Goal: Task Accomplishment & Management: Complete application form

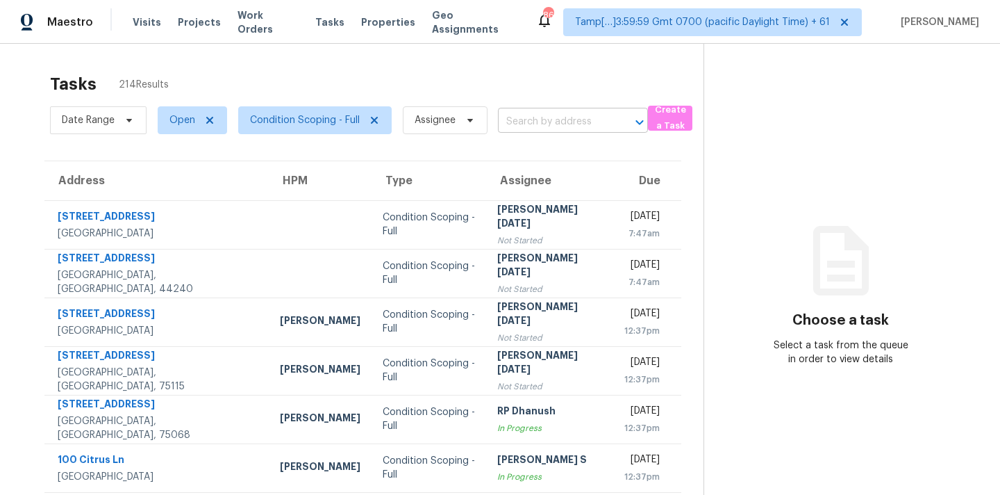
click at [511, 122] on input "text" at bounding box center [553, 122] width 111 height 22
paste input "2405 Creole Creek Cir Stone Mountain, GA, 30087"
type input "2405 Creole Creek Cir Stone Mountain, GA, 30087"
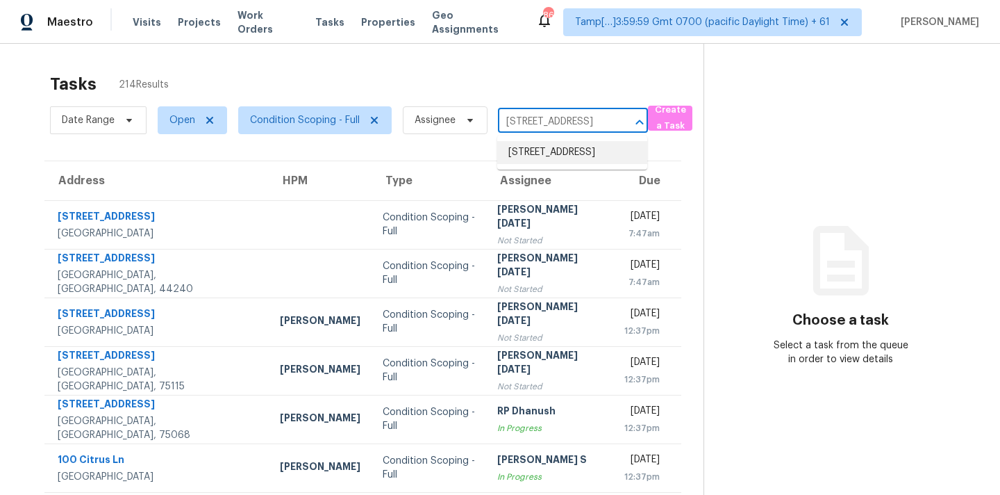
click at [523, 151] on li "2405 Creole Creek Cir, Stone Mountain, GA 30087" at bounding box center [572, 152] width 150 height 23
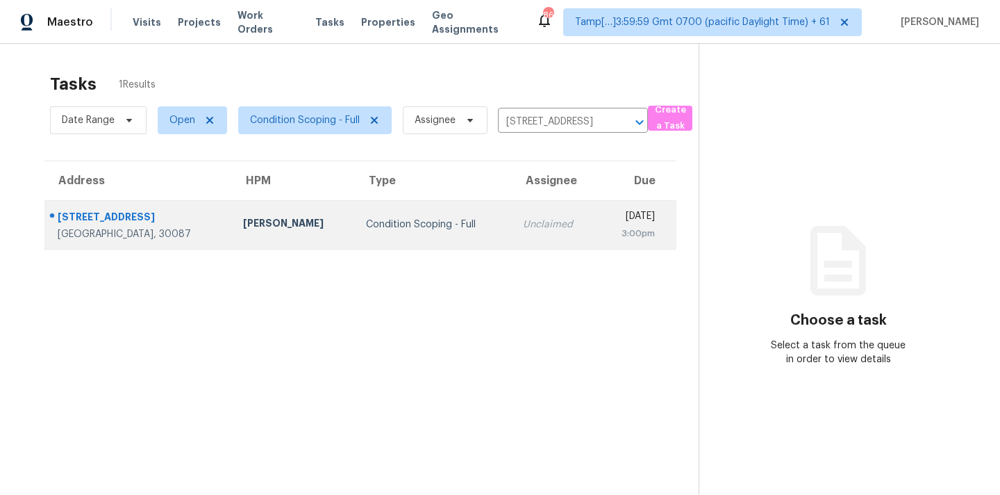
click at [512, 214] on td "Unclaimed" at bounding box center [555, 224] width 86 height 49
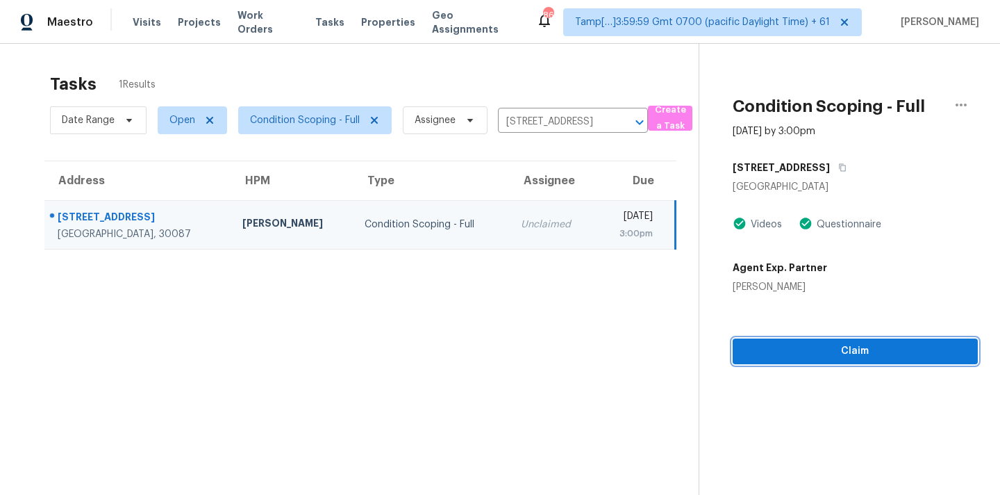
click at [815, 349] on span "Claim" at bounding box center [855, 350] width 223 height 17
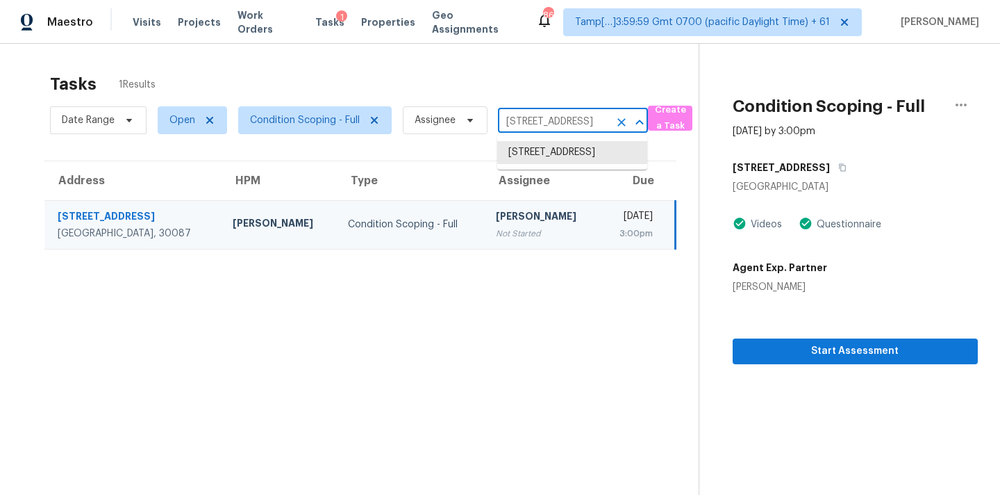
click at [506, 118] on input "2405 Creole Creek Cir, Stone Mountain, GA 30087" at bounding box center [553, 122] width 111 height 22
paste input "5 Autumn Pl NE White, GA, 30184"
type input "25 Autumn Pl NE White, GA, 30184"
click at [549, 150] on li "25 Autumn Pl NE, White, GA 30184" at bounding box center [572, 152] width 150 height 23
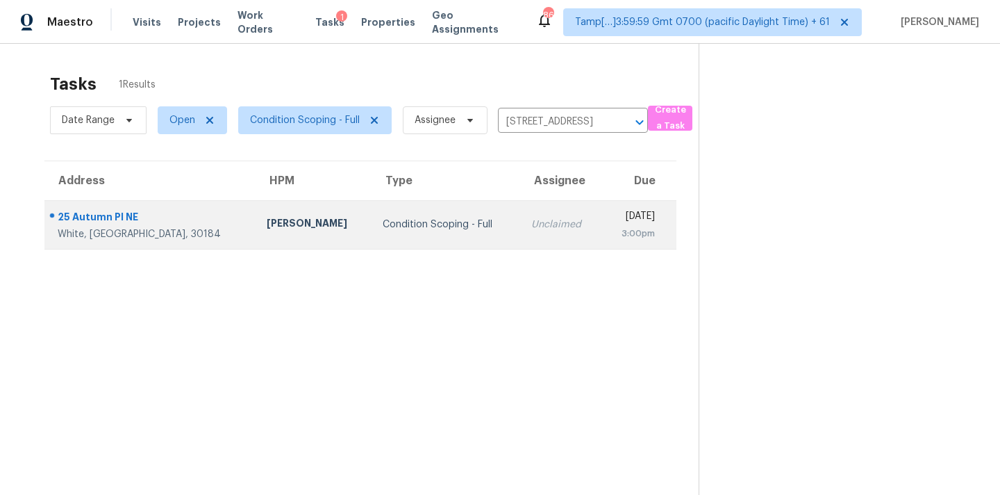
click at [531, 229] on div "Unclaimed" at bounding box center [560, 224] width 59 height 14
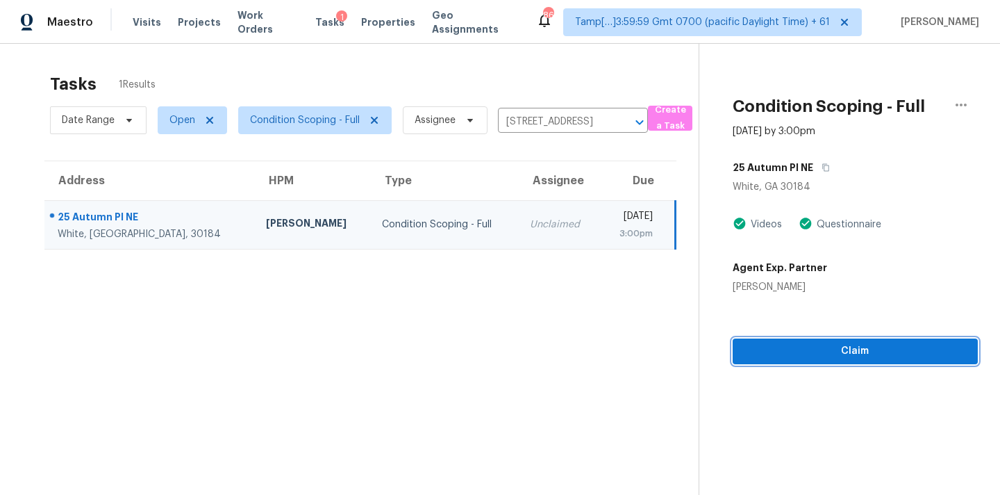
click at [852, 353] on span "Claim" at bounding box center [855, 350] width 223 height 17
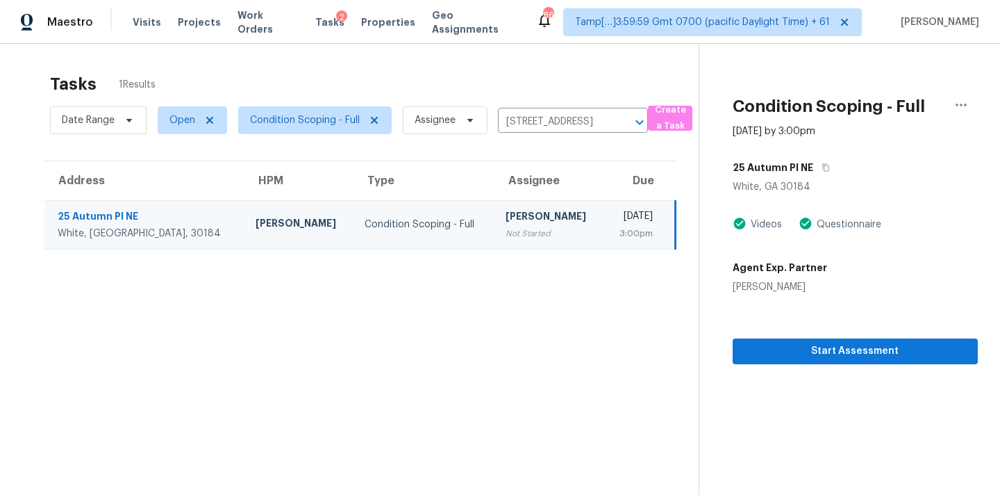
click at [529, 104] on div "Date Range Open Condition Scoping - Full Assignee 25 Autumn Pl NE, White, GA 30…" at bounding box center [349, 120] width 598 height 36
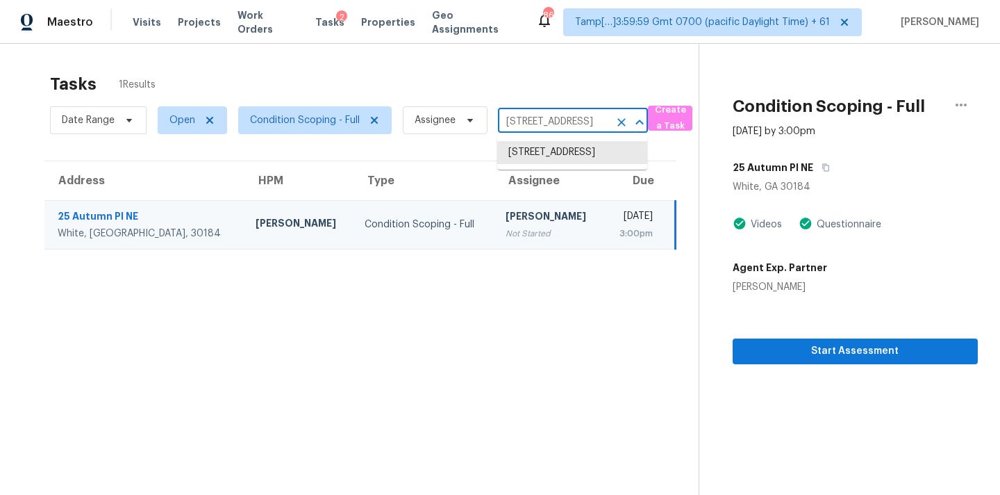
click at [532, 126] on input "25 Autumn Pl NE, White, GA 30184" at bounding box center [553, 122] width 111 height 22
paste input "80 Whitney Ln Villa Rica, GA, 30180"
type input "80 Whitney Ln Villa Rica, GA, 30180"
click at [540, 150] on li "80 Whitney Ln, Villa Rica, GA 30180" at bounding box center [572, 160] width 150 height 38
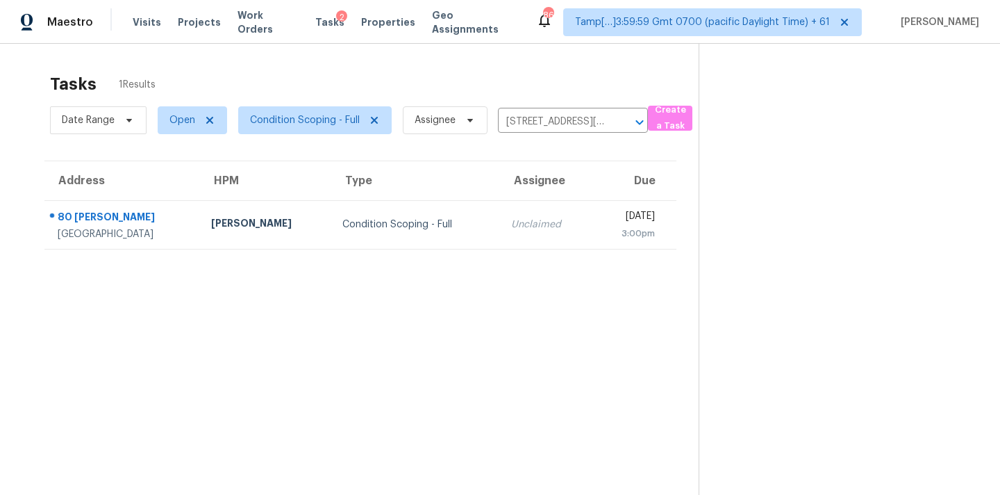
click at [511, 225] on div "Unclaimed" at bounding box center [546, 224] width 70 height 14
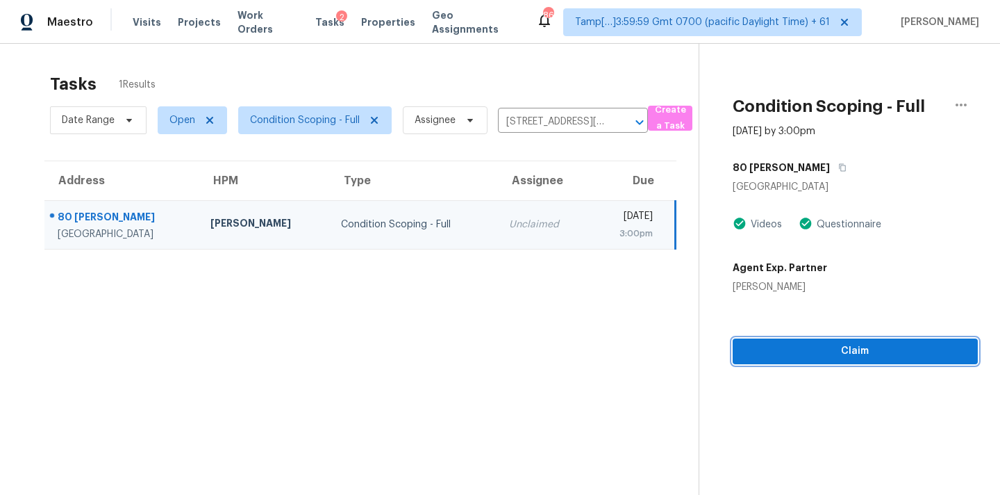
click at [827, 358] on span "Claim" at bounding box center [855, 350] width 223 height 17
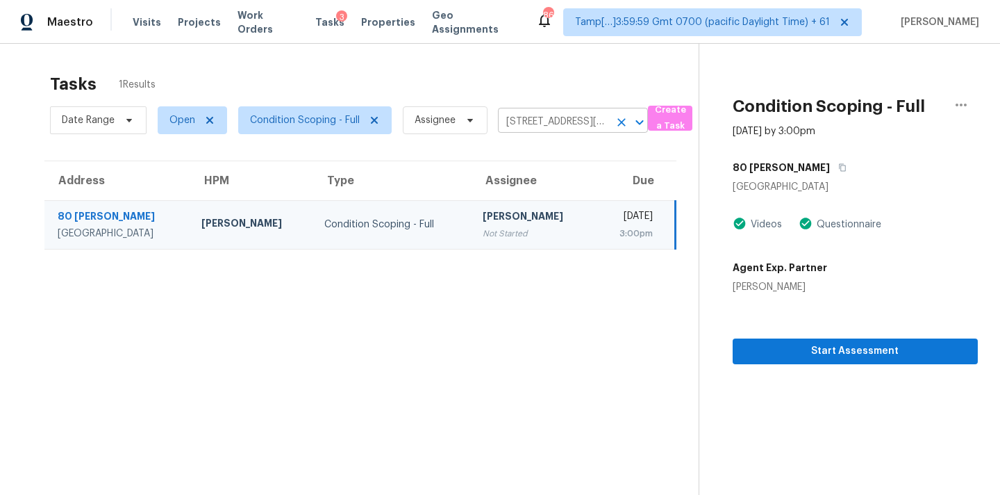
click at [515, 115] on input "80 Whitney Ln, Villa Rica, GA 30180" at bounding box center [553, 122] width 111 height 22
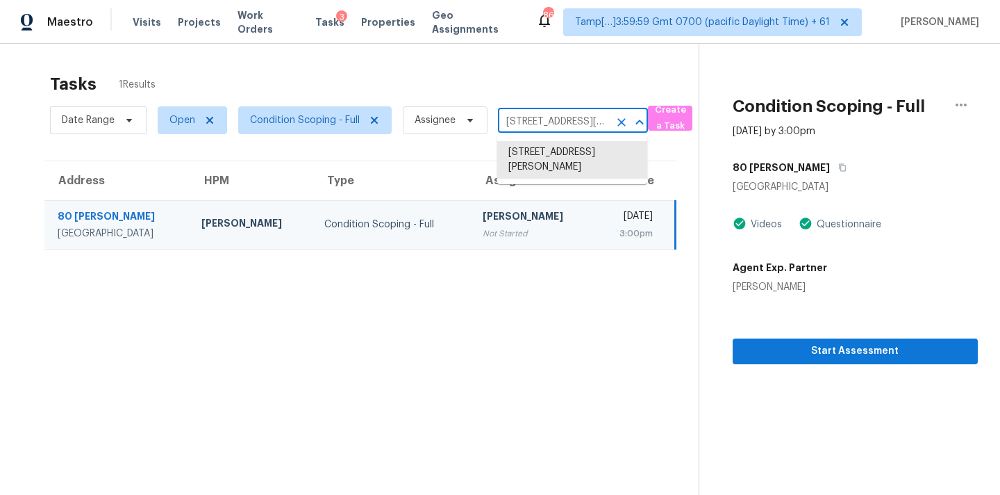
paste input "3065 Moser Way, Marietta, GA 3006"
type input "3065 Moser Way, Marietta, GA 30060"
click at [532, 156] on li "3065 Moser Way, Marietta, GA 30060" at bounding box center [572, 160] width 150 height 38
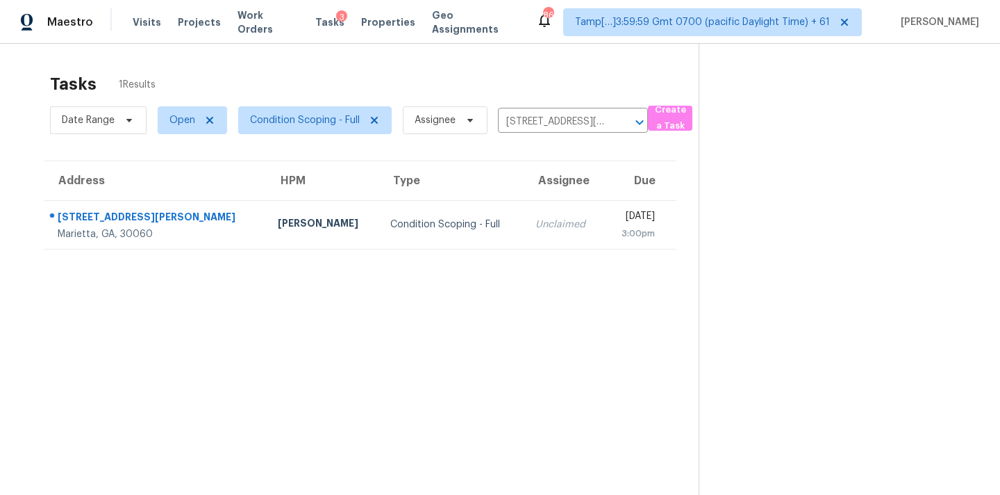
click at [604, 226] on td "Mon, Aug 18th 2025 3:00pm" at bounding box center [640, 224] width 72 height 49
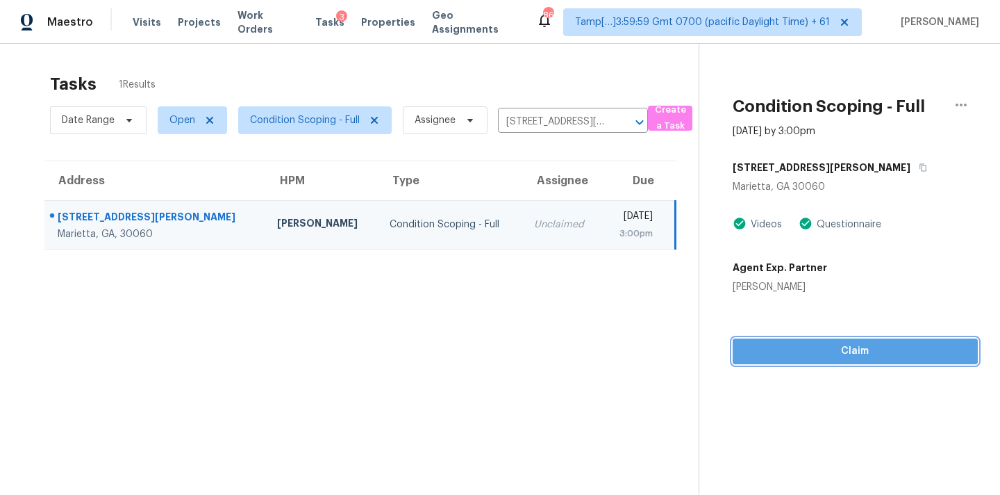
click at [832, 351] on span "Claim" at bounding box center [855, 350] width 223 height 17
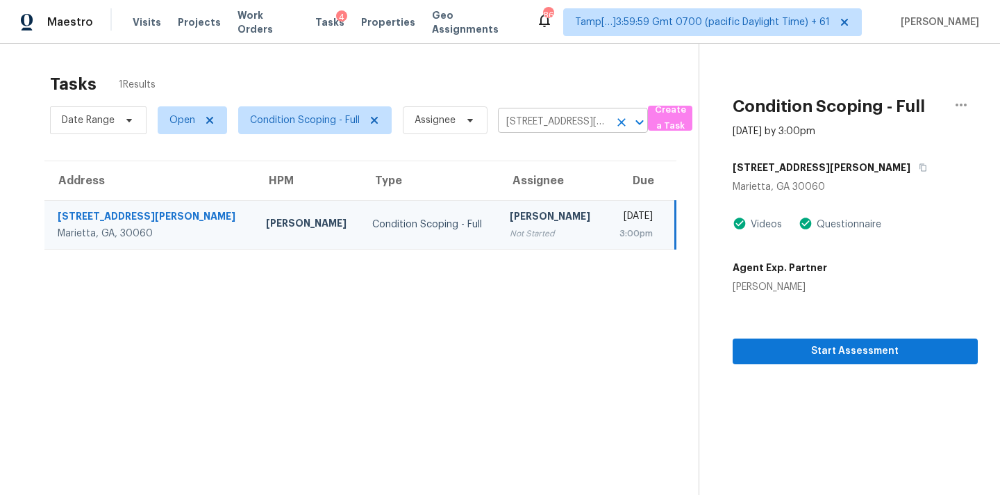
click at [536, 124] on input "3065 Moser Way, Marietta, GA 30060" at bounding box center [553, 122] width 111 height 22
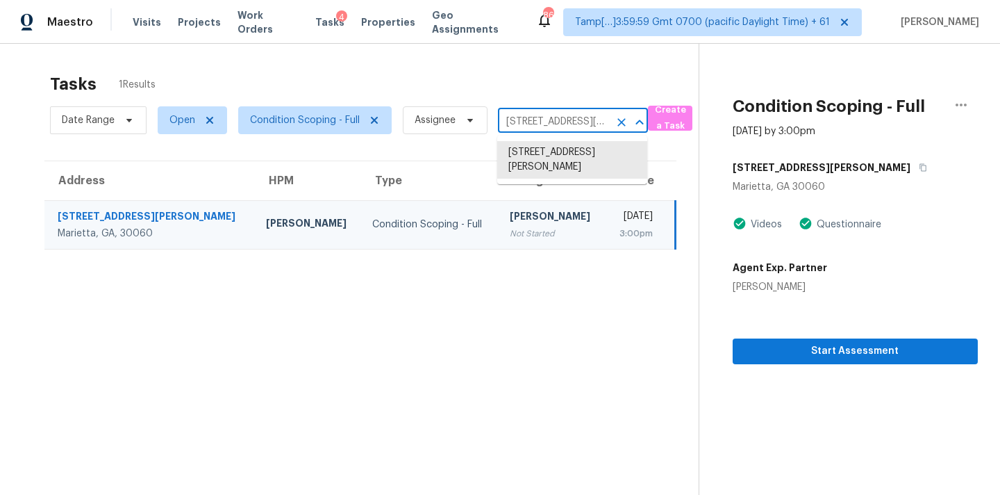
paste input "1109 Acacia Dr Anna, TX, 75409"
type input "1109 Acacia Dr Anna, TX, 75409"
click at [536, 156] on li "1109 Acacia Dr, Anna, TX 75409" at bounding box center [572, 160] width 150 height 38
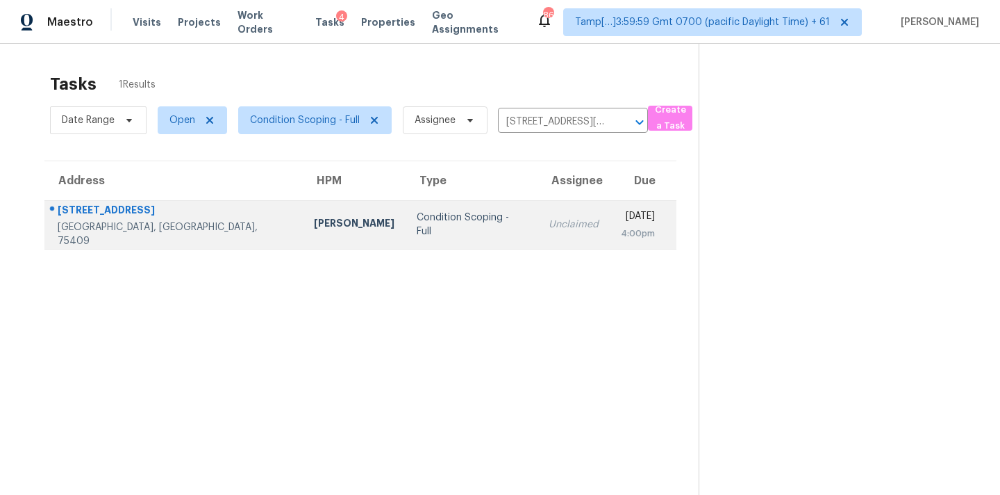
click at [538, 238] on td "Unclaimed" at bounding box center [574, 224] width 72 height 49
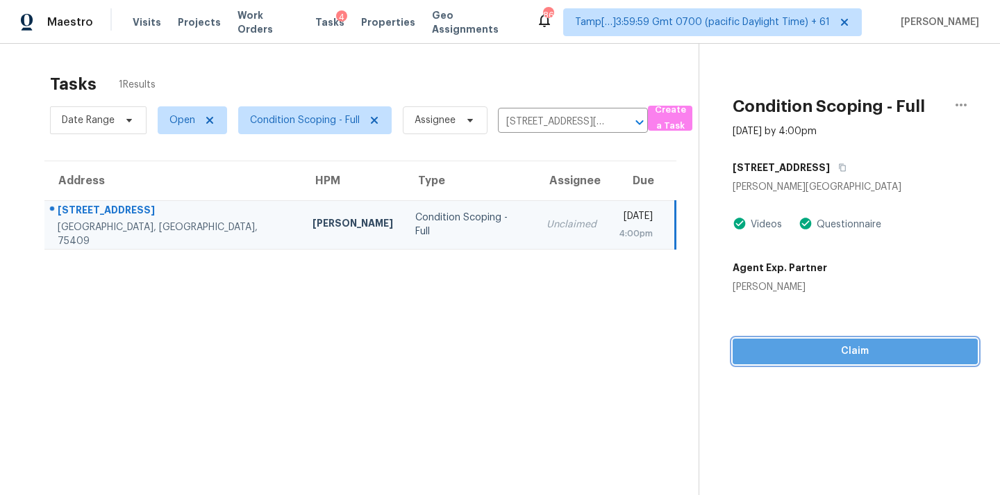
click at [806, 356] on span "Claim" at bounding box center [855, 350] width 223 height 17
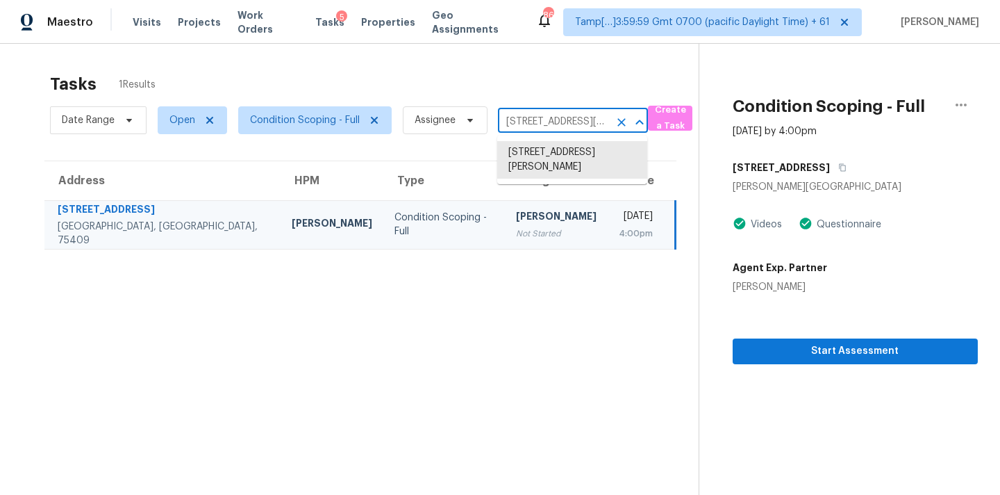
click at [532, 130] on input "1109 Acacia Dr, Anna, TX 75409" at bounding box center [553, 122] width 111 height 22
paste input "615 N Churton St Hillsborough, NC, 27278"
type input "615 N Churton St Hillsborough, NC, 27278"
click at [537, 157] on li "615 N Churton St, Hillsborough, NC 27278" at bounding box center [572, 152] width 150 height 23
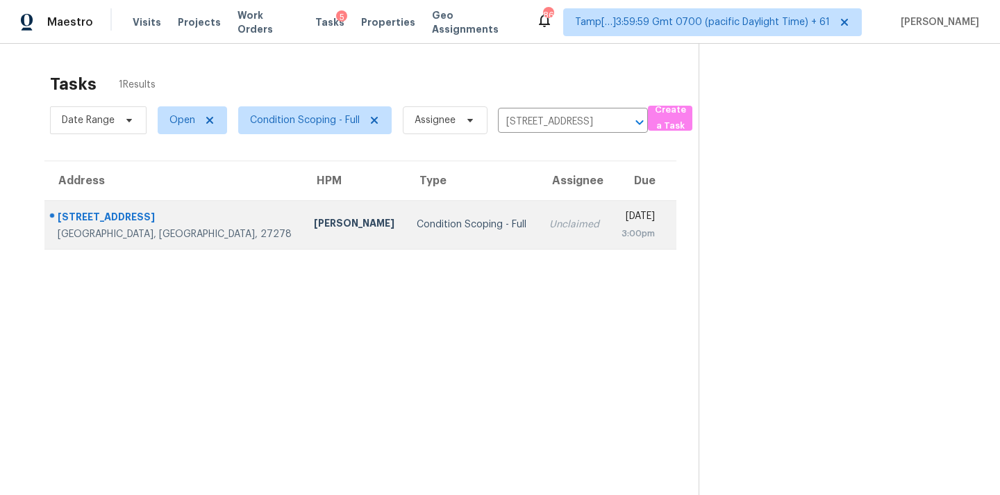
click at [538, 230] on td "Unclaimed" at bounding box center [574, 224] width 72 height 49
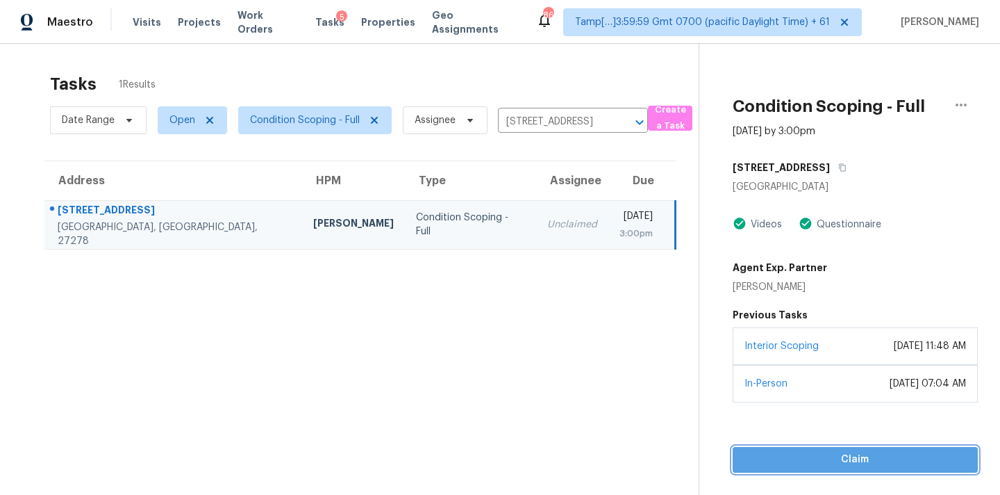
click at [811, 457] on span "Claim" at bounding box center [855, 459] width 223 height 17
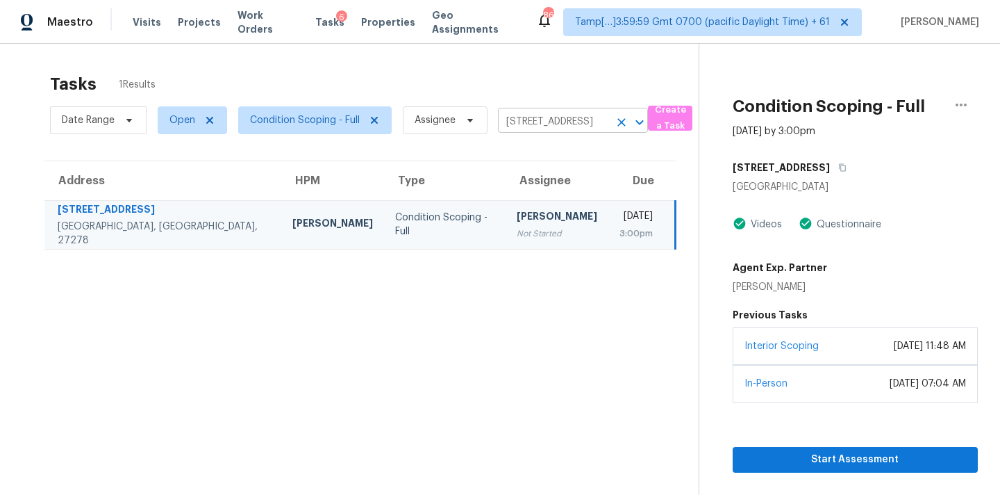
click at [522, 122] on input "615 N Churton St, Hillsborough, NC 27278" at bounding box center [553, 122] width 111 height 22
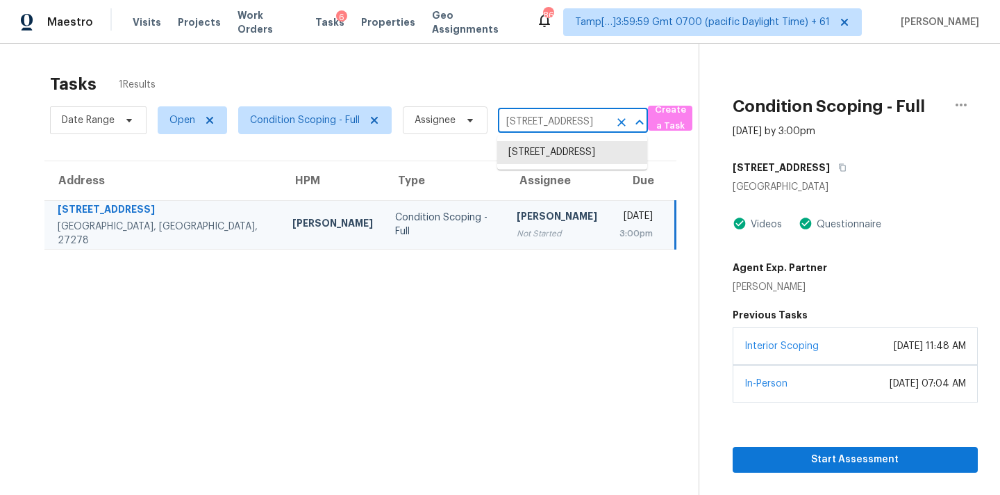
paste input "06 28th St Butner, NC, 27509"
type input "606 28th St Butner, NC, 27509"
click at [545, 152] on li "606 28th St, Butner, NC 27509" at bounding box center [572, 160] width 150 height 38
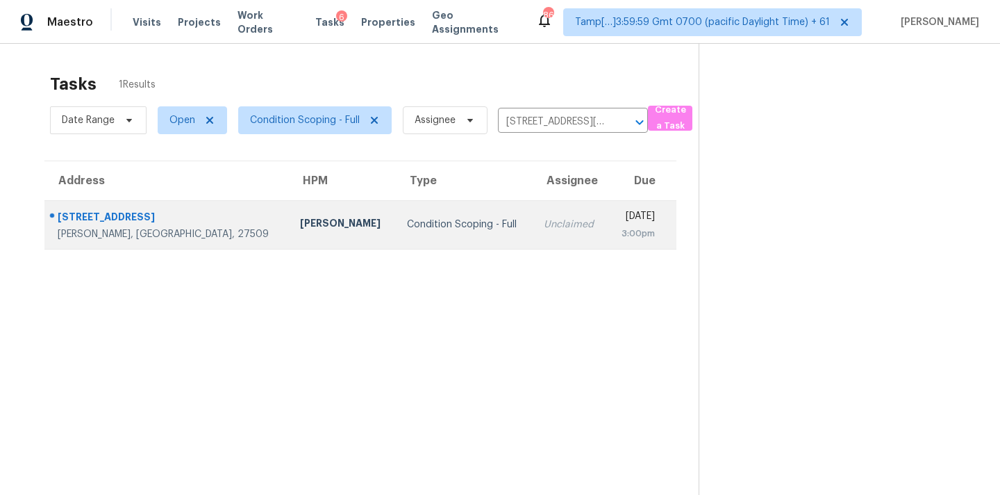
click at [544, 229] on div "Unclaimed" at bounding box center [570, 224] width 53 height 14
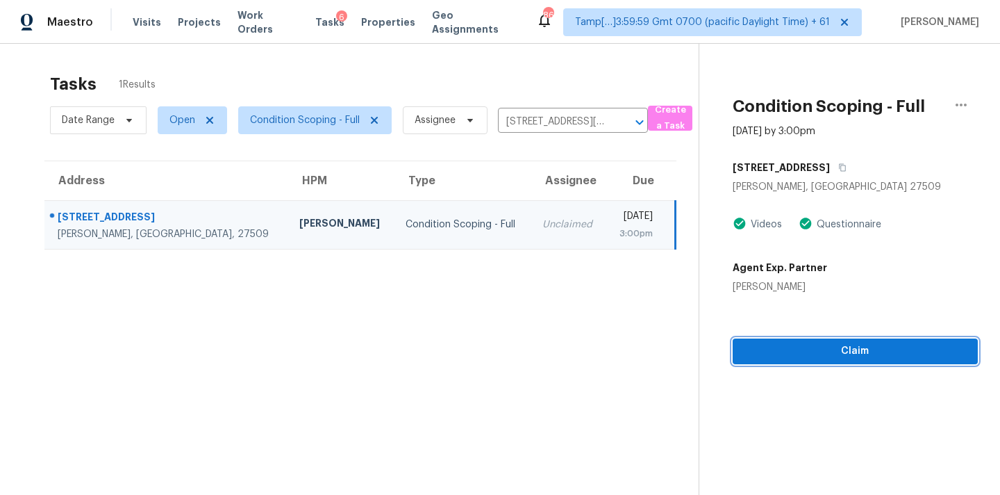
click at [821, 357] on span "Claim" at bounding box center [855, 350] width 223 height 17
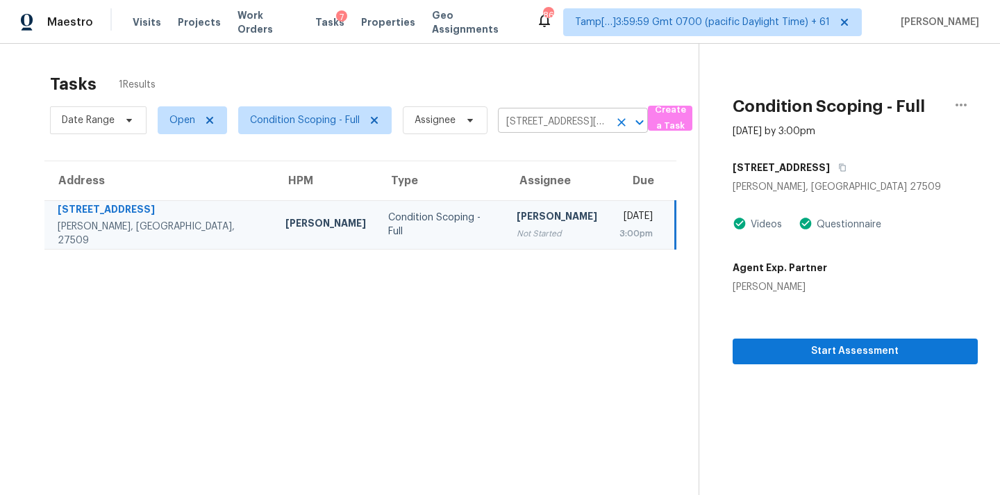
click at [511, 119] on input "606 28th St, Butner, NC 27509" at bounding box center [553, 122] width 111 height 22
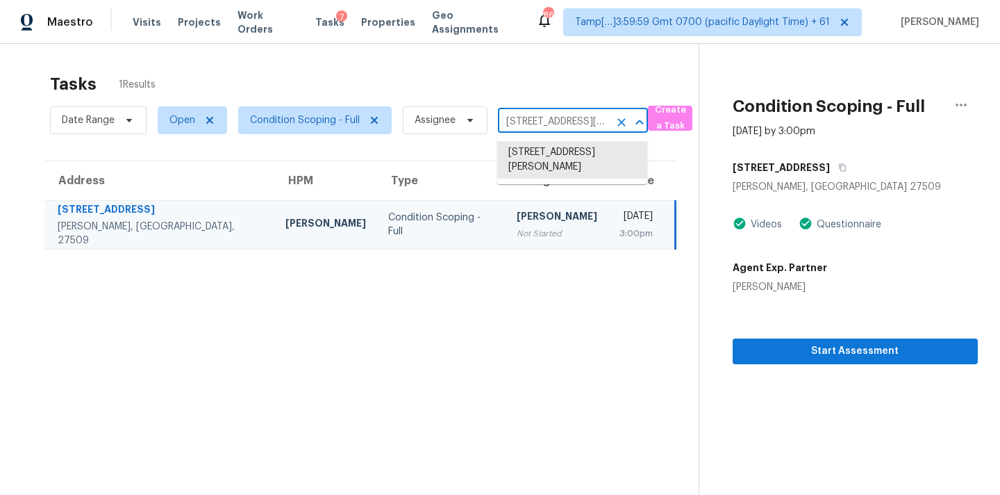
paste input "1029 Woodyhill Ln Sanford, NC, 27330"
type input "1029 Woodyhill Ln Sanford, NC, 27330"
click at [548, 154] on li "1029 Woodyhill Ln, Sanford, NC 27330" at bounding box center [572, 152] width 150 height 23
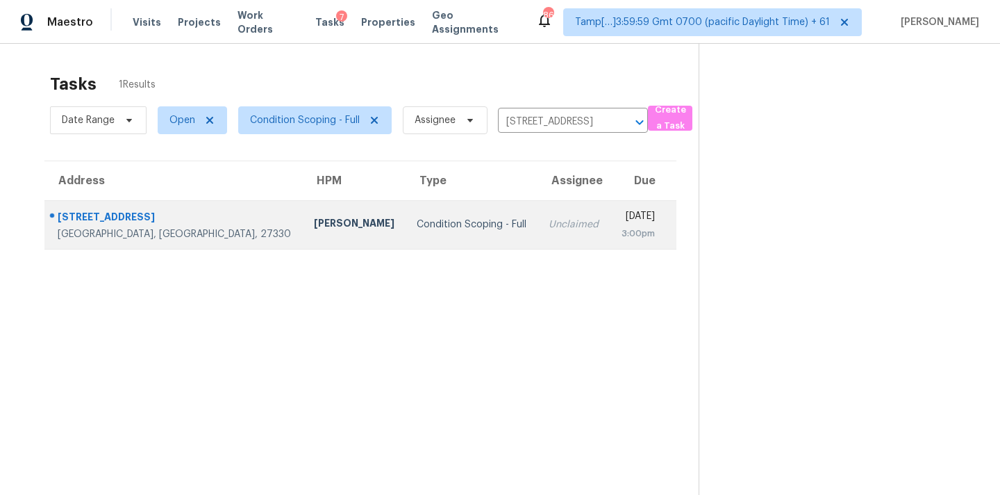
click at [611, 213] on td "Mon, Aug 18th 2025 3:00pm" at bounding box center [644, 224] width 66 height 49
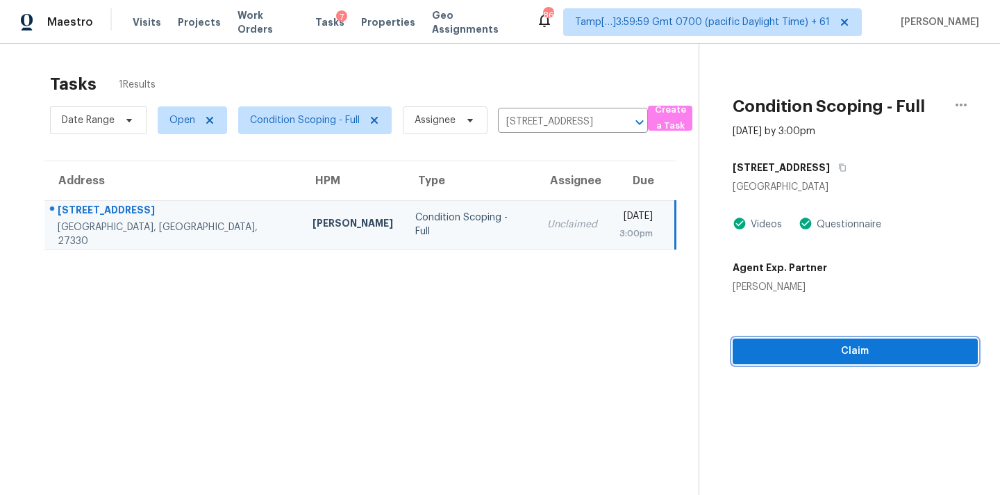
click at [795, 351] on span "Claim" at bounding box center [855, 350] width 223 height 17
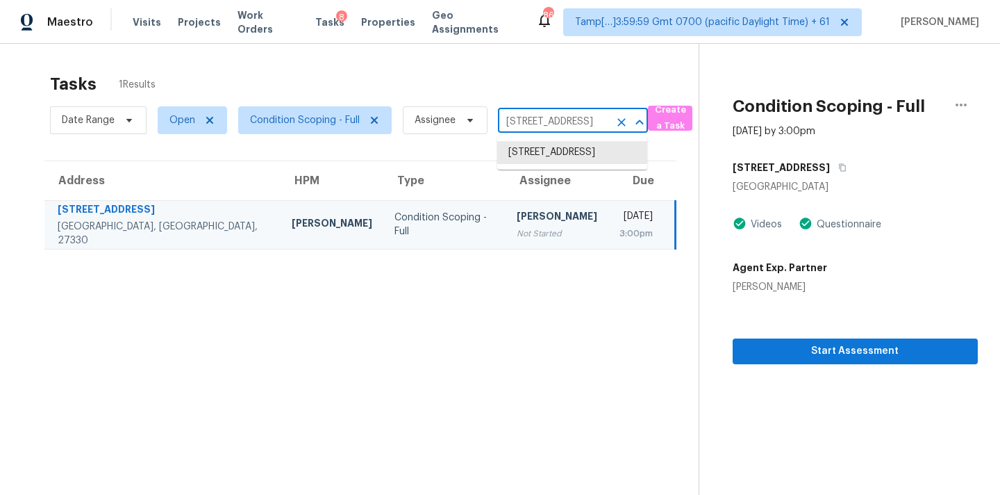
click at [540, 124] on input "1029 Woodyhill Ln, Sanford, NC 27330" at bounding box center [553, 122] width 111 height 22
paste input "128 Chapanoke Rd Raleigh, NC, 27603"
type input "1128 Chapanoke Rd Raleigh, NC, 27603"
click at [542, 154] on li "1128 Chapanoke Rd, Raleigh, NC 27603" at bounding box center [572, 152] width 150 height 23
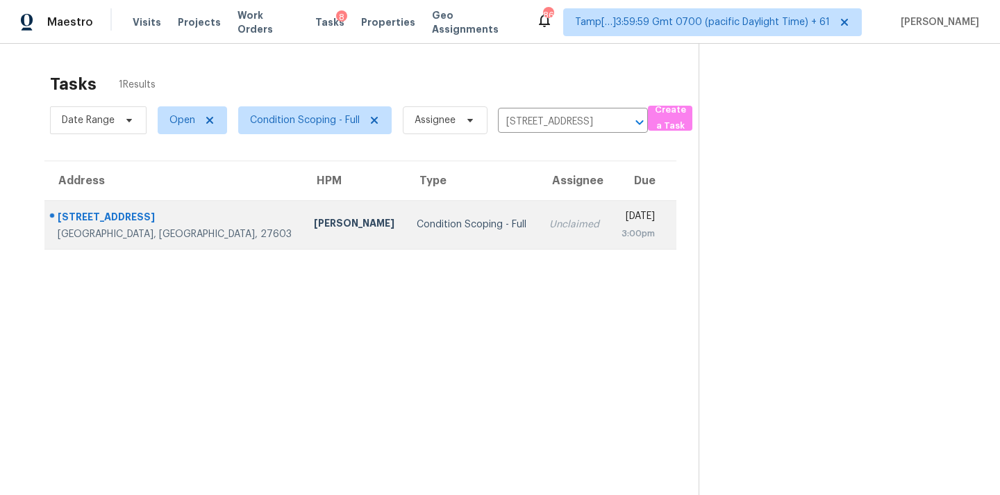
click at [549, 220] on div "Unclaimed" at bounding box center [574, 224] width 50 height 14
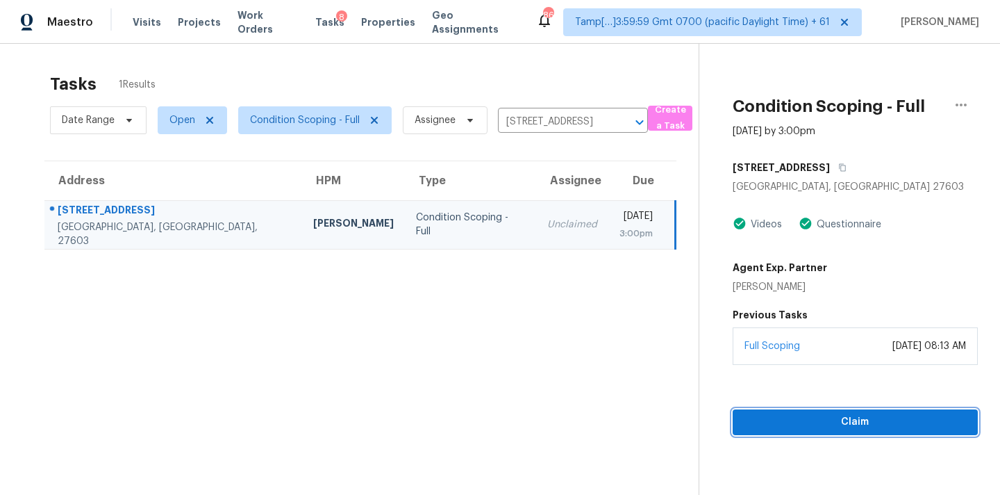
click at [854, 422] on span "Claim" at bounding box center [855, 421] width 223 height 17
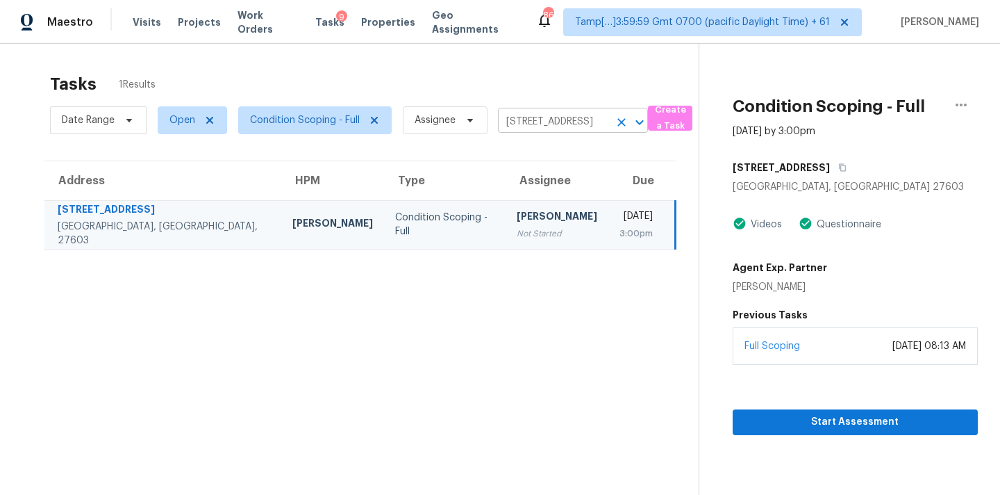
click at [521, 122] on input "1128 Chapanoke Rd, Raleigh, NC 27603" at bounding box center [553, 122] width 111 height 22
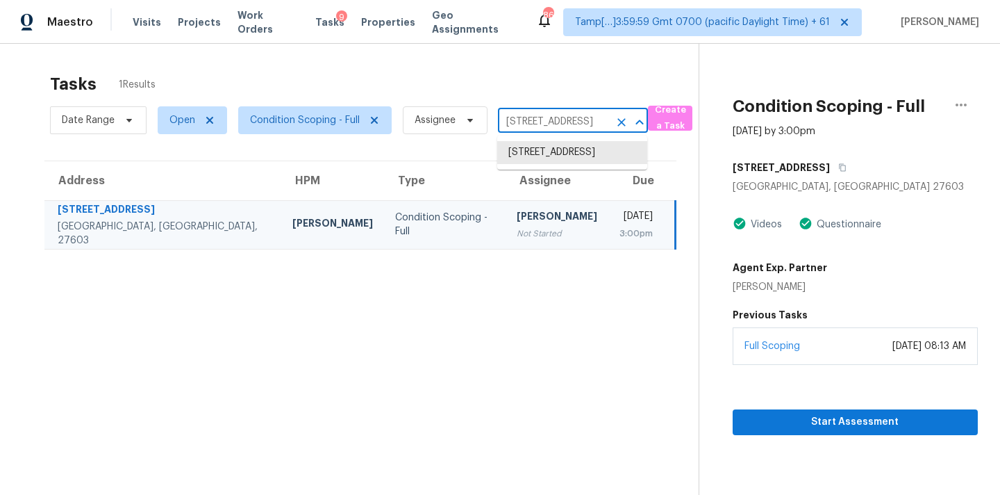
paste input "58 Positano Ct Clayton, NC, 27527"
type input "58 Positano Ct Clayton, NC, 27527"
click at [527, 148] on li "58 Positano Ct, Clayton, NC 27527" at bounding box center [572, 152] width 150 height 23
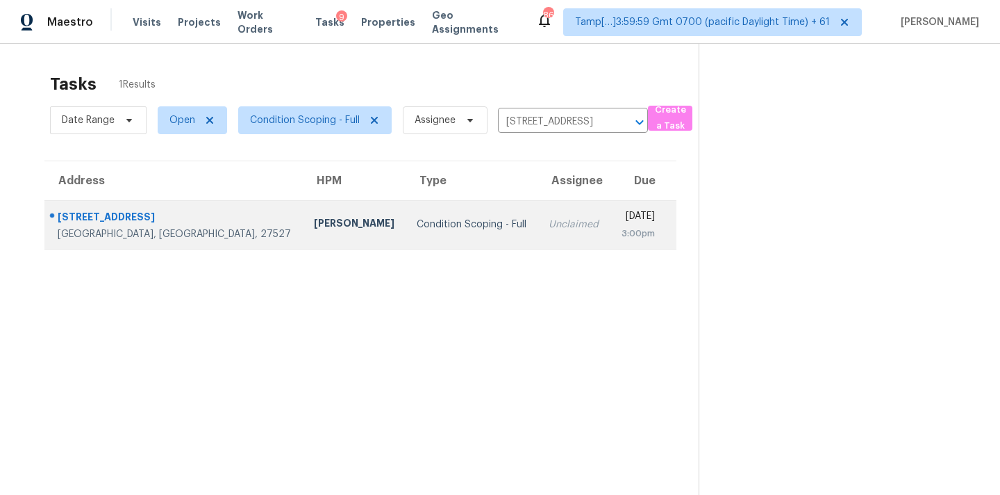
click at [549, 219] on div "Unclaimed" at bounding box center [574, 224] width 50 height 14
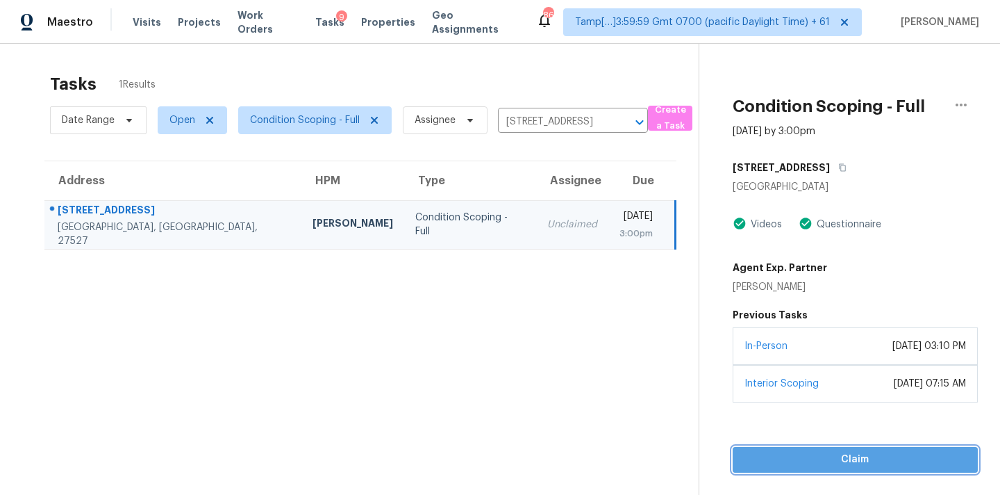
click at [827, 469] on button "Claim" at bounding box center [855, 460] width 245 height 26
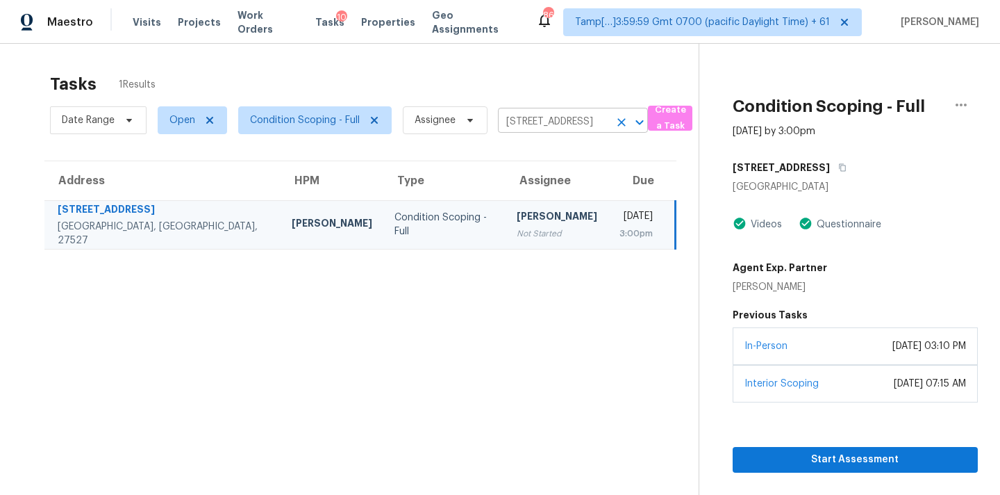
click at [521, 118] on input "58 Positano Ct, Clayton, NC 27527" at bounding box center [553, 122] width 111 height 22
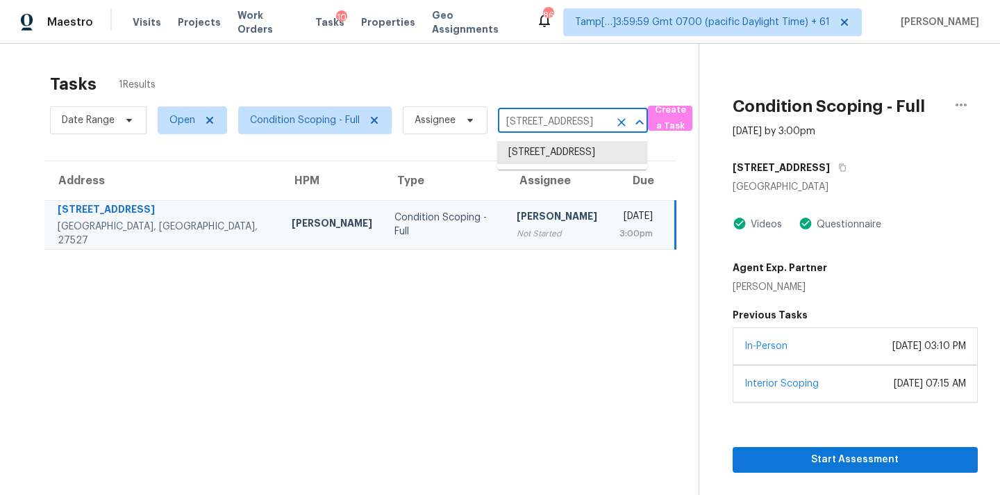
paste input "3104 Swan Point Dr Evans, CO, 80620"
type input "3104 Swan Point Dr Evans, CO, 80620"
click at [529, 154] on li "3104 Swan Point Dr, Evans, CO 80620" at bounding box center [572, 160] width 150 height 38
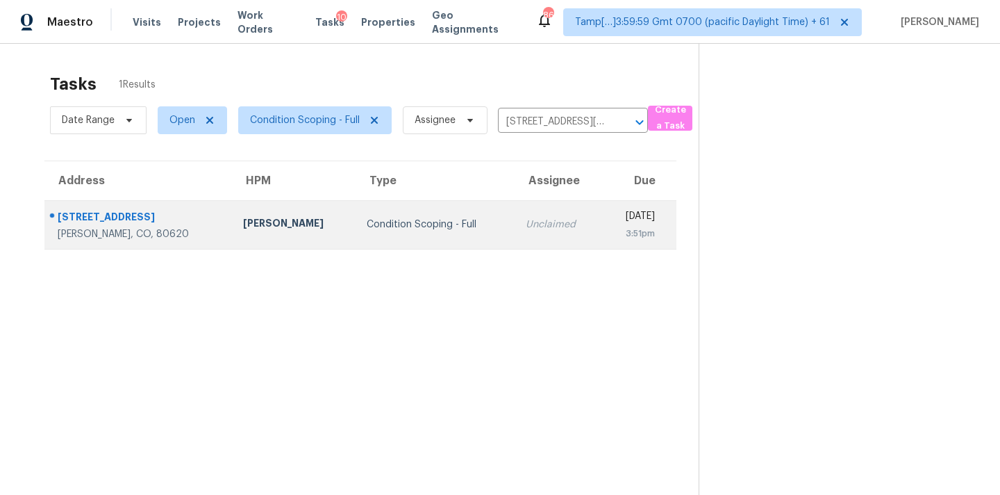
click at [520, 211] on td "Unclaimed" at bounding box center [558, 224] width 87 height 49
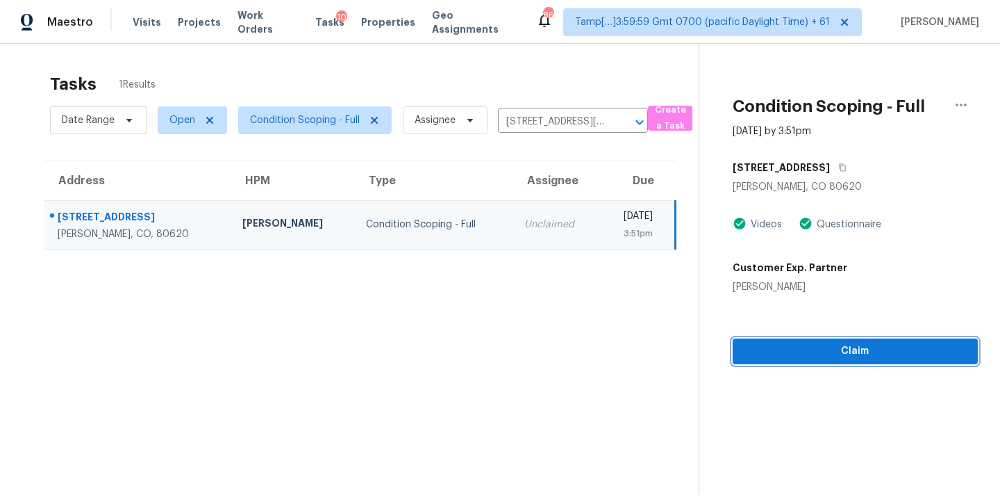
click at [802, 352] on span "Claim" at bounding box center [855, 350] width 223 height 17
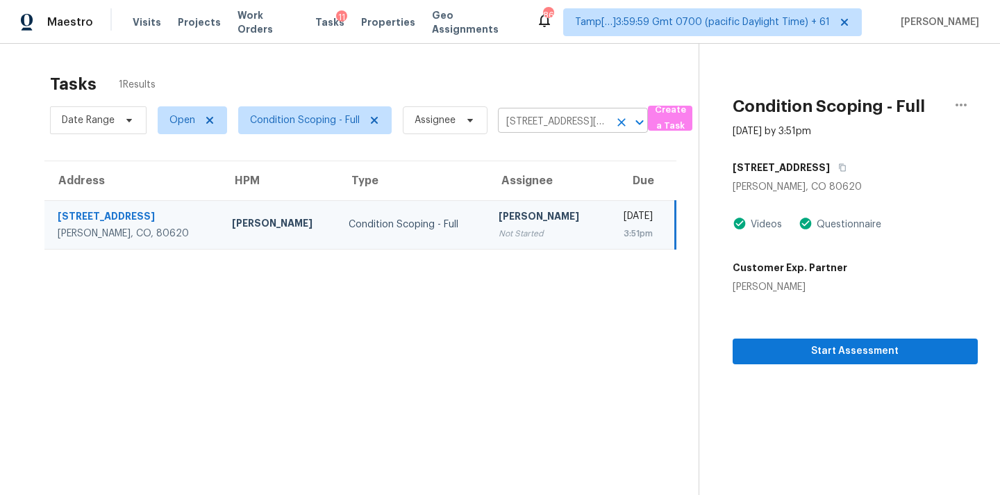
click at [524, 115] on input "3104 Swan Point Dr, Evans, CO 80620" at bounding box center [553, 122] width 111 height 22
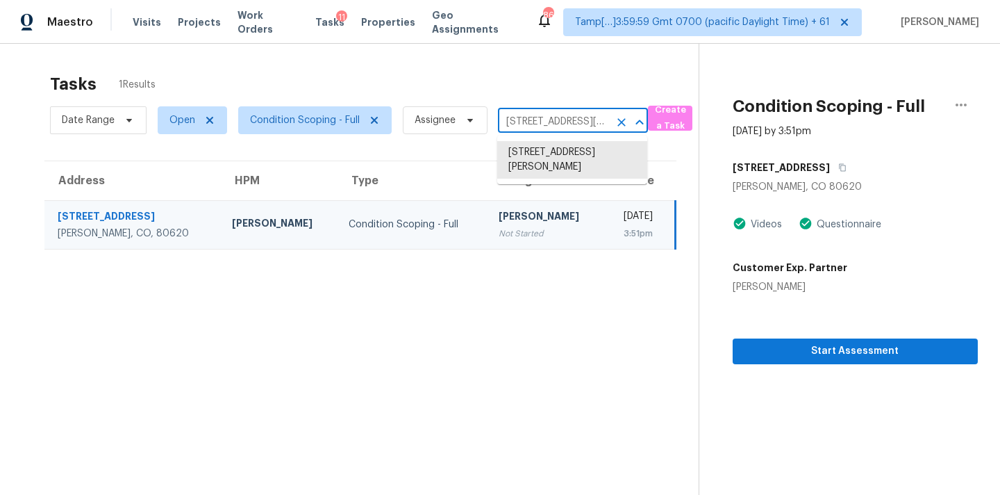
paste input "008 Ottaviano Way Hutto, TX, 78634"
type input "3008 Ottaviano Way Hutto, TX, 78634"
click at [532, 155] on li "3008 Ottaviano Way, Hutto, TX 78634" at bounding box center [572, 167] width 150 height 52
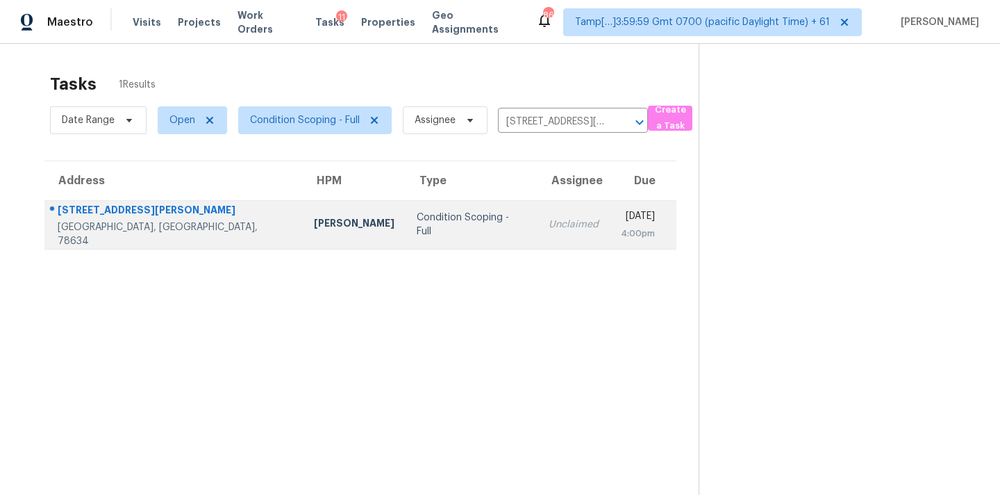
click at [549, 229] on div "Unclaimed" at bounding box center [574, 224] width 50 height 14
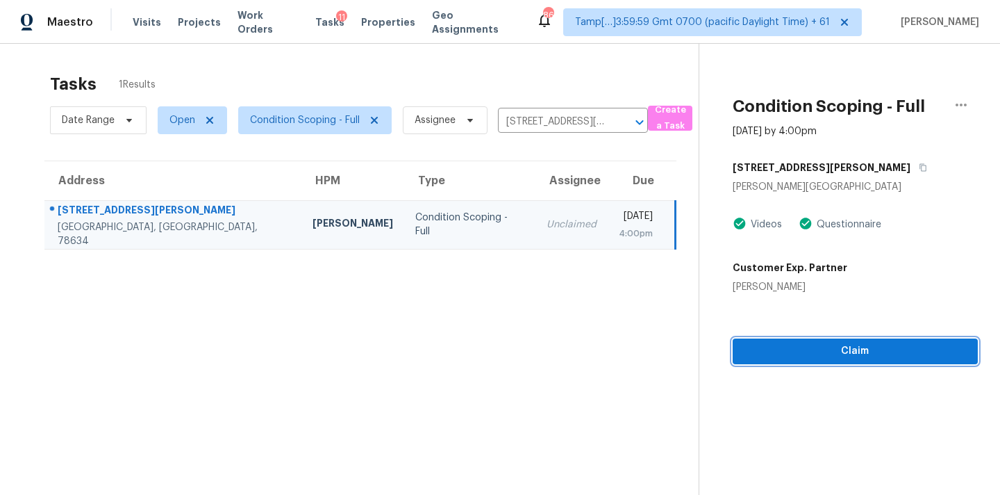
click at [740, 357] on button "Claim" at bounding box center [855, 351] width 245 height 26
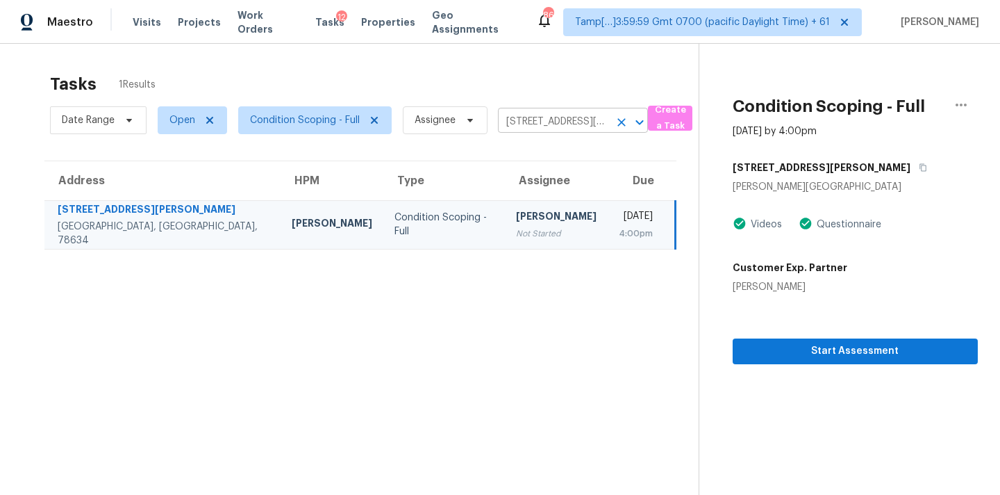
click at [543, 129] on input "3008 Ottaviano Way, Hutto, TX 78634" at bounding box center [553, 122] width 111 height 22
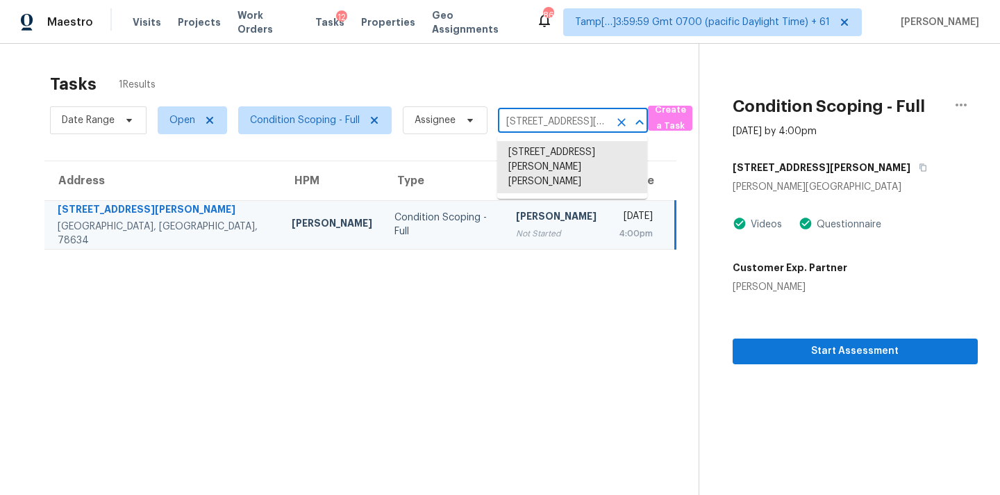
paste input "19619 Fieldmont Ln Houston, TX, 77073"
type input "19619 Fieldmont Ln Houston, TX, 77073"
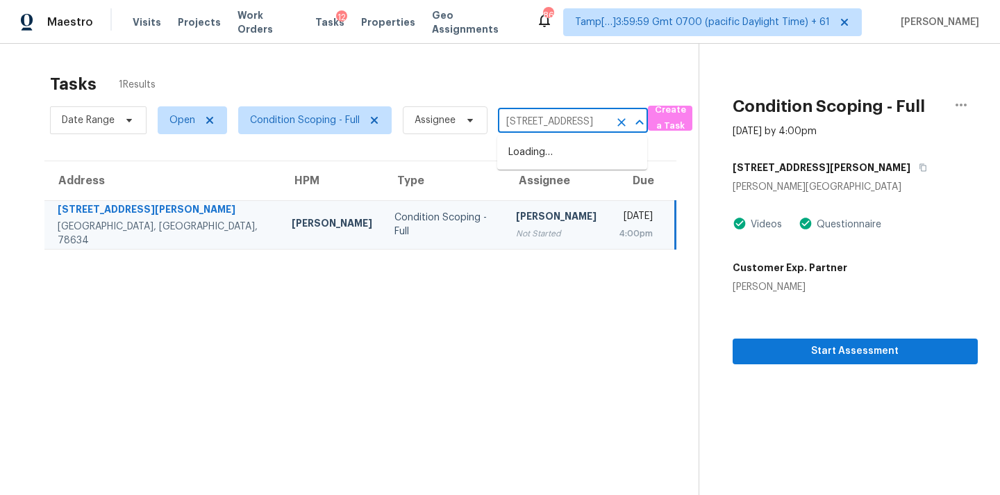
scroll to position [0, 75]
click at [547, 153] on li "19619 Fieldmont Ln, Houston, TX 77073" at bounding box center [572, 152] width 150 height 23
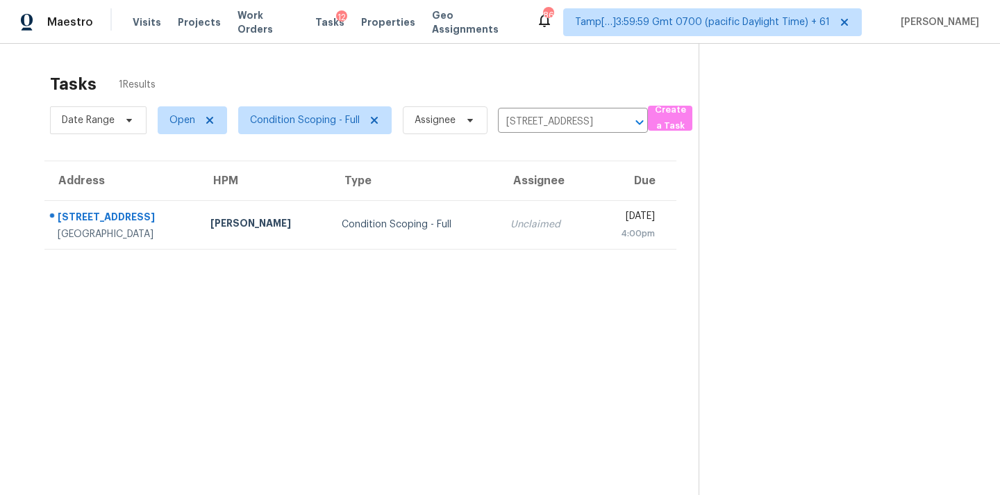
click at [602, 226] on div "4:00pm" at bounding box center [628, 233] width 53 height 14
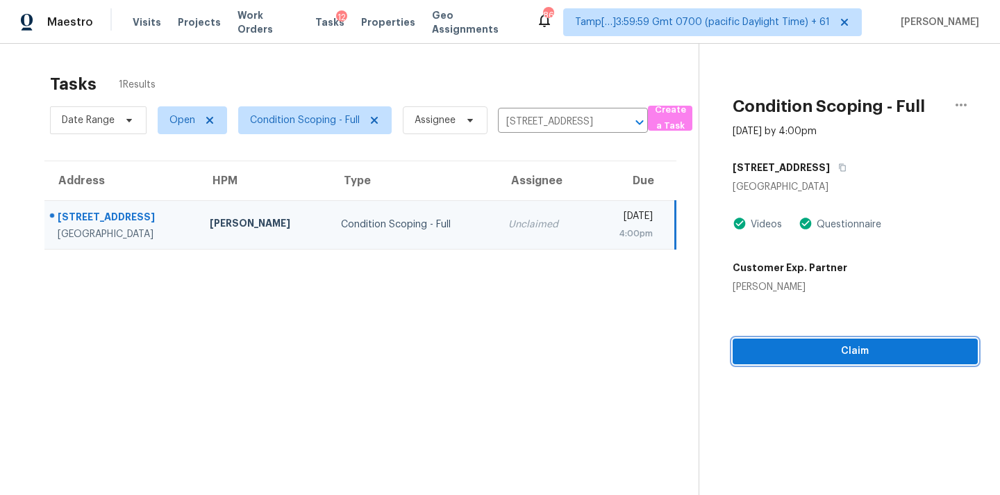
click at [852, 360] on button "Claim" at bounding box center [855, 351] width 245 height 26
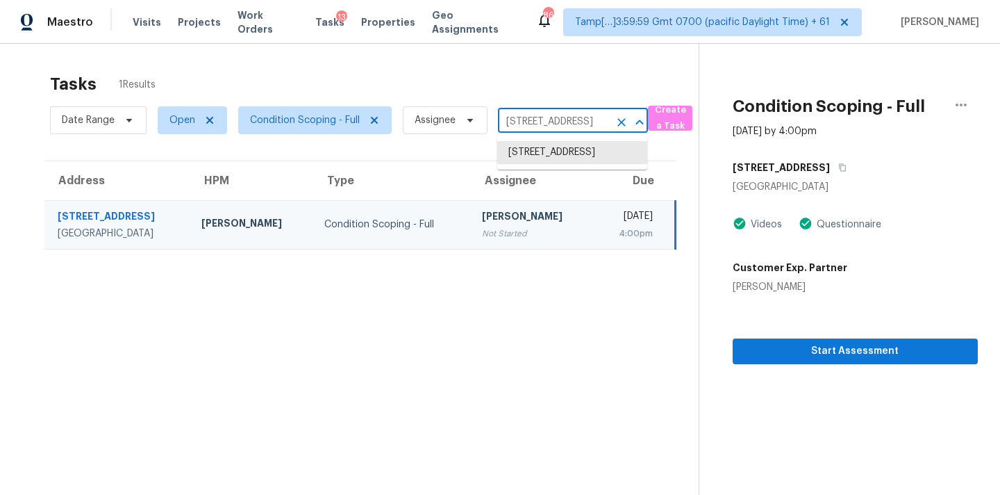
click at [523, 116] on input "19619 Fieldmont Ln, Houston, TX 77073" at bounding box center [553, 122] width 111 height 22
paste input "310 Kelsey Dr Clarksville, TN, 37042"
type input "310 Kelsey Dr Clarksville, TN, 37042"
click at [531, 156] on li "310 Kelsey Dr, Clarksville, TN 37042" at bounding box center [572, 152] width 150 height 23
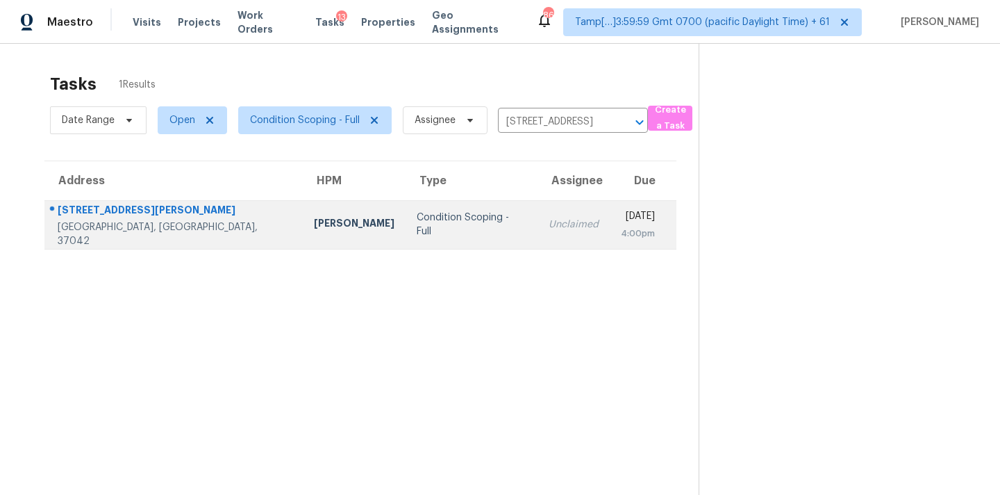
click at [538, 231] on td "Unclaimed" at bounding box center [574, 224] width 72 height 49
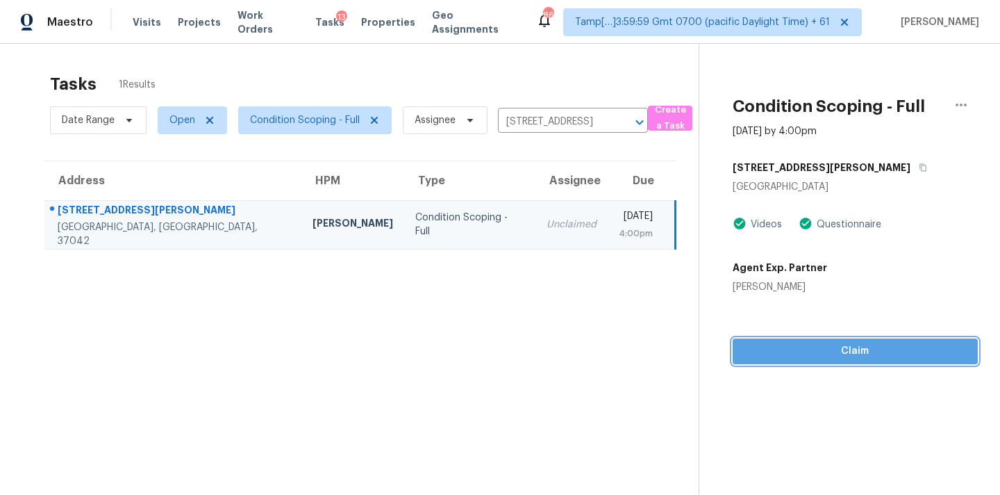
click at [849, 360] on button "Claim" at bounding box center [855, 351] width 245 height 26
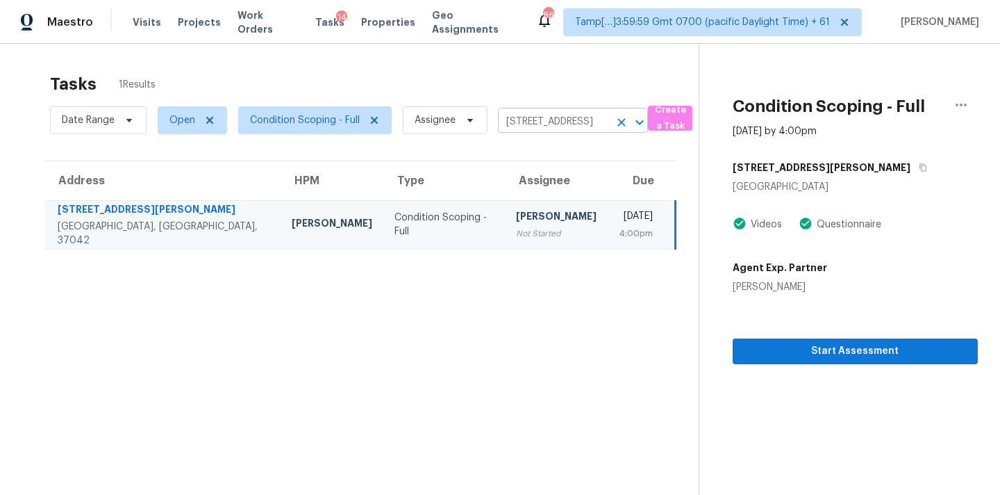
click at [536, 126] on input "310 Kelsey Dr, Clarksville, TN 37042" at bounding box center [553, 122] width 111 height 22
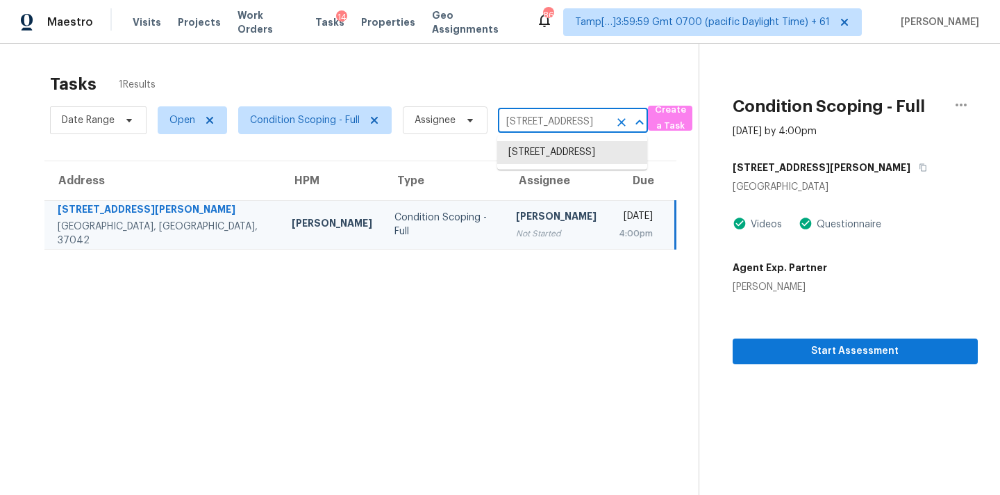
paste input "201 Blue Jasmine Trl Georgetown, TX, 78628"
type input "201 Blue Jasmine Trl Georgetown, TX, 78628"
click at [540, 158] on li "201 Blue Jasmine Trl, Georgetown, TX 78628" at bounding box center [572, 152] width 150 height 23
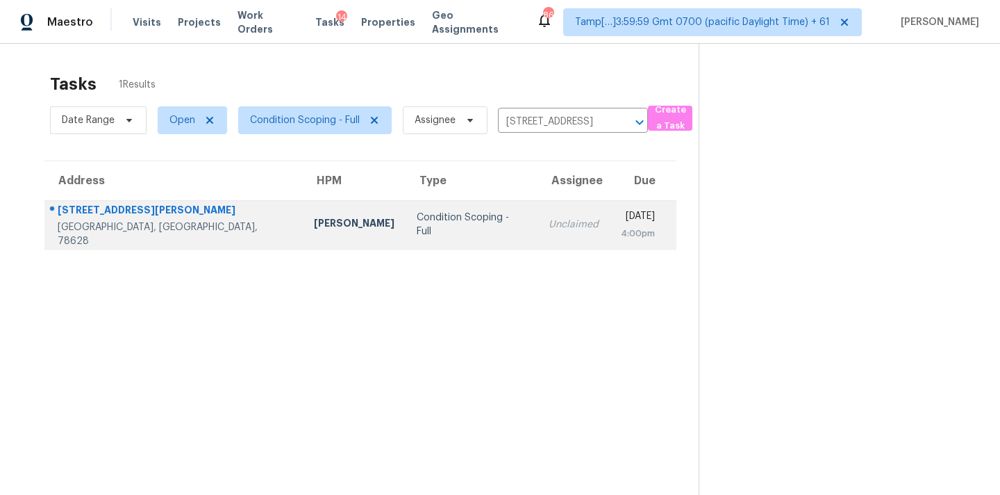
click at [538, 213] on td "Unclaimed" at bounding box center [574, 224] width 72 height 49
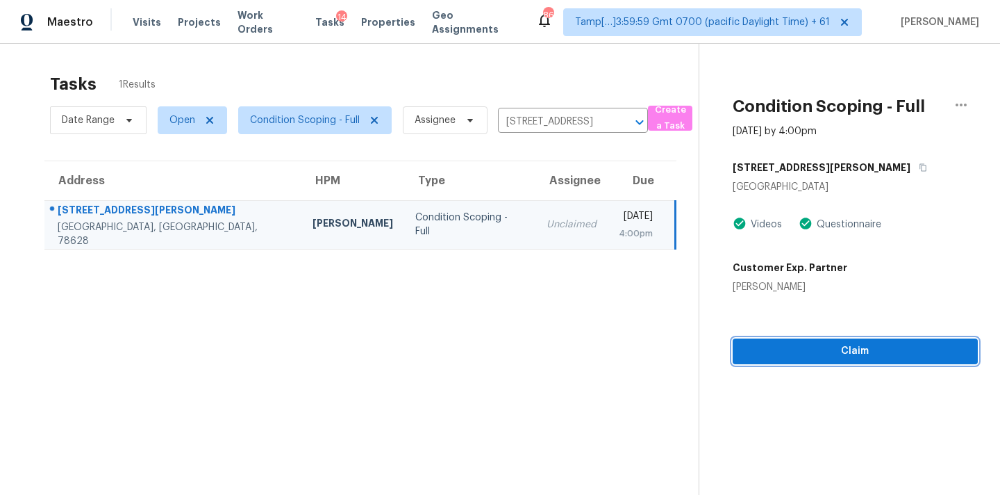
click at [827, 356] on span "Claim" at bounding box center [855, 350] width 223 height 17
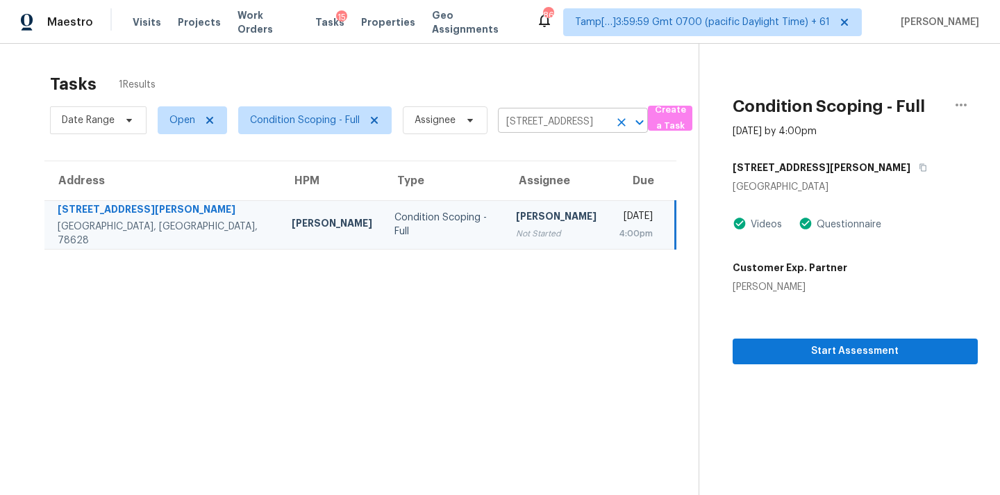
click at [524, 121] on input "201 Blue Jasmine Trl, Georgetown, TX 78628" at bounding box center [553, 122] width 111 height 22
paste input "5301 E Commerce Way Unit 12101 Sacramento, CA, 95835"
click at [549, 126] on input "201 Blue Jasmine Trl, Georgetown, TX 78628" at bounding box center [553, 122] width 111 height 22
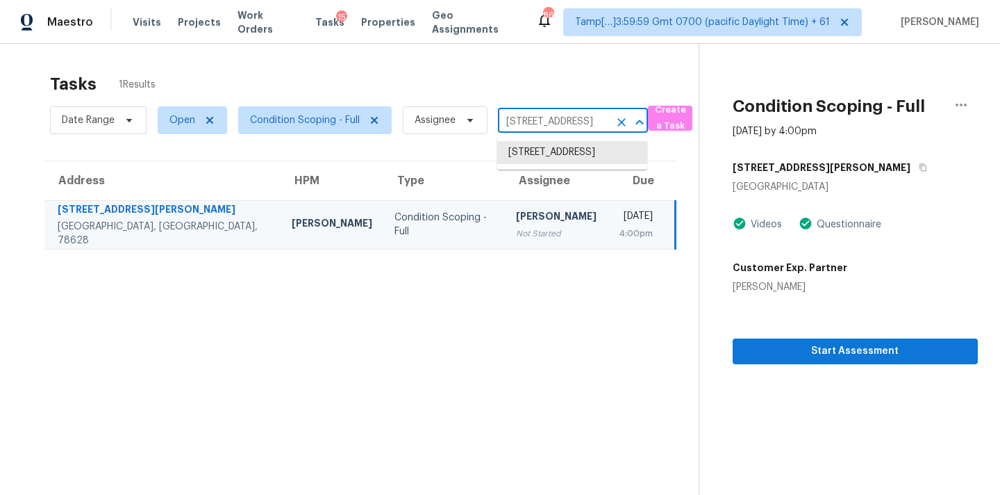
click at [549, 126] on input "201 Blue Jasmine Trl, Georgetown, TX 78628" at bounding box center [553, 122] width 111 height 22
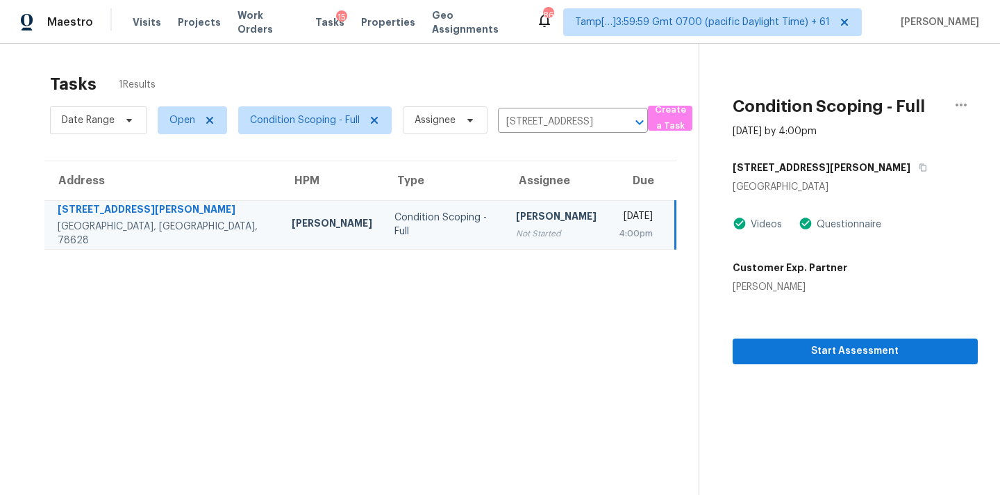
click at [538, 225] on td "Pavithran Omsekar Not Started" at bounding box center [556, 224] width 103 height 49
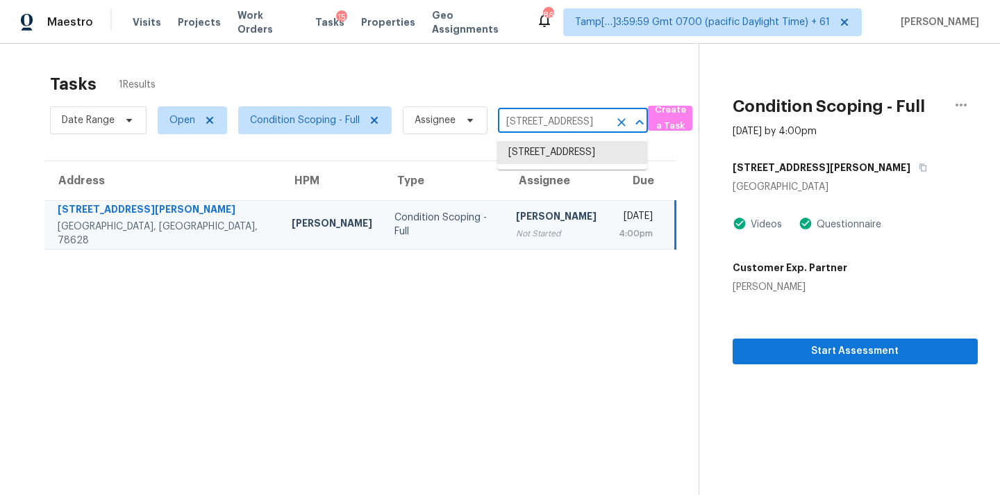
click at [522, 121] on input "201 Blue Jasmine Trl, Georgetown, TX 78628" at bounding box center [553, 122] width 111 height 22
paste input "5301 E Commerce Way Unit 12101 Sacramento, CA, 95835"
type input "5301 E Commerce Way"
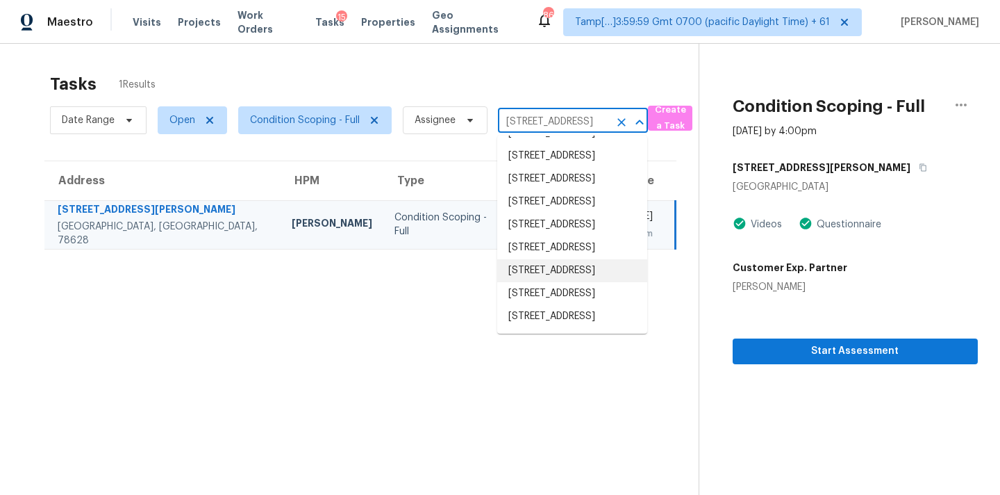
scroll to position [386, 0]
click at [539, 305] on li "5301 E Commerce Way Unit 12101, Sacramento, CA 95835" at bounding box center [572, 316] width 150 height 23
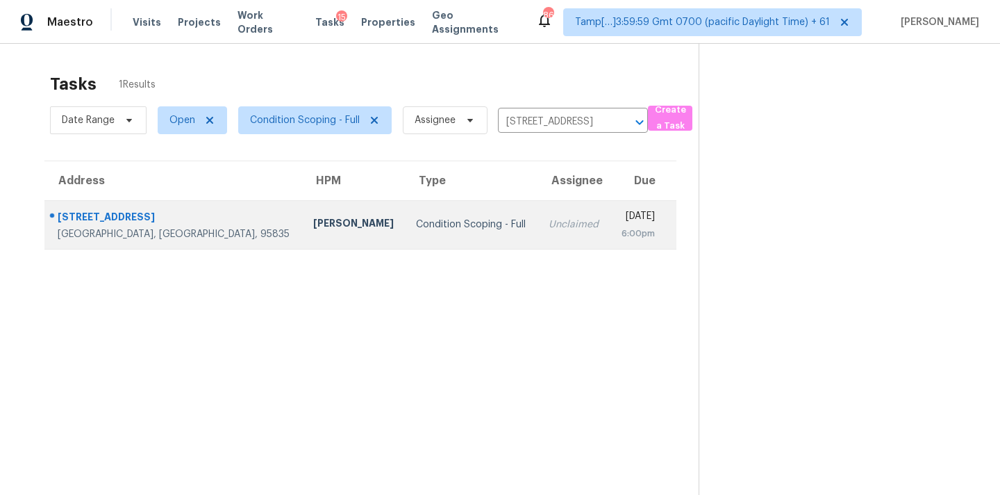
click at [610, 242] on td "Mon, Aug 18th 2025 6:00pm" at bounding box center [643, 224] width 66 height 49
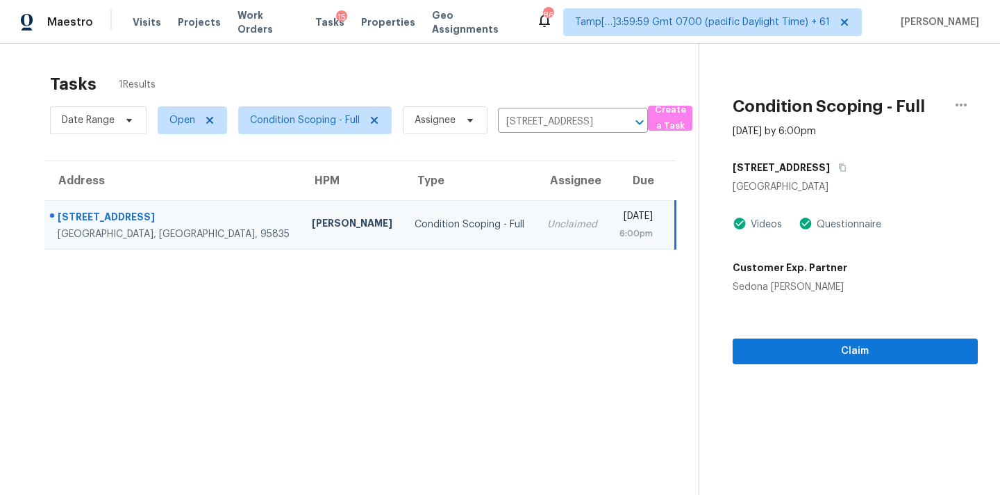
click at [843, 363] on section "Condition Scoping - Full Aug 18th 2025 by 6:00pm 5301 E Commerce Way Sacramento…" at bounding box center [838, 291] width 279 height 495
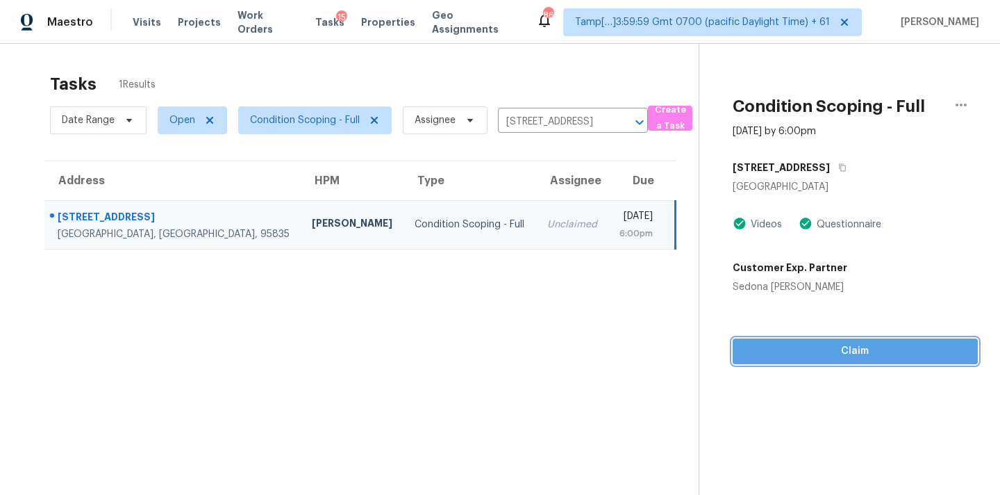
click at [847, 356] on span "Claim" at bounding box center [855, 350] width 223 height 17
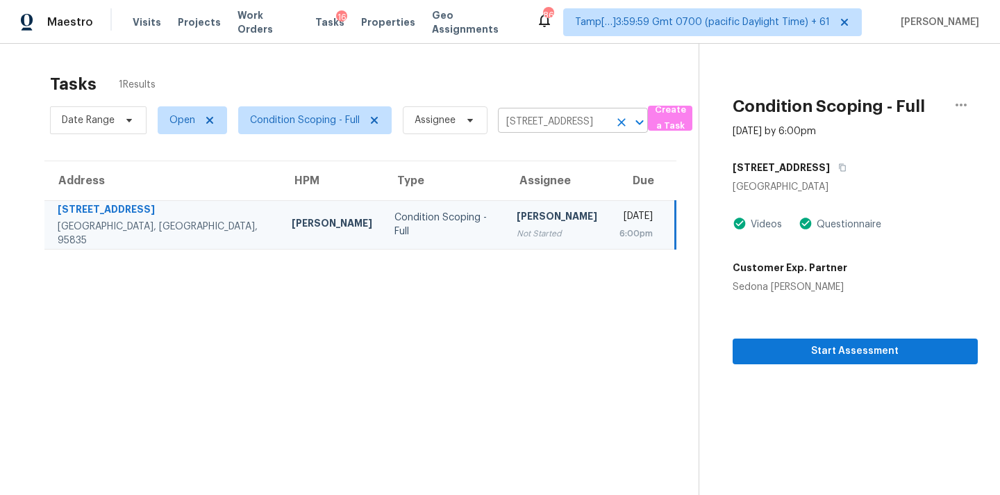
click at [527, 121] on input "5301 E Commerce Way Unit 12101, Sacramento, CA 95835" at bounding box center [553, 122] width 111 height 22
paste input "37632 29th St E Palmdale, CA, 93550"
type input "37632 29th St E Palmdale, CA, 93550"
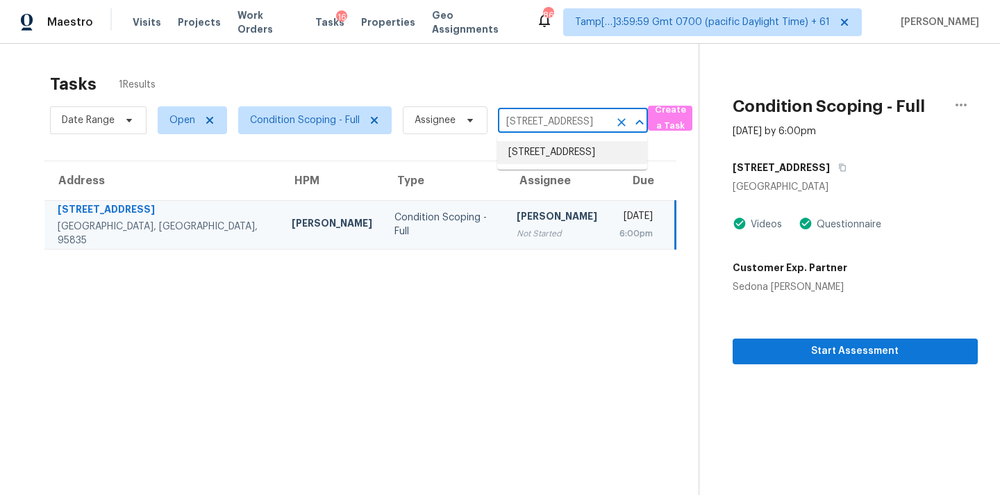
click at [530, 160] on li "37632 29th St E, Palmdale, CA 93550" at bounding box center [572, 152] width 150 height 23
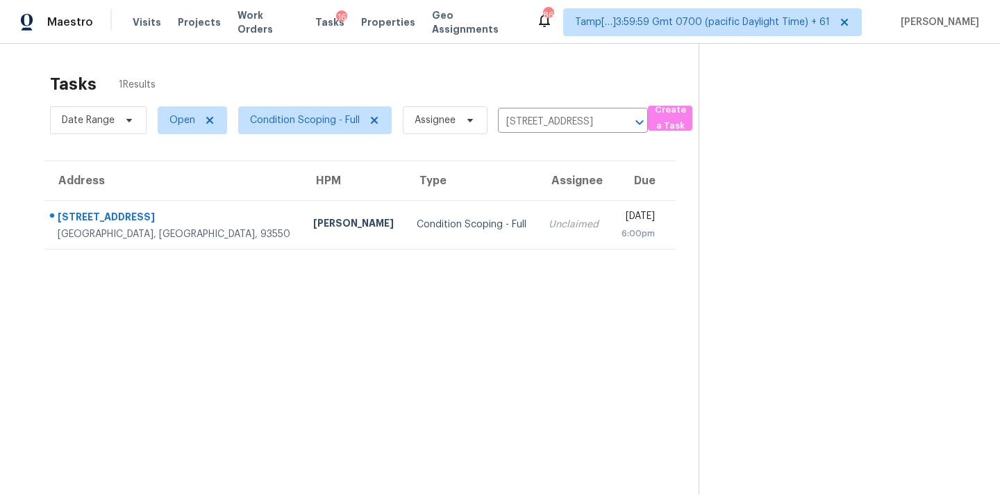
click at [538, 214] on td "Unclaimed" at bounding box center [574, 224] width 72 height 49
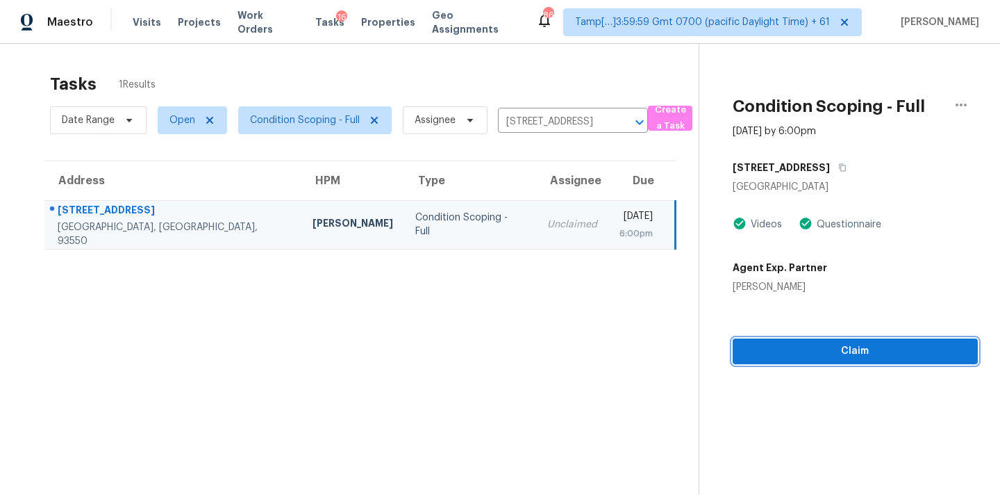
click at [788, 356] on span "Claim" at bounding box center [855, 350] width 223 height 17
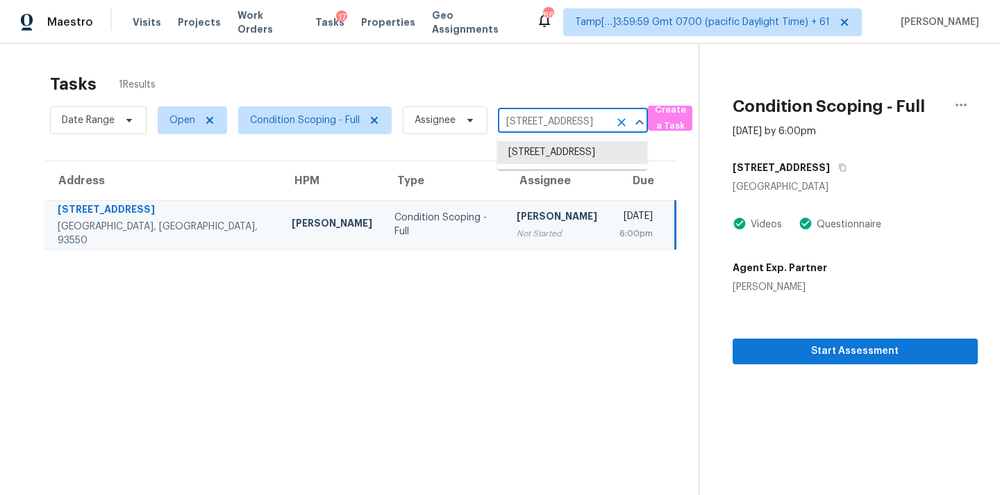
click at [527, 117] on input "37632 29th St E, Palmdale, CA 93550" at bounding box center [553, 122] width 111 height 22
paste input "600 S Dobson Rd Unit 55 Mesa, AZ, 85202"
type input "600 S Dobson Rd"
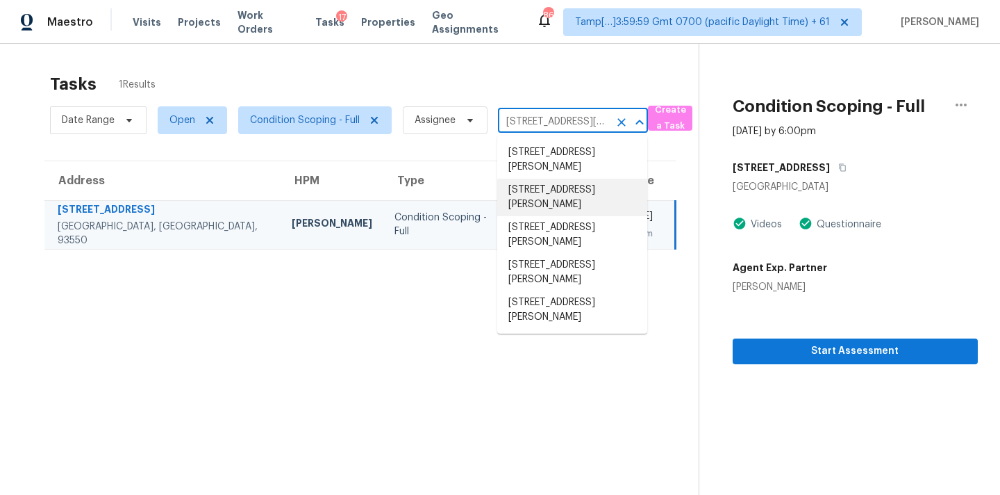
scroll to position [1, 0]
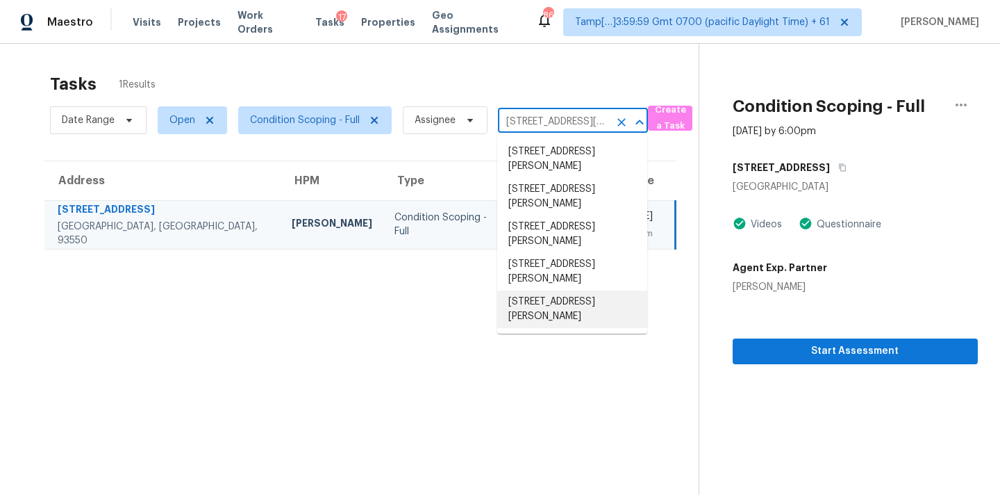
click at [554, 312] on li "600 S Dobson Rd Unit 55, Mesa, AZ 85202" at bounding box center [572, 309] width 150 height 38
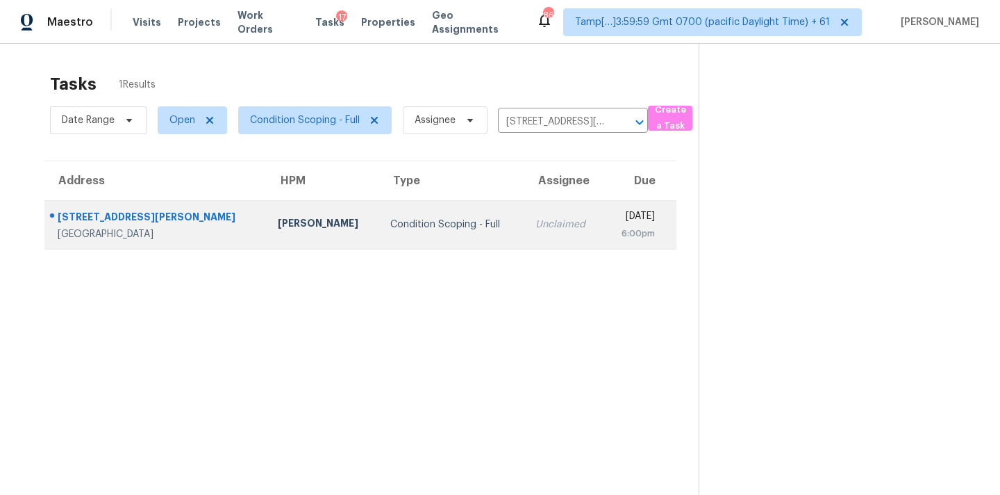
click at [604, 248] on td "Mon, Aug 18th 2025 6:00pm" at bounding box center [640, 224] width 72 height 49
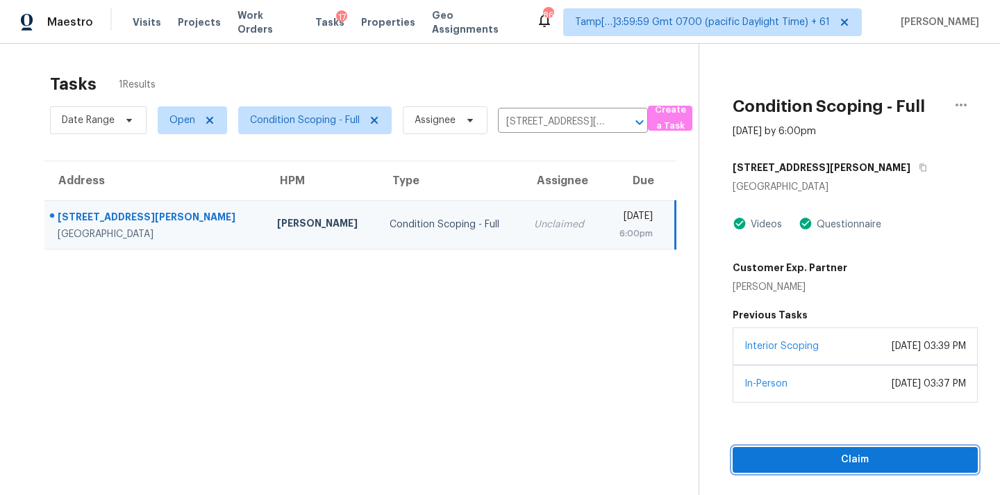
click at [861, 472] on button "Claim" at bounding box center [855, 460] width 245 height 26
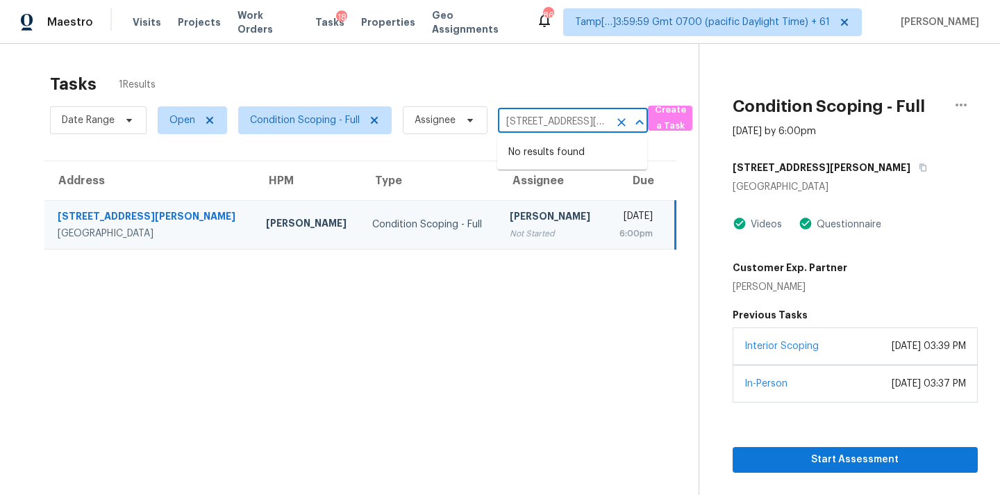
click at [532, 122] on input "600 S Dobson Rd Unit 55, Mesa, AZ 85202" at bounding box center [553, 122] width 111 height 22
paste input "366 Eaglecrest Dr Haines City, FL, 33844"
type input "366 Eaglecrest Dr Haines City, FL, 33844"
click at [530, 147] on li "366 Eaglecrest Dr, Haines City, FL 33844" at bounding box center [572, 152] width 150 height 23
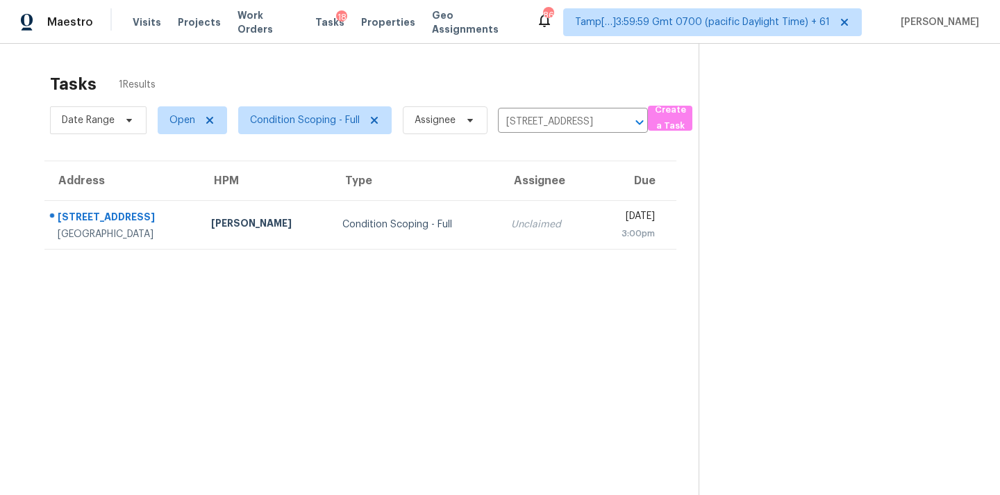
click at [504, 214] on td "Unclaimed" at bounding box center [546, 224] width 92 height 49
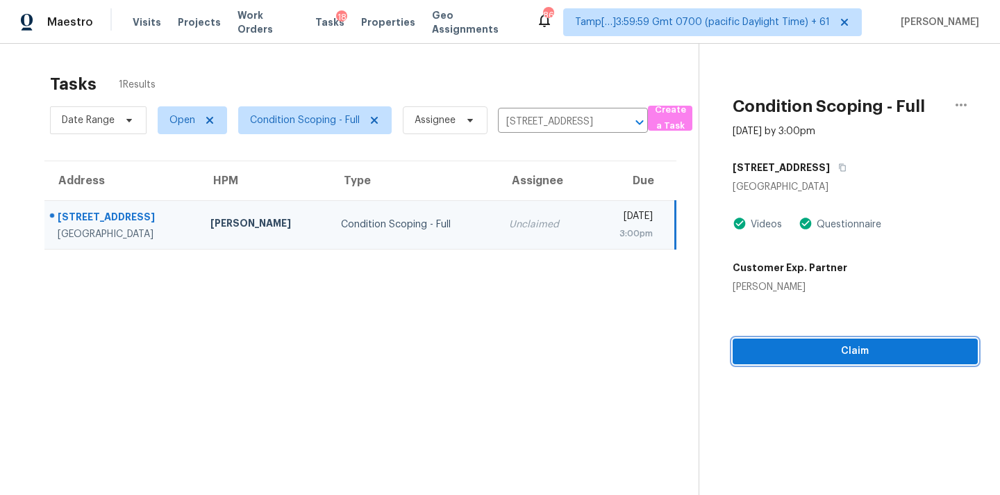
click at [802, 352] on span "Claim" at bounding box center [855, 350] width 223 height 17
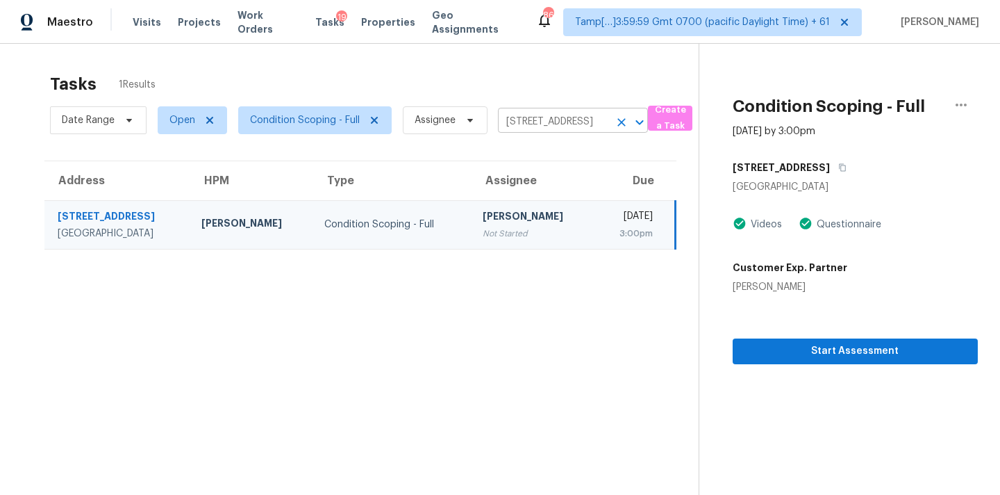
click at [623, 121] on icon "Clear" at bounding box center [622, 122] width 14 height 14
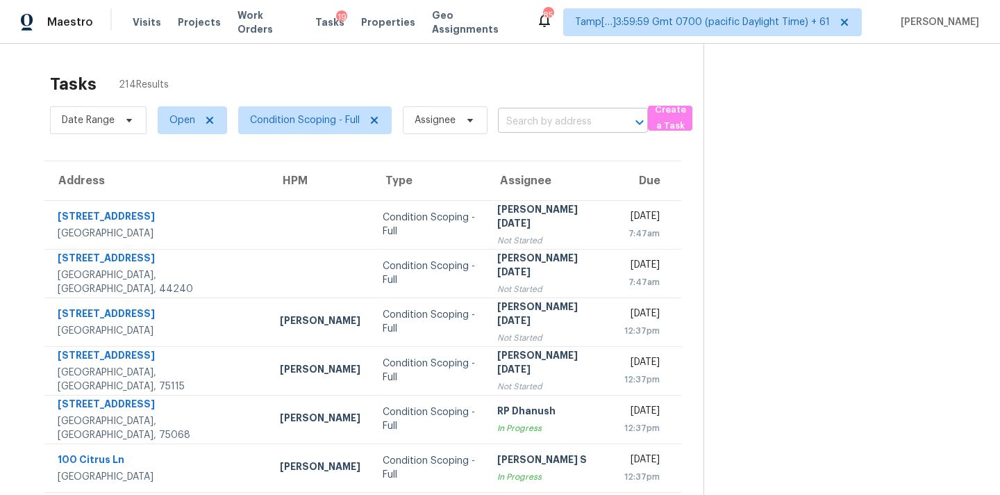
click at [512, 122] on input "text" at bounding box center [553, 122] width 111 height 22
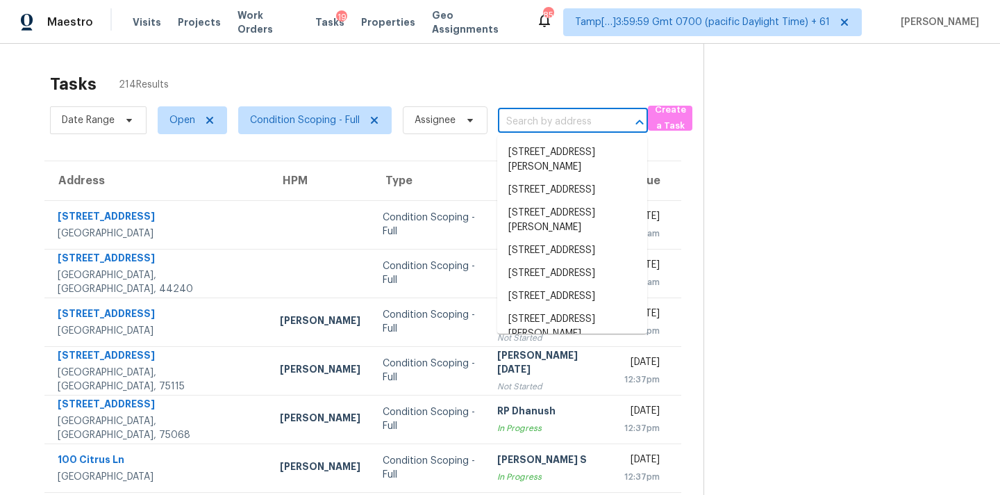
paste input "2405 Creole Creek Cir Stone Mountain, GA, 30087"
type input "2405 Creole Creek Cir Stone Mountain, GA, 30087"
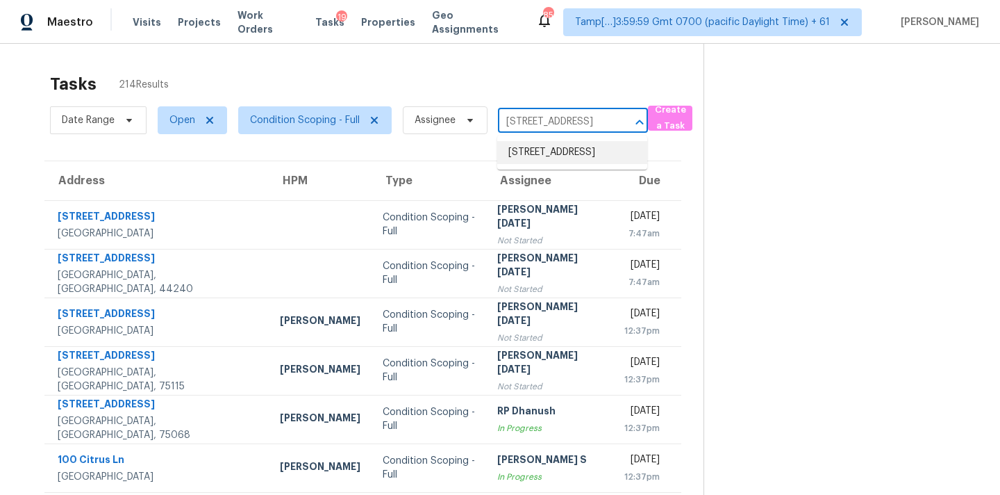
click at [540, 163] on li "2405 Creole Creek Cir, Stone Mountain, GA 30087" at bounding box center [572, 152] width 150 height 23
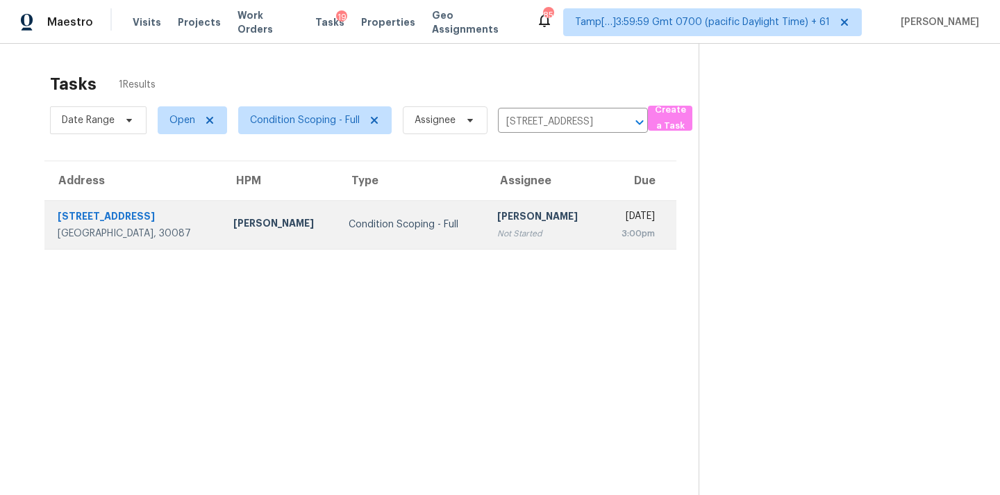
click at [513, 233] on div "Not Started" at bounding box center [544, 233] width 94 height 14
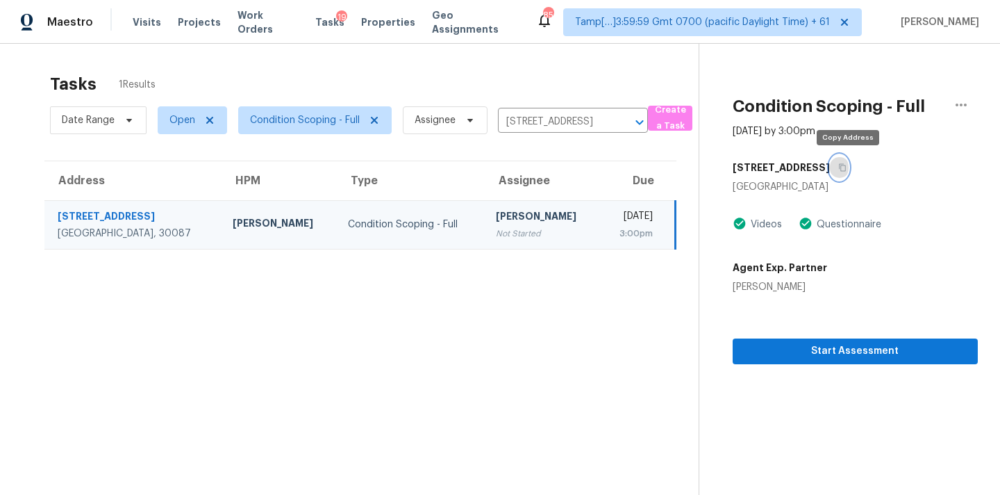
click at [847, 169] on icon "button" at bounding box center [842, 167] width 8 height 8
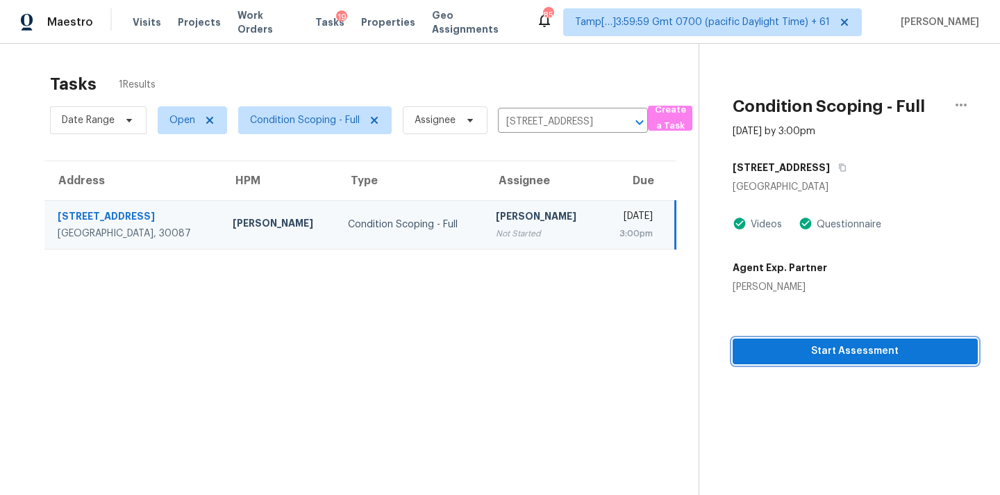
click at [818, 356] on span "Start Assessment" at bounding box center [855, 350] width 223 height 17
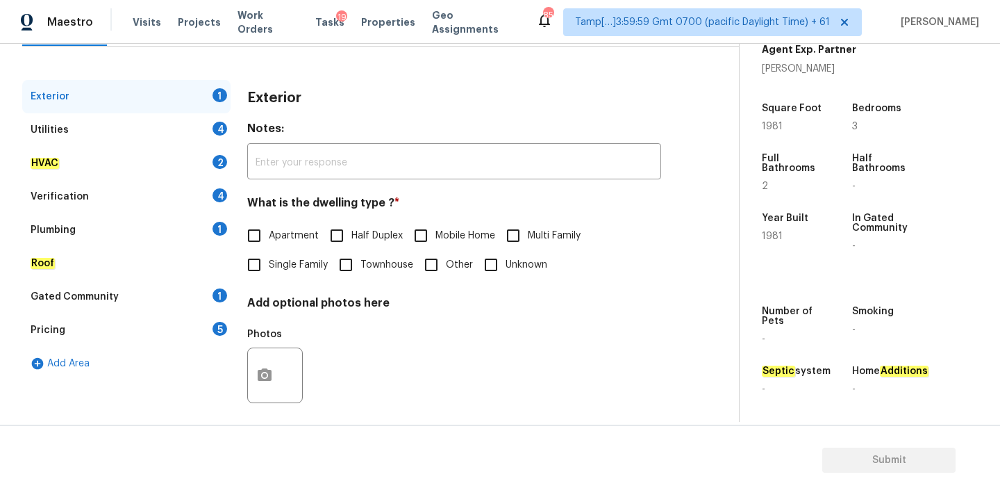
scroll to position [174, 0]
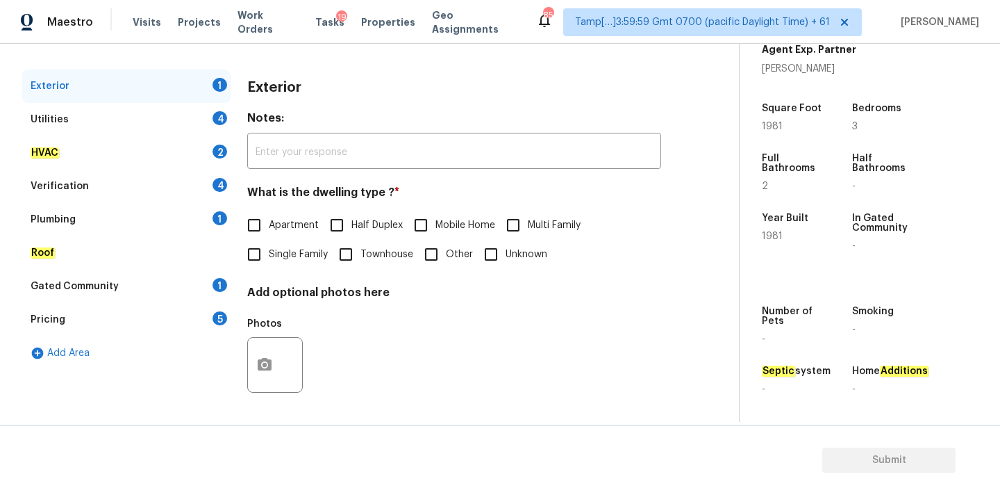
click at [251, 250] on input "Single Family" at bounding box center [254, 254] width 29 height 29
checkbox input "true"
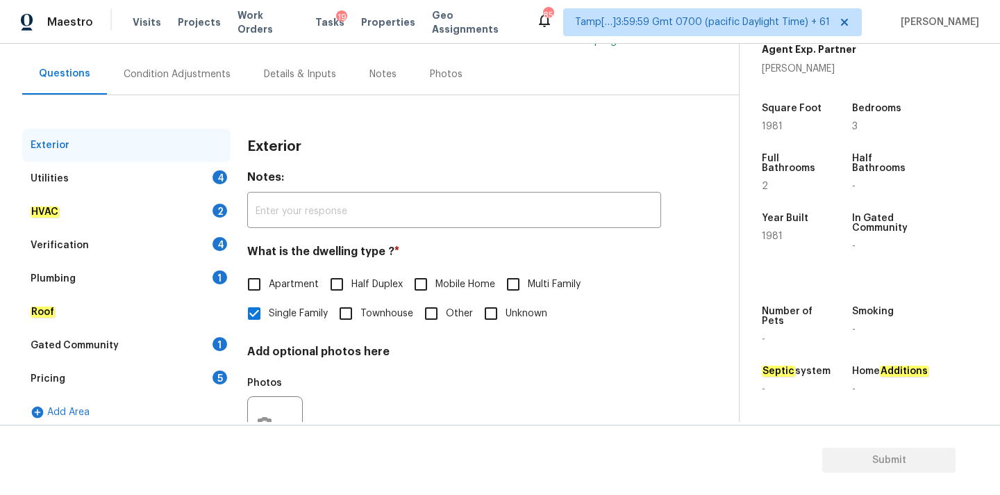
scroll to position [83, 0]
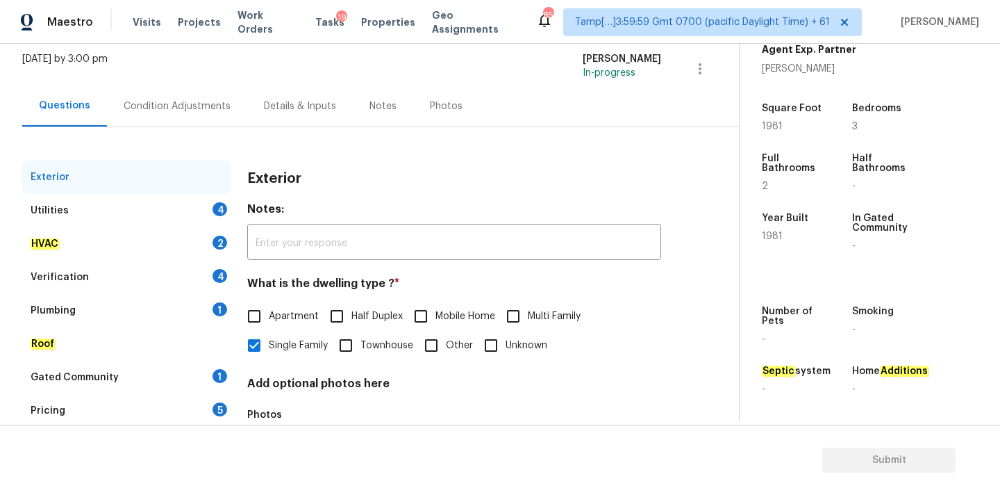
click at [172, 209] on div "Utilities 4" at bounding box center [126, 210] width 208 height 33
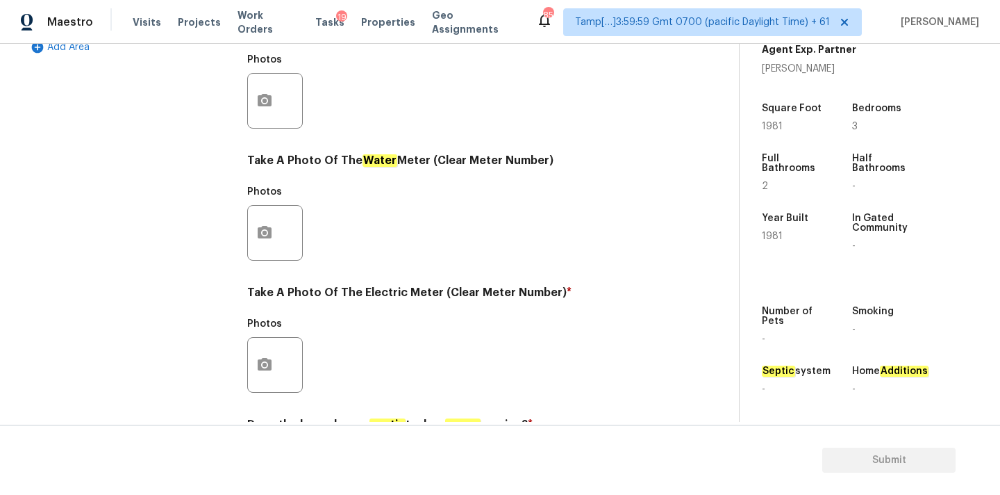
scroll to position [551, 0]
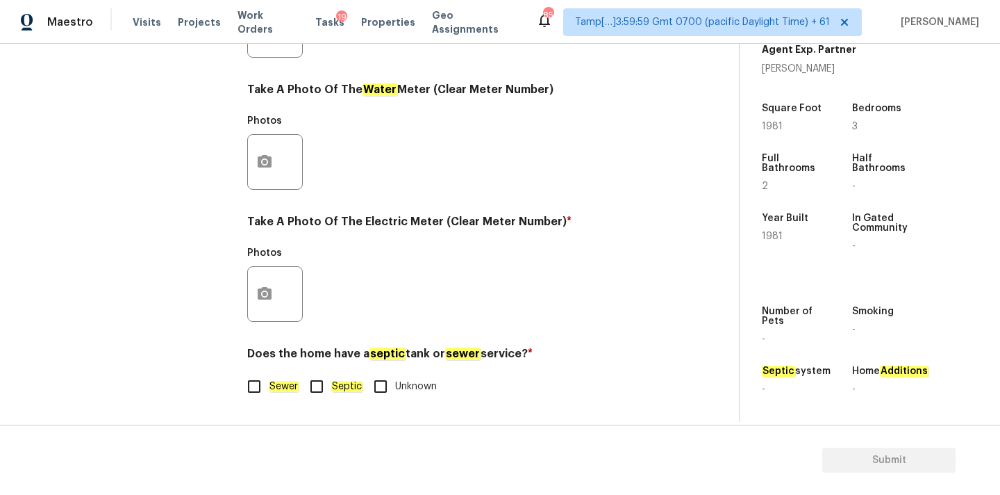
click at [317, 391] on input "Septic" at bounding box center [316, 386] width 29 height 29
checkbox input "true"
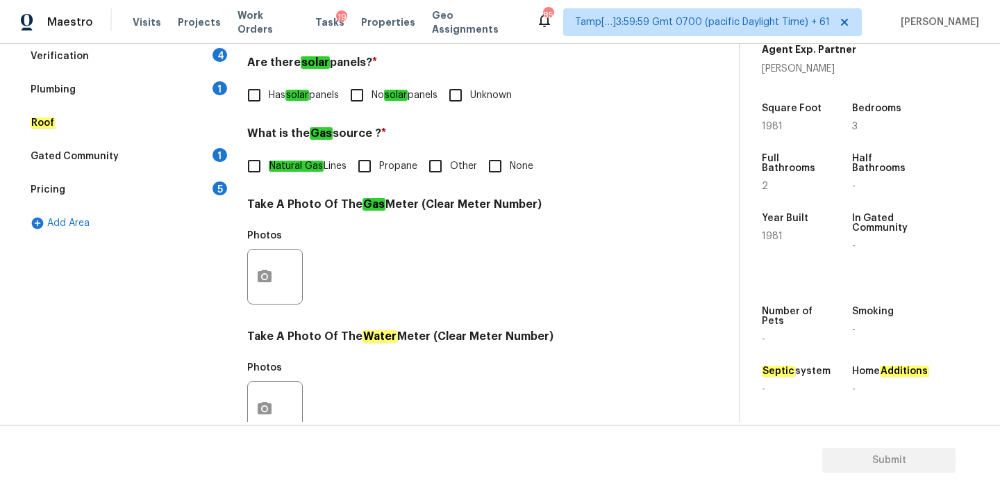
scroll to position [292, 0]
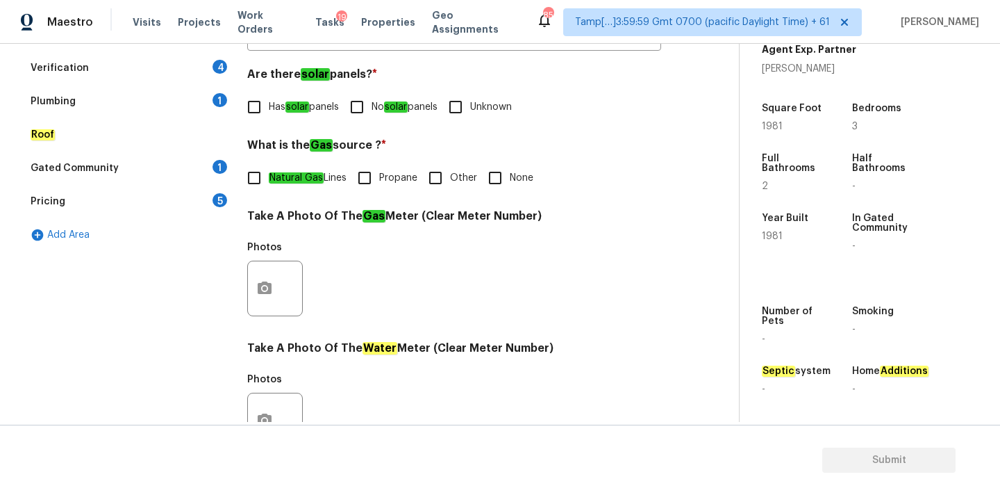
click at [138, 106] on div "Plumbing 1" at bounding box center [126, 101] width 208 height 33
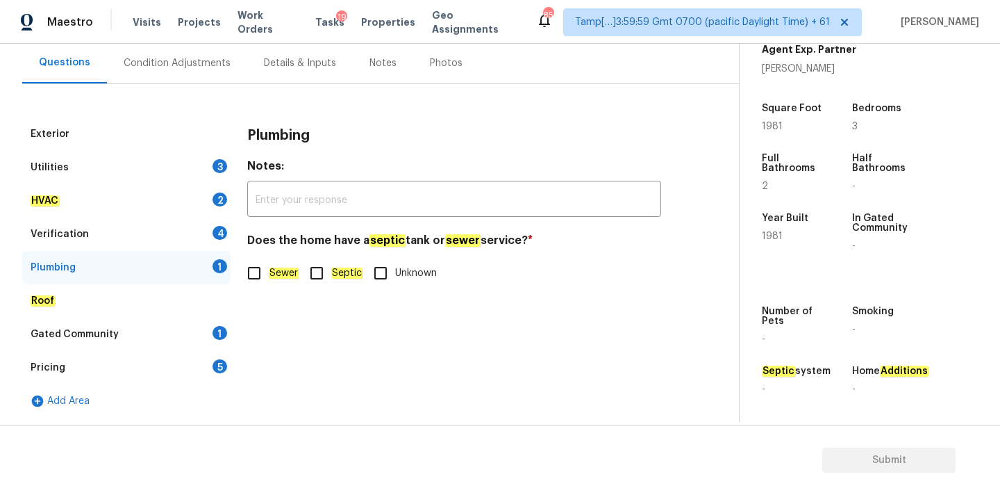
click at [315, 267] on input "Septic" at bounding box center [316, 272] width 29 height 29
checkbox input "true"
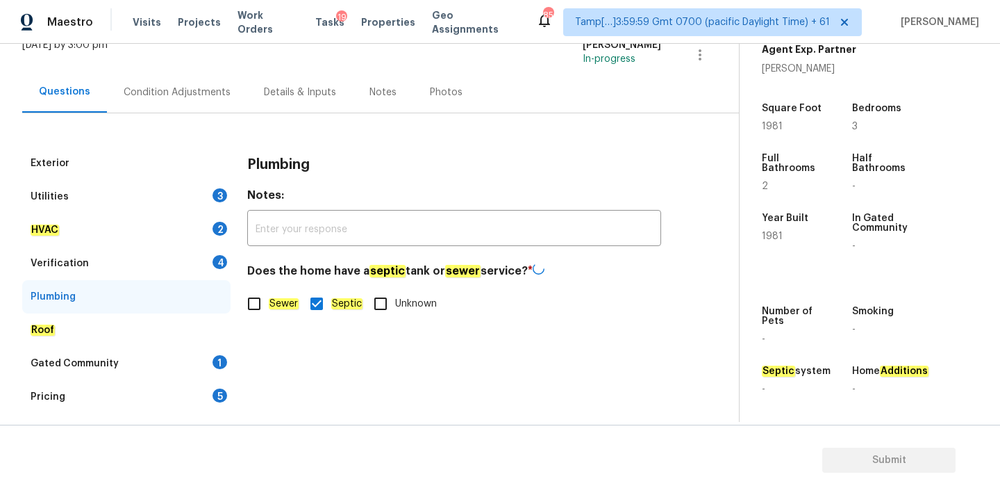
scroll to position [55, 0]
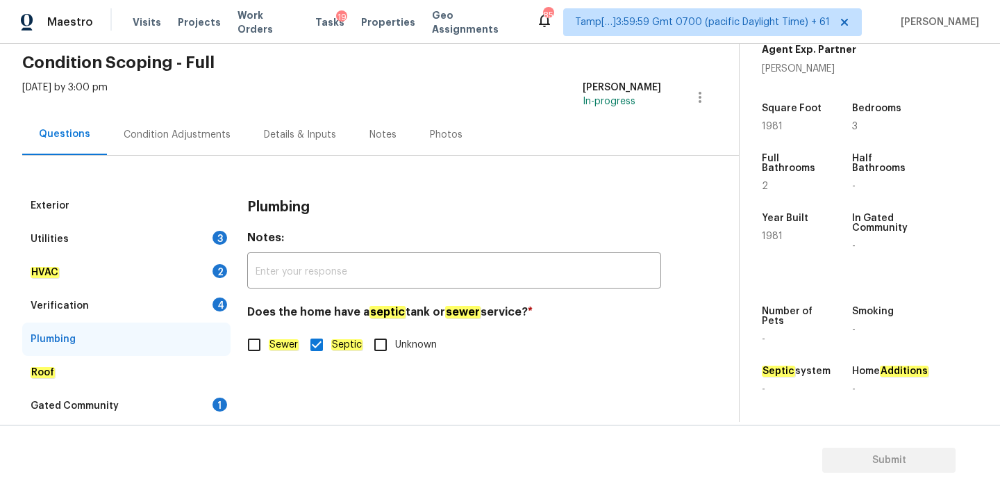
click at [187, 144] on div "Condition Adjustments" at bounding box center [177, 134] width 140 height 41
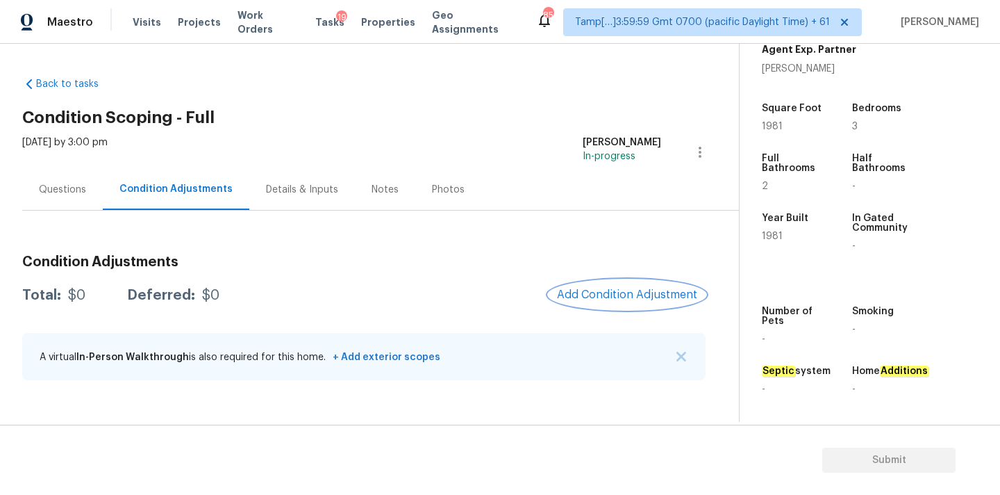
click at [616, 294] on span "Add Condition Adjustment" at bounding box center [627, 294] width 140 height 13
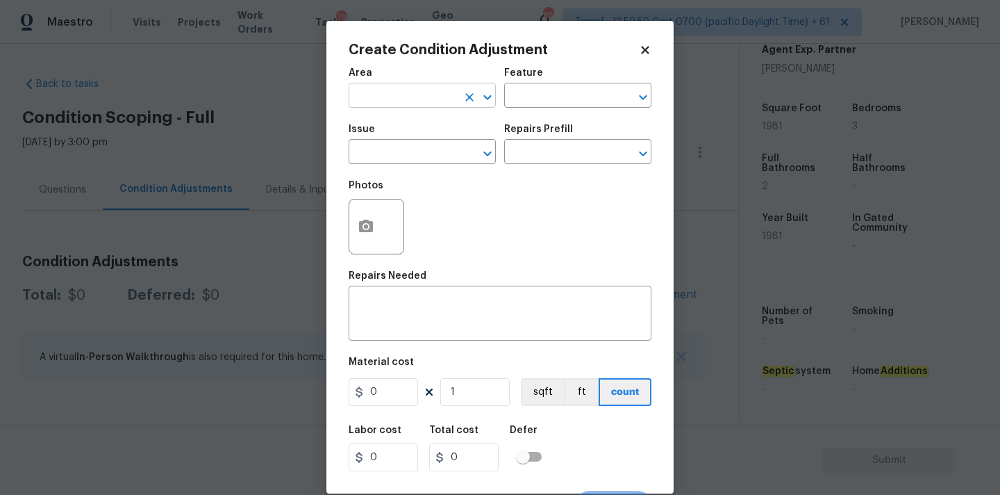
click at [426, 101] on input "text" at bounding box center [403, 97] width 108 height 22
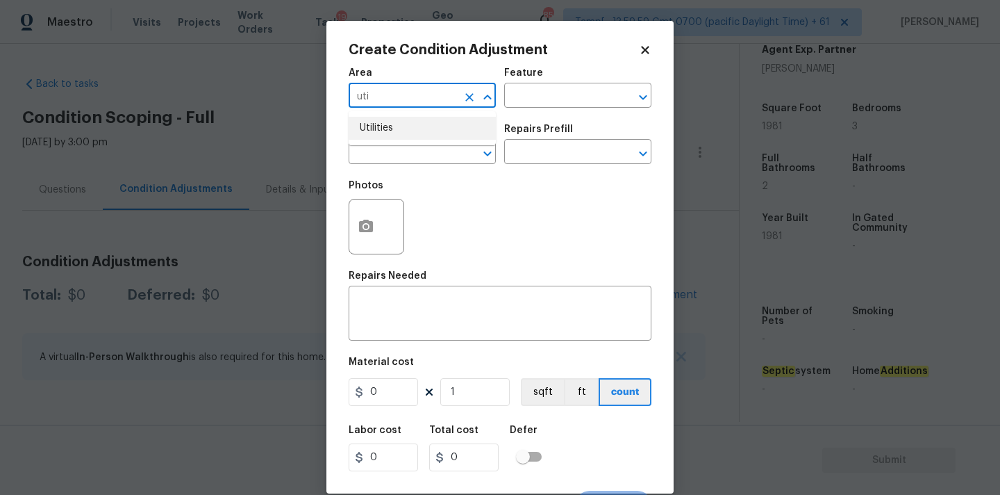
click at [416, 118] on li "Utilities" at bounding box center [422, 128] width 147 height 23
type input "Utilities"
click at [416, 153] on input "text" at bounding box center [403, 153] width 108 height 22
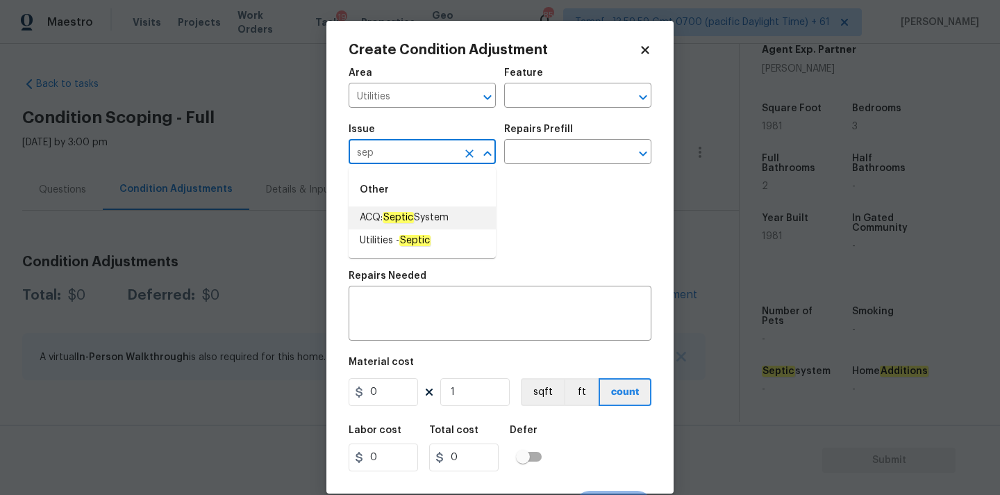
click at [422, 213] on span "ACQ: Septic System" at bounding box center [404, 217] width 89 height 15
type input "ACQ: Septic System"
click at [559, 152] on input "text" at bounding box center [558, 153] width 108 height 22
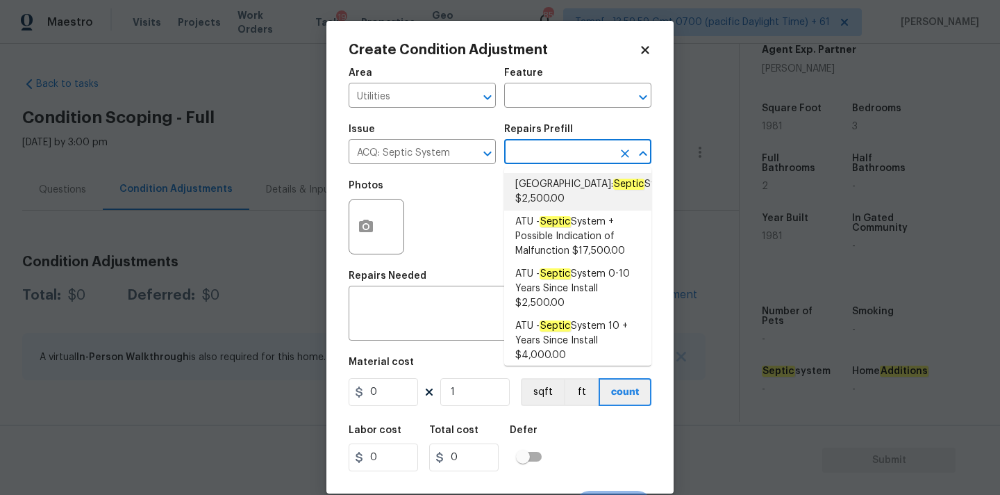
click at [549, 199] on span "Atlanta: Septic System $2,500.00" at bounding box center [597, 191] width 164 height 29
type input "Acquisition"
type textarea "Septic system repairs and certification charge. **Charge can be reviewed if sel…"
type input "2500"
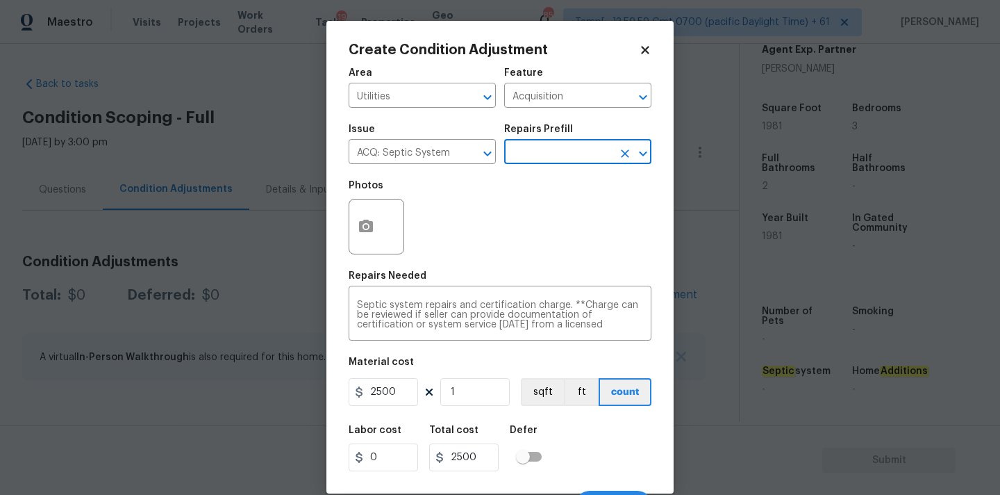
scroll to position [24, 0]
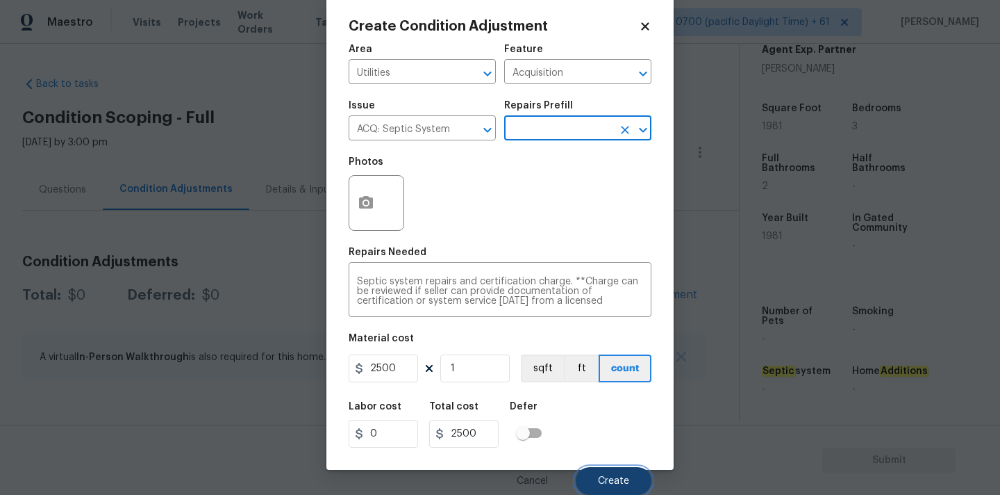
click at [600, 482] on span "Create" at bounding box center [613, 481] width 31 height 10
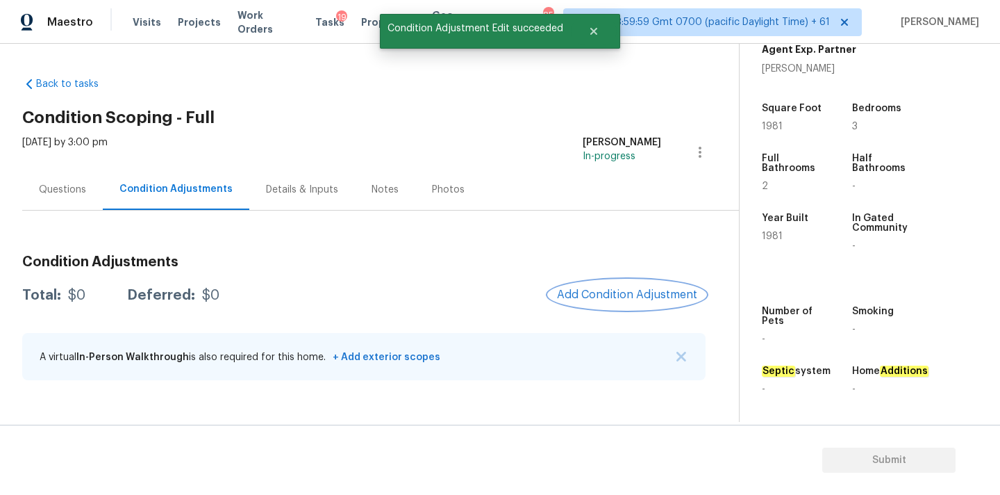
scroll to position [0, 0]
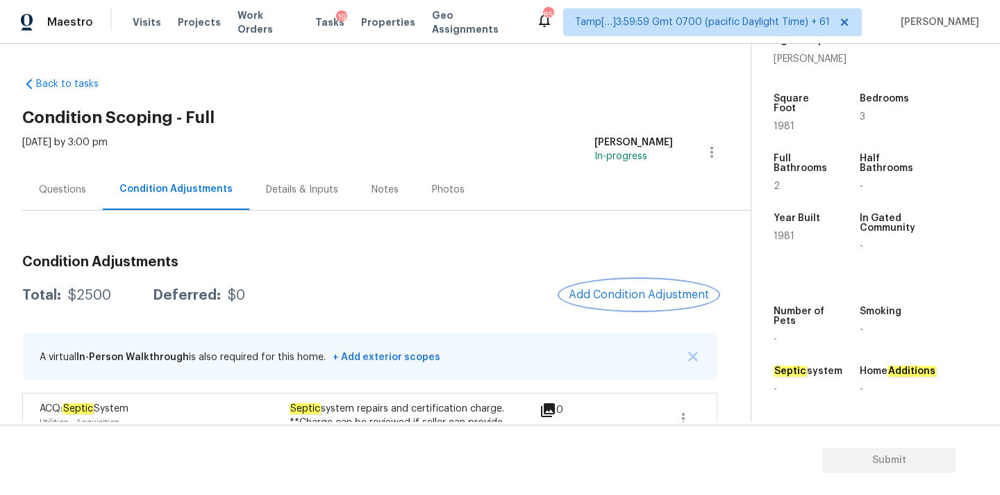
click at [596, 285] on button "Add Condition Adjustment" at bounding box center [639, 294] width 157 height 29
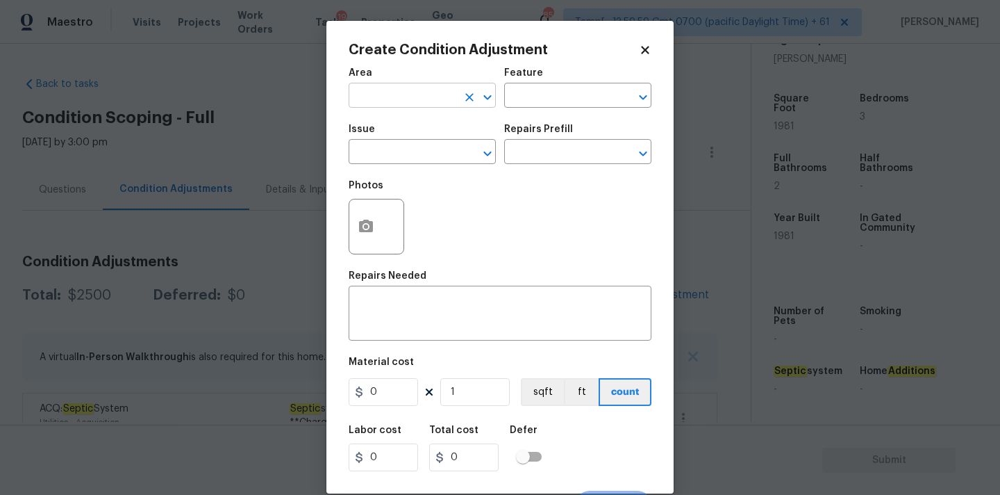
click at [414, 103] on input "text" at bounding box center [403, 97] width 108 height 22
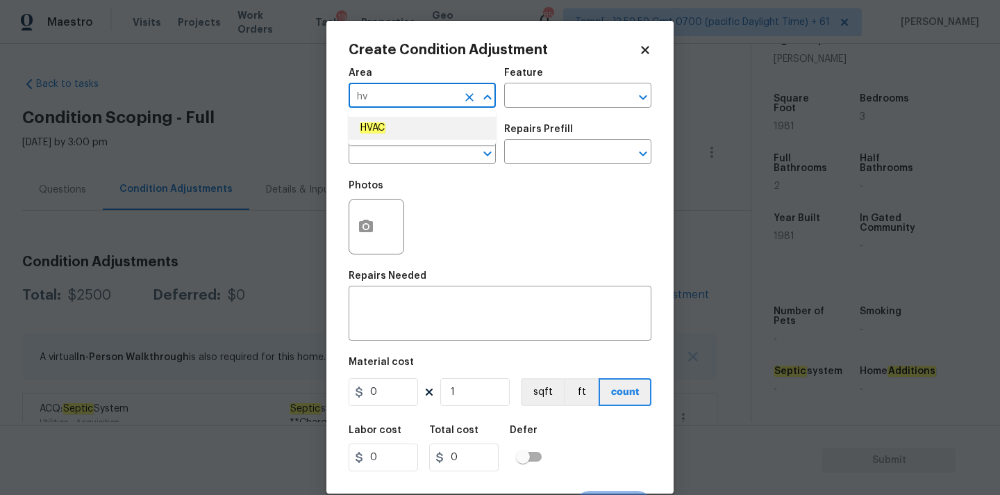
click at [411, 134] on li "HVAC" at bounding box center [422, 128] width 147 height 23
type input "HVAC"
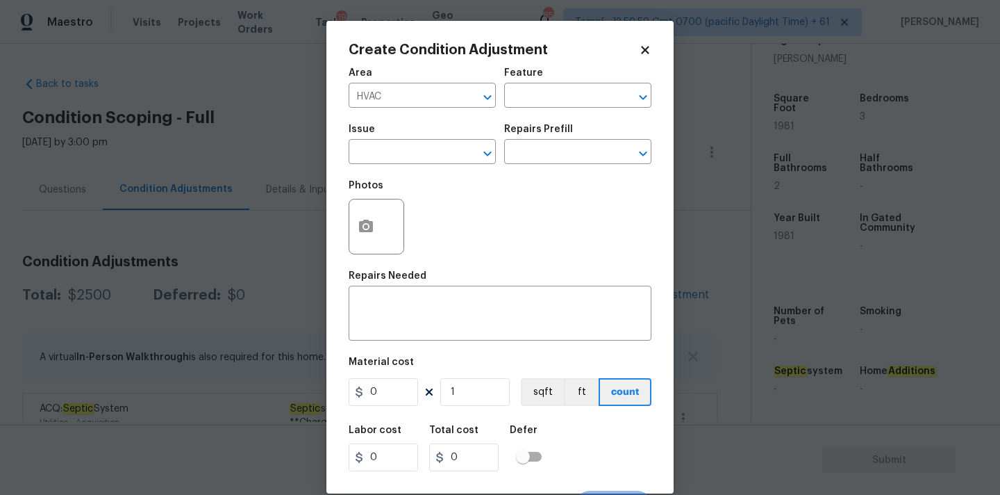
click at [413, 168] on span "Issue ​" at bounding box center [422, 144] width 147 height 56
click at [424, 152] on input "text" at bounding box center [403, 153] width 108 height 22
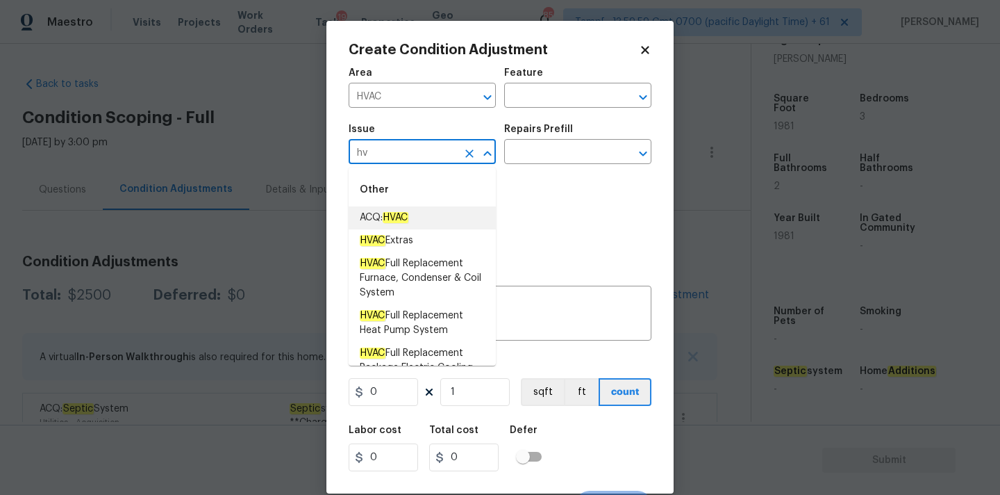
click at [423, 213] on li "ACQ: HVAC" at bounding box center [422, 217] width 147 height 23
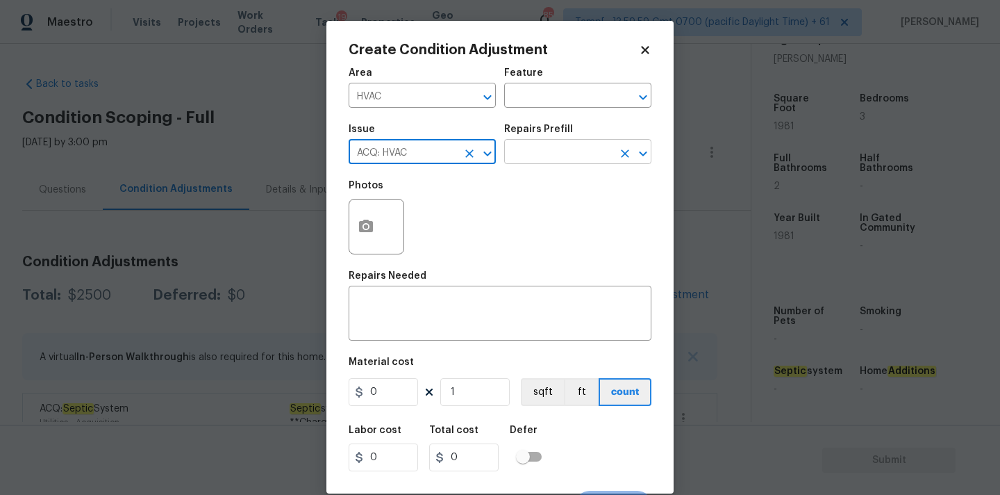
type input "ACQ: HVAC"
click at [551, 158] on input "text" at bounding box center [558, 153] width 108 height 22
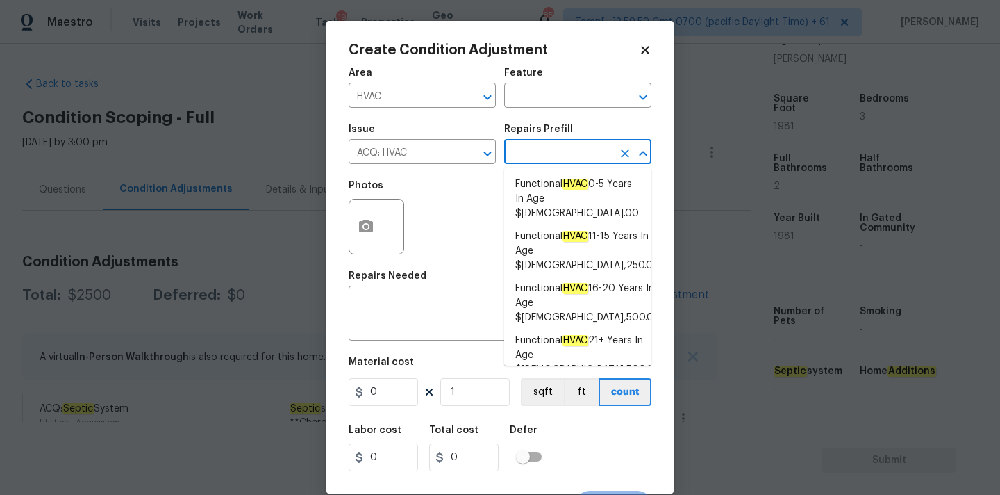
click at [568, 387] on em "HVAC" at bounding box center [576, 392] width 26 height 11
type input "Acquisition"
type textarea "Acquisition Scope: Functional HVAC 6-10 years"
type input "500"
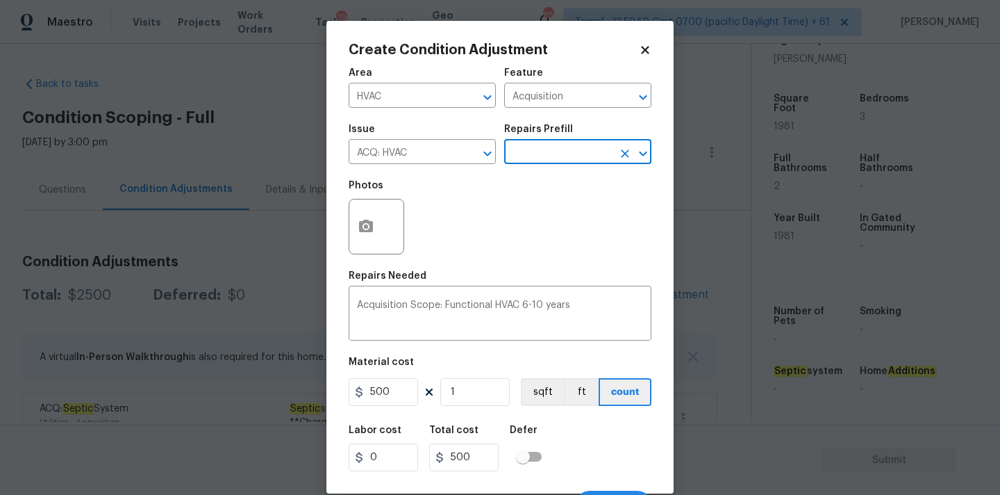
scroll to position [24, 0]
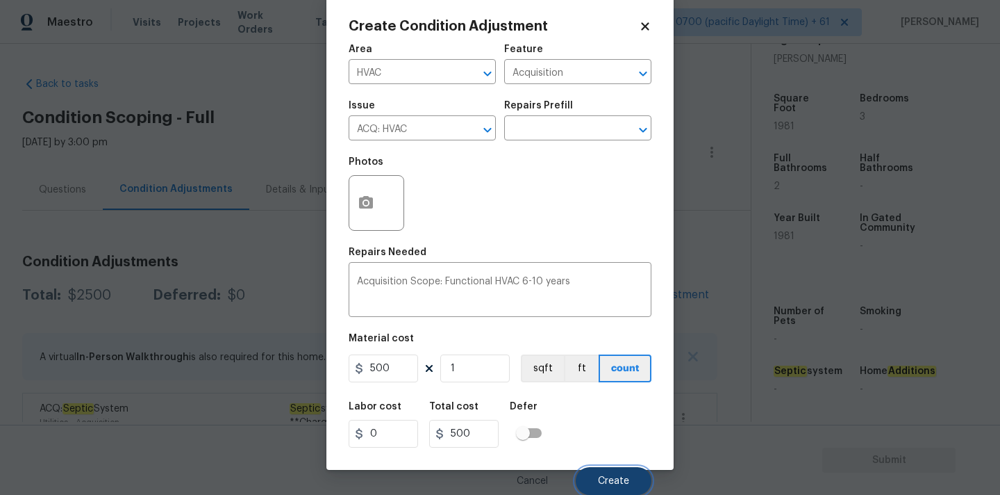
click at [602, 480] on span "Create" at bounding box center [613, 481] width 31 height 10
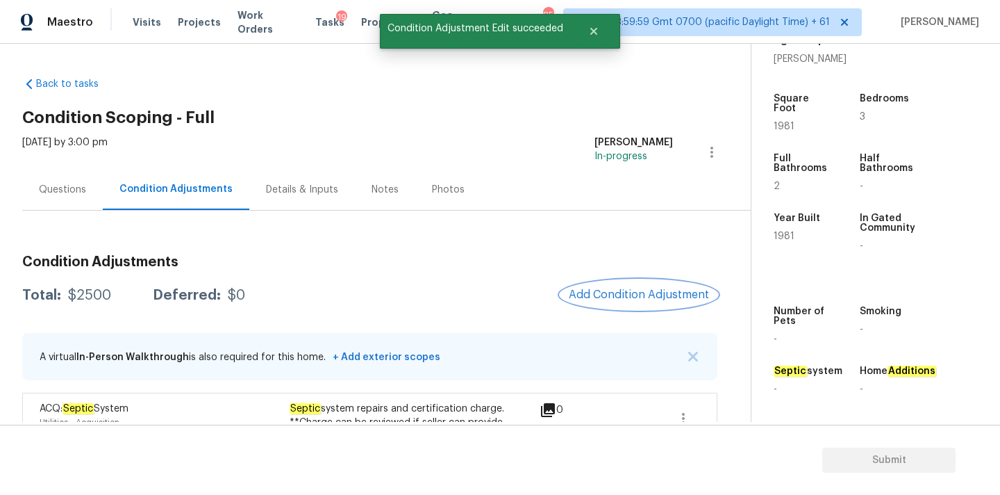
scroll to position [0, 0]
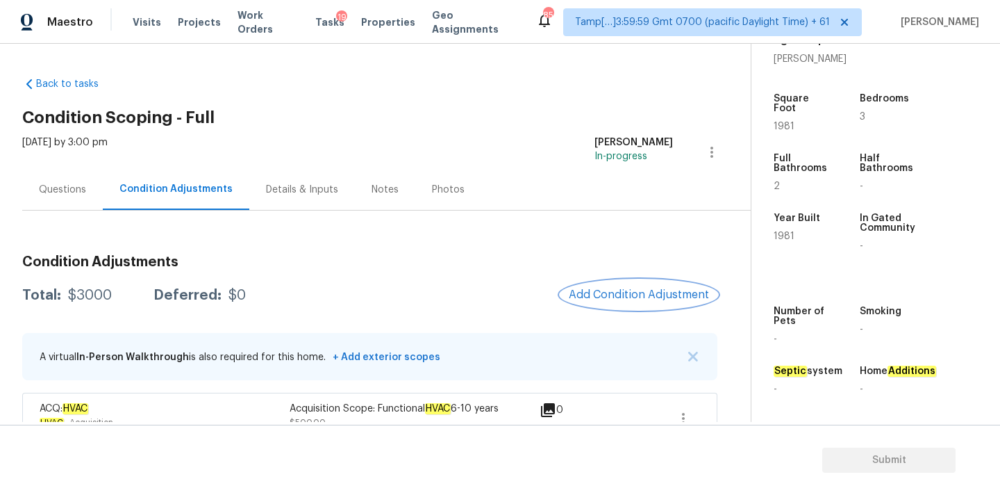
click at [608, 290] on span "Add Condition Adjustment" at bounding box center [639, 294] width 140 height 13
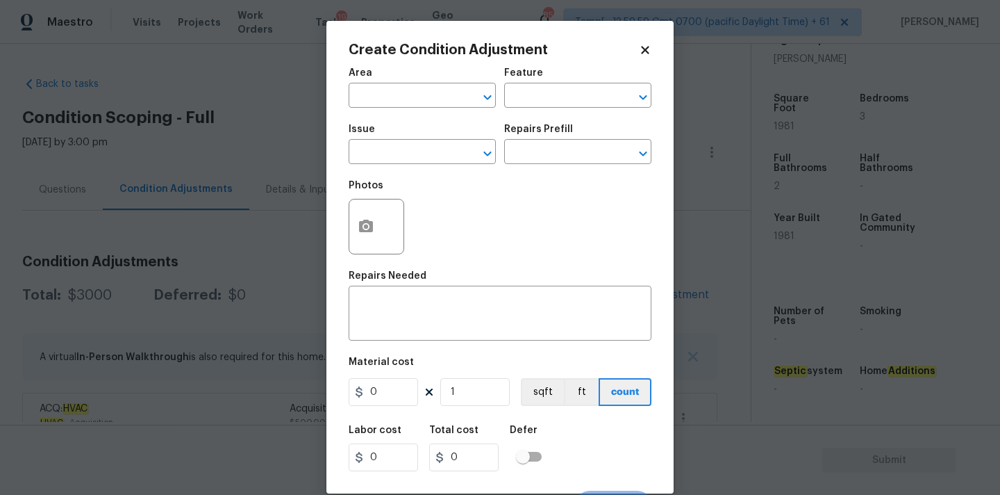
click at [375, 84] on div "Area" at bounding box center [422, 77] width 147 height 18
click at [375, 97] on input "text" at bounding box center [403, 97] width 108 height 22
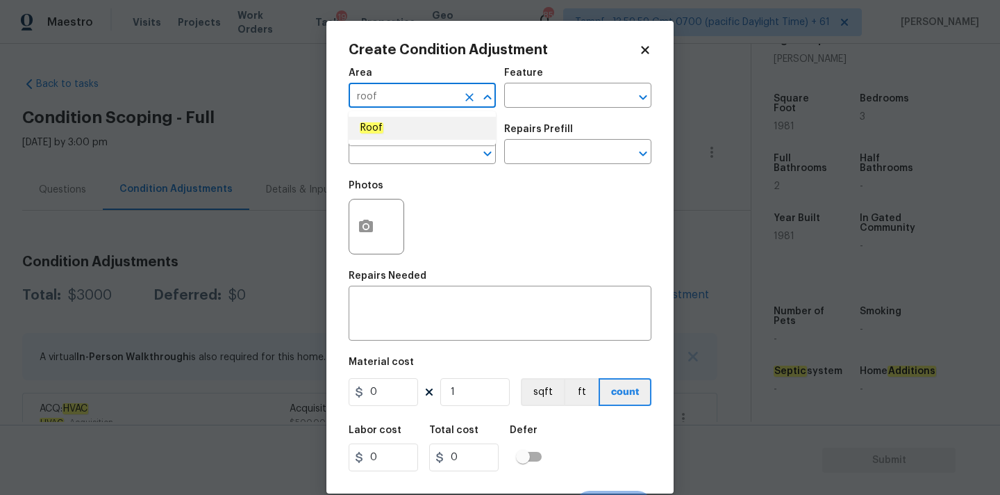
click at [381, 131] on em "Roof" at bounding box center [372, 127] width 24 height 11
type input "Roof"
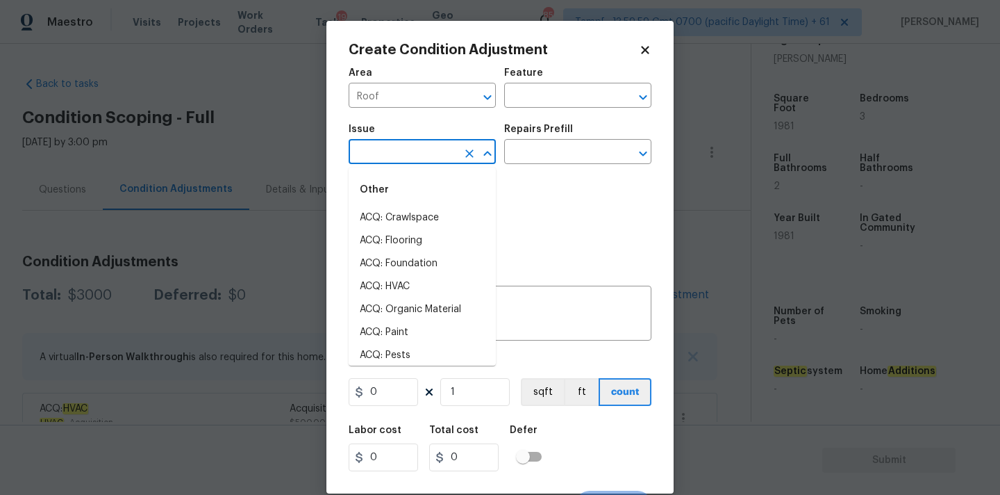
click at [381, 157] on input "text" at bounding box center [403, 153] width 108 height 22
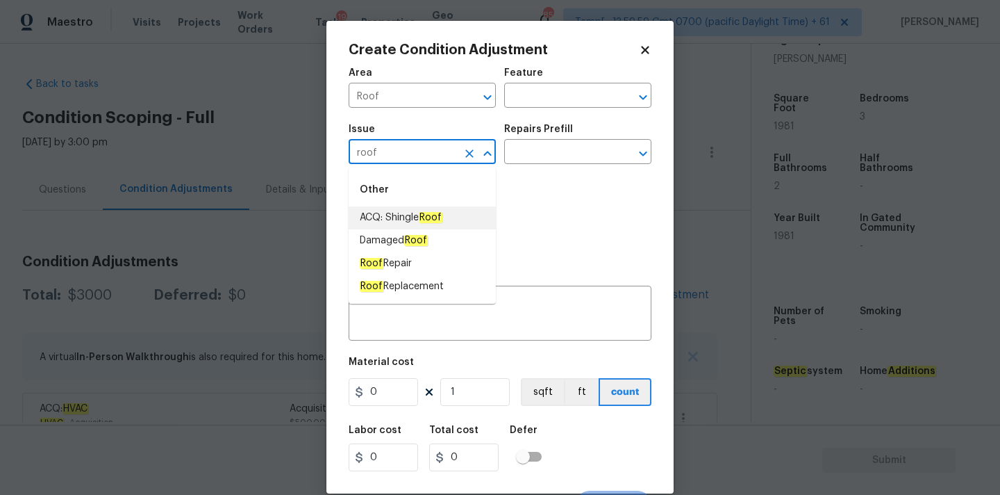
click at [411, 217] on span "ACQ: Shingle Roof" at bounding box center [401, 217] width 83 height 15
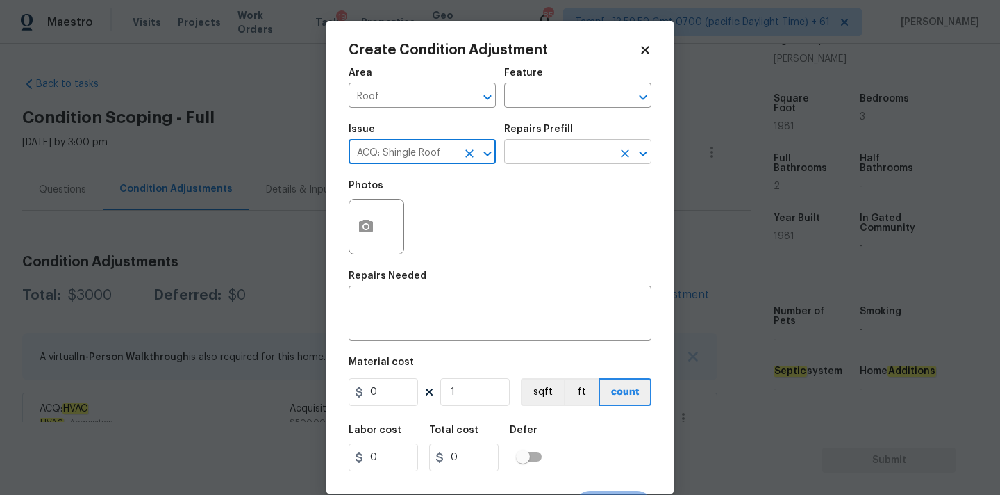
type input "ACQ: Shingle Roof"
click at [560, 159] on input "text" at bounding box center [558, 153] width 108 height 22
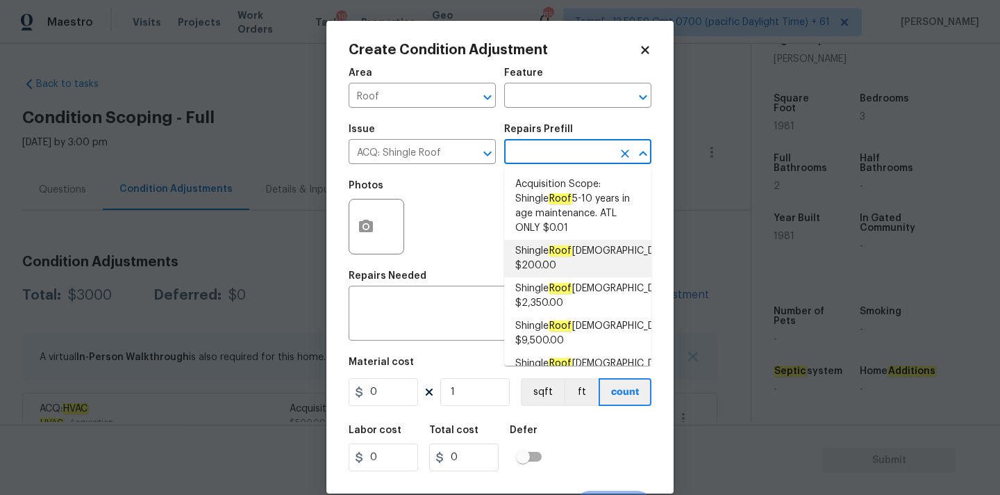
click at [567, 260] on span "Shingle Roof 0-10 Years Old $200.00" at bounding box center [594, 258] width 159 height 29
type input "Acquisition"
type textarea "Acquisition Scope: Shingle Roof 0-10 years in age maintenance."
type input "200"
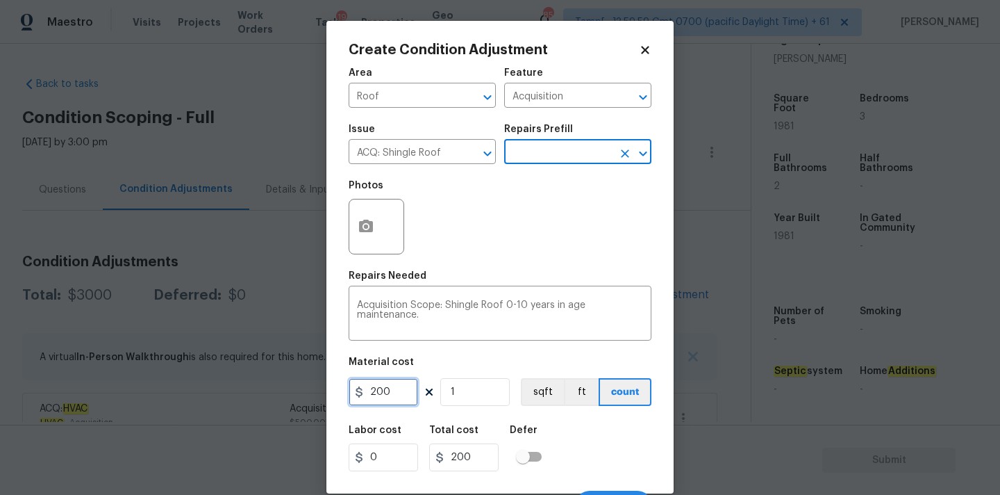
click at [406, 399] on input "200" at bounding box center [383, 392] width 69 height 28
type input "500"
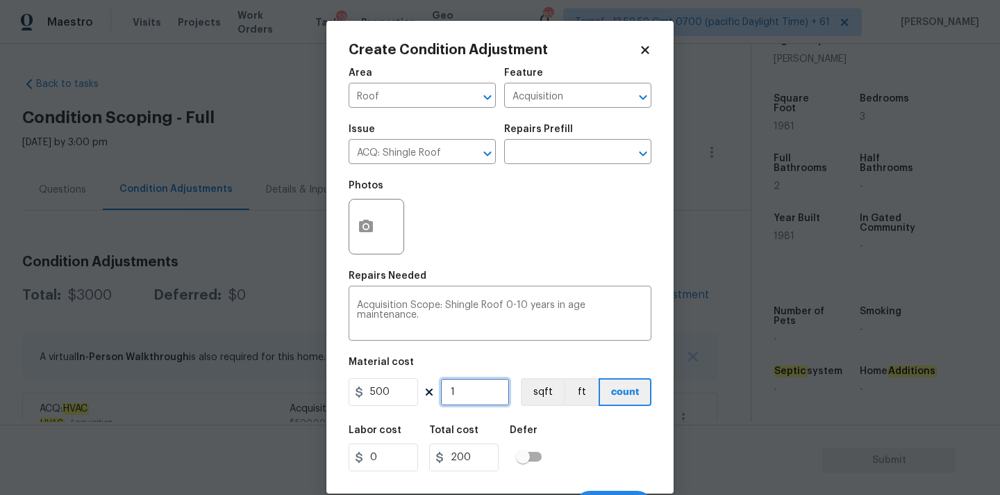
type input "500"
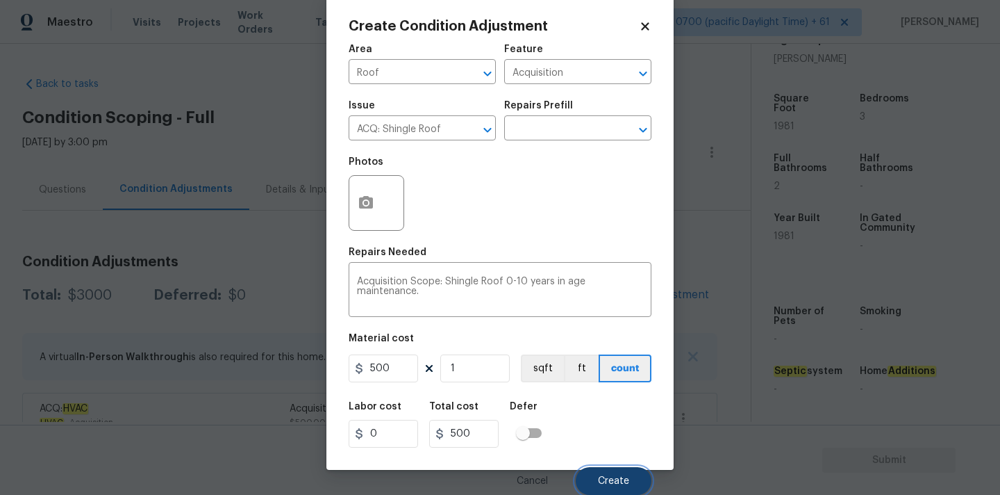
click at [613, 467] on button "Create" at bounding box center [614, 481] width 76 height 28
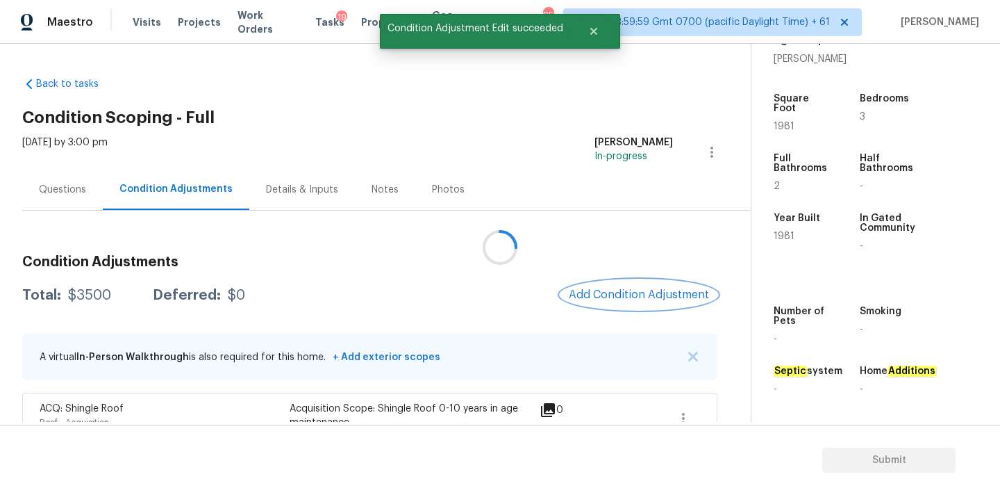
scroll to position [0, 0]
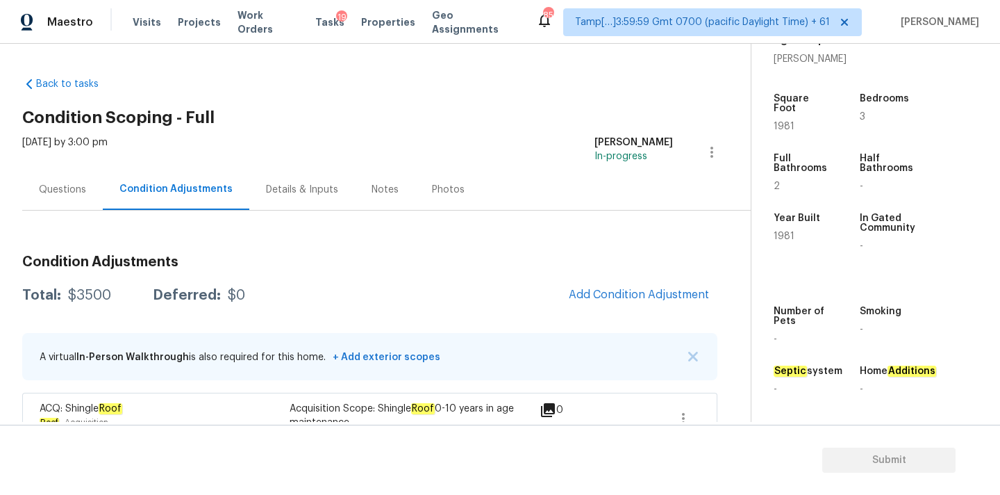
click at [74, 183] on div "Questions" at bounding box center [62, 190] width 47 height 14
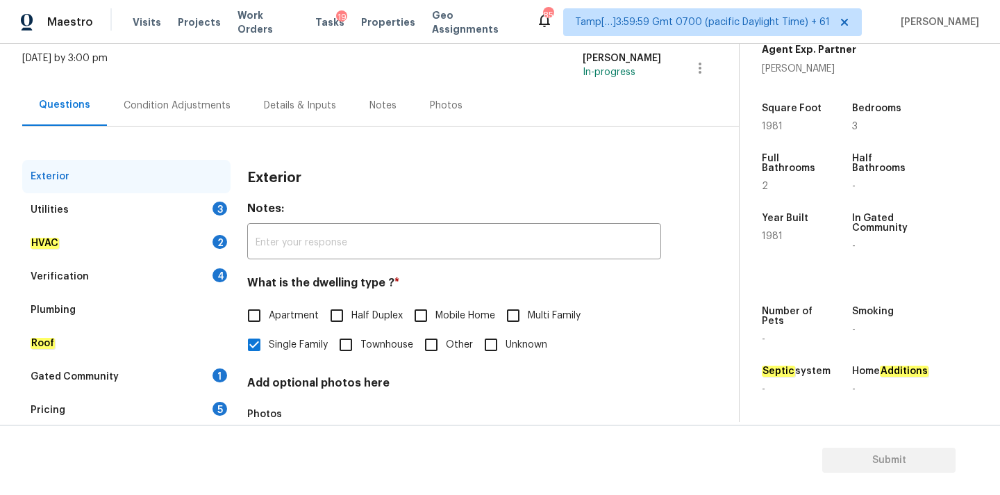
scroll to position [174, 0]
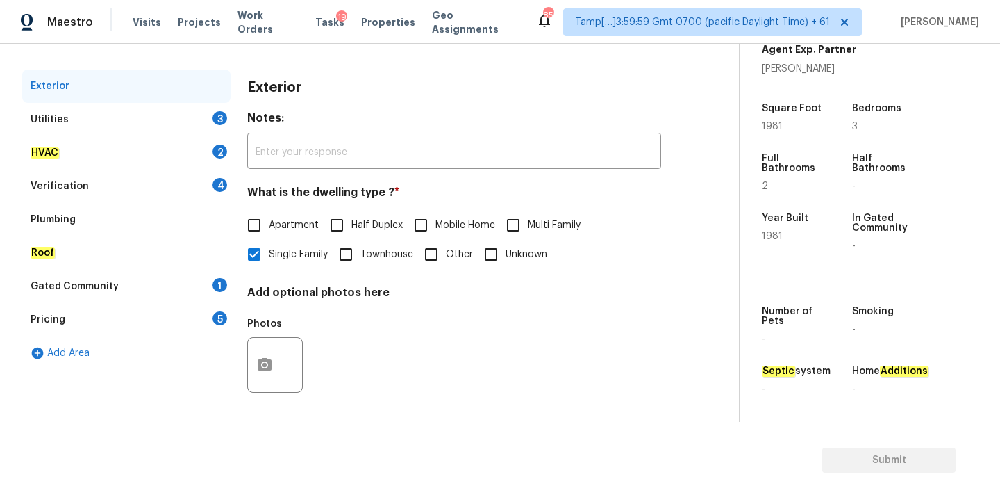
click at [108, 326] on div "Pricing 5" at bounding box center [126, 319] width 208 height 33
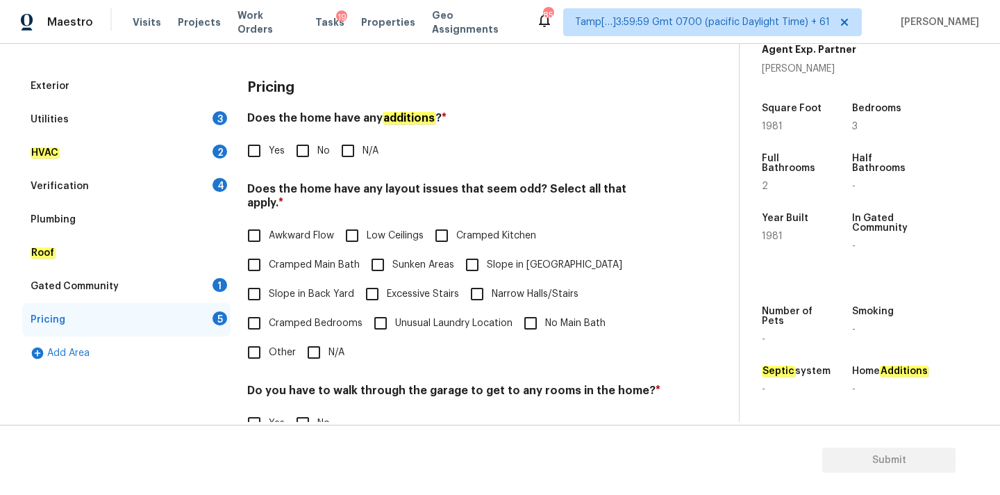
click at [325, 287] on span "Slope in Back Yard" at bounding box center [311, 294] width 85 height 15
click at [269, 284] on input "Slope in Back Yard" at bounding box center [254, 293] width 29 height 29
checkbox input "true"
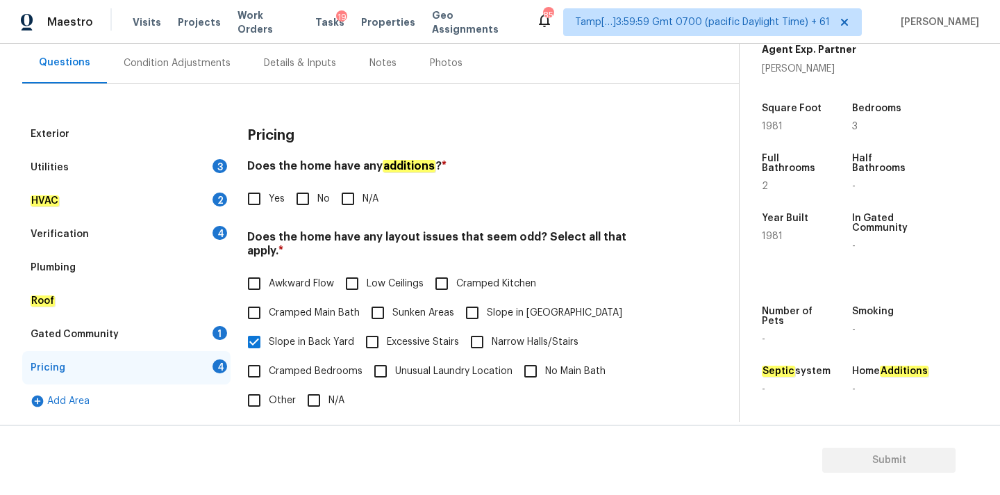
scroll to position [99, 0]
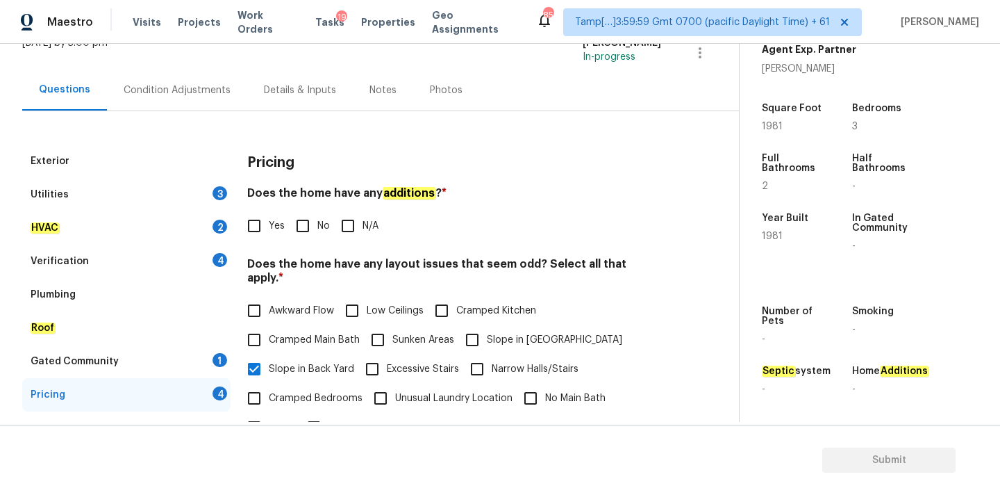
click at [159, 87] on div "Condition Adjustments" at bounding box center [177, 90] width 107 height 14
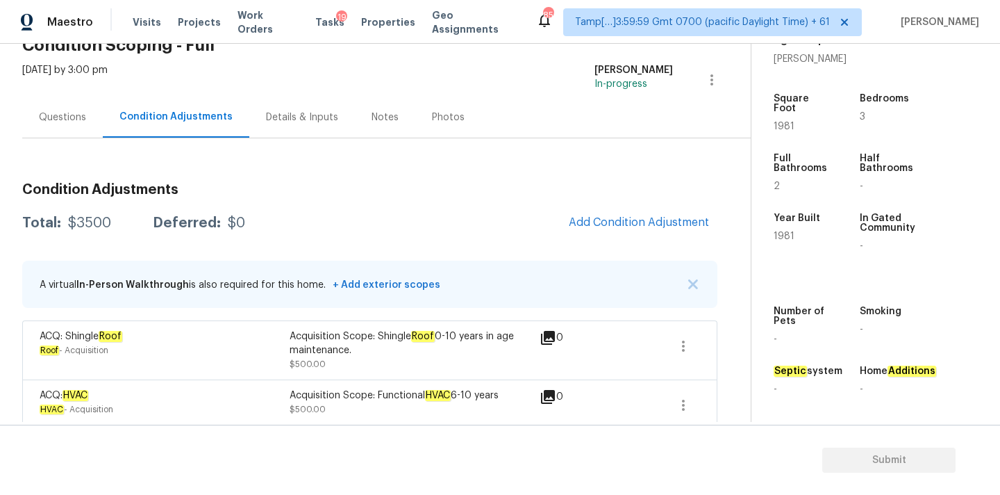
scroll to position [60, 0]
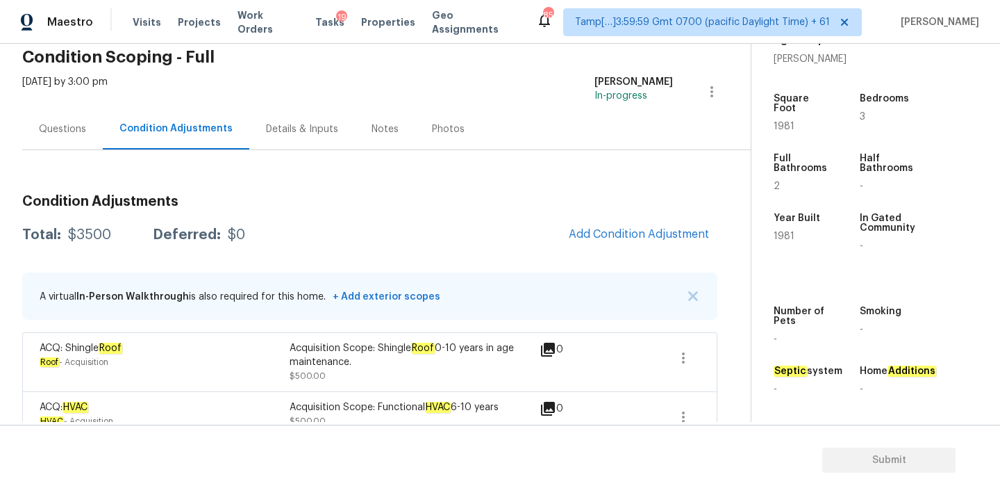
click at [82, 133] on div "Questions" at bounding box center [62, 129] width 47 height 14
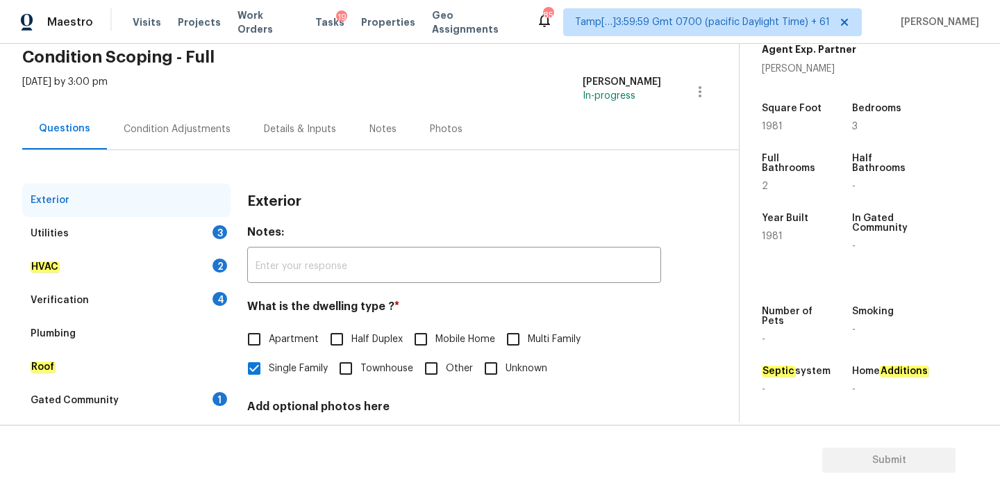
scroll to position [174, 0]
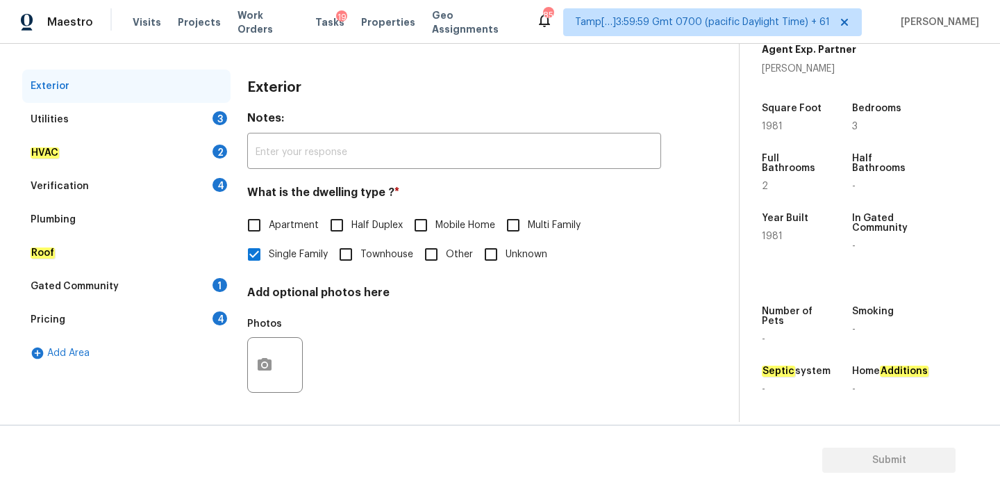
click at [104, 122] on div "Utilities 3" at bounding box center [126, 119] width 208 height 33
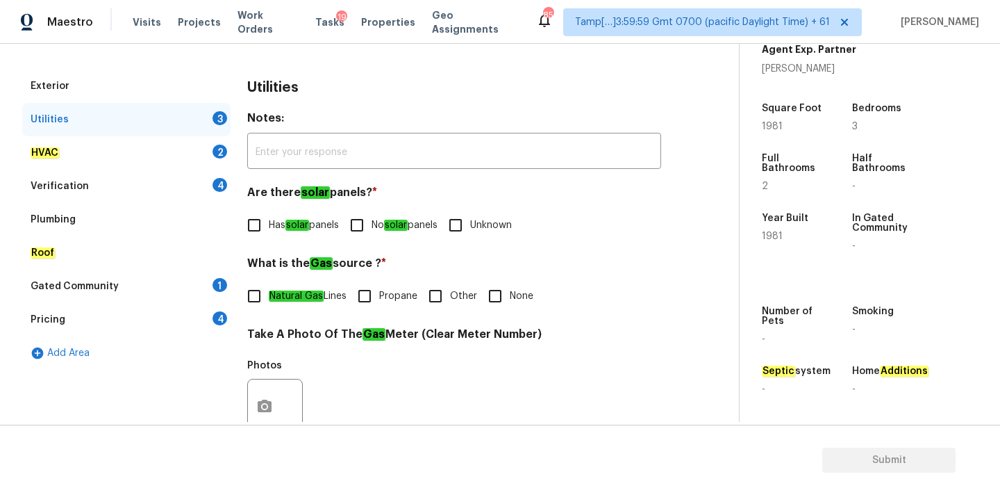
click at [308, 292] on em "Natural Gas" at bounding box center [296, 295] width 55 height 11
click at [269, 292] on input "Natural Gas Lines" at bounding box center [254, 295] width 29 height 29
checkbox input "true"
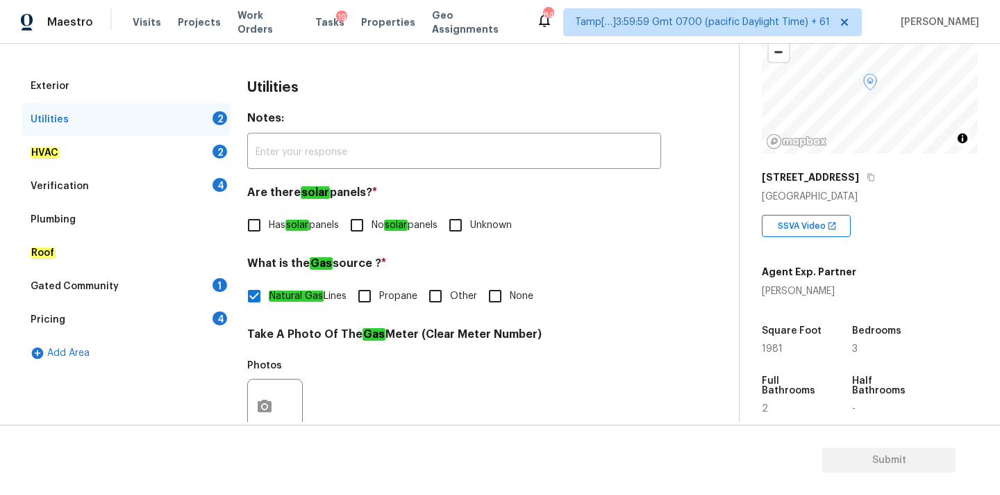
scroll to position [89, 0]
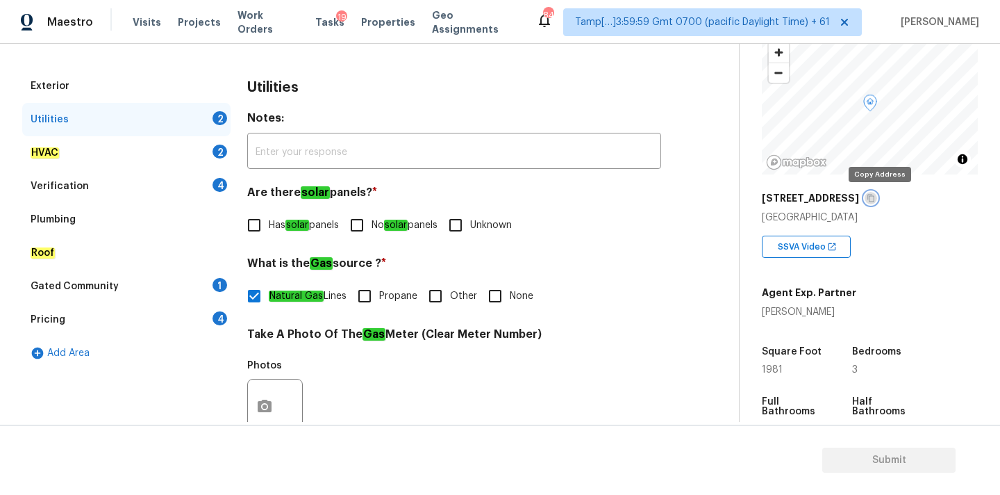
click at [875, 200] on icon "button" at bounding box center [871, 198] width 8 height 8
drag, startPoint x: 763, startPoint y: 310, endPoint x: 846, endPoint y: 310, distance: 83.4
click at [846, 310] on div "Melissa Giersz" at bounding box center [809, 312] width 94 height 14
copy div "Melissa Giersz"
click at [875, 201] on icon "button" at bounding box center [871, 198] width 7 height 8
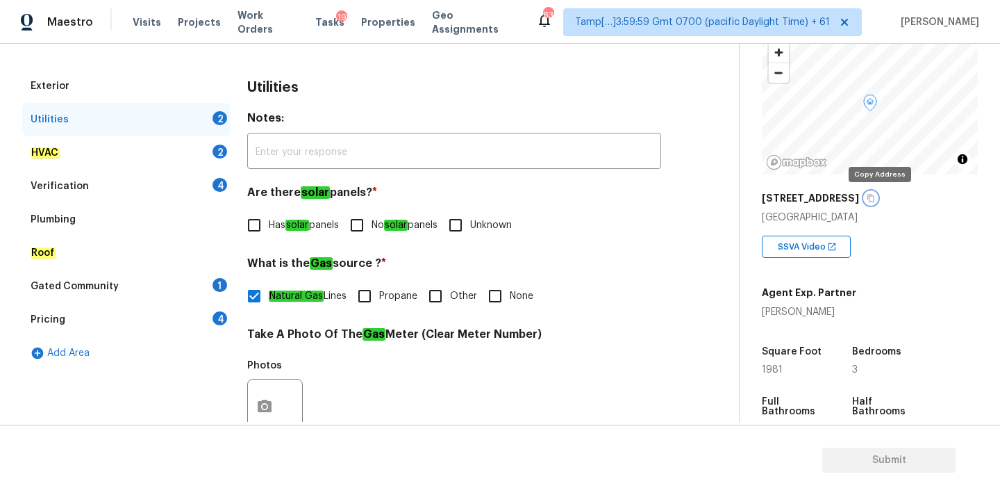
click at [875, 199] on icon "button" at bounding box center [871, 198] width 8 height 8
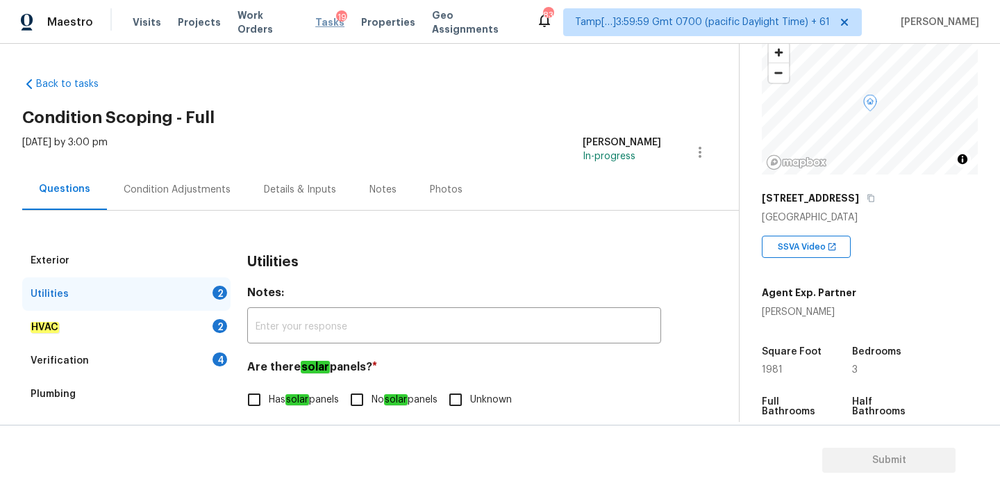
click at [319, 22] on span "Tasks" at bounding box center [329, 22] width 29 height 10
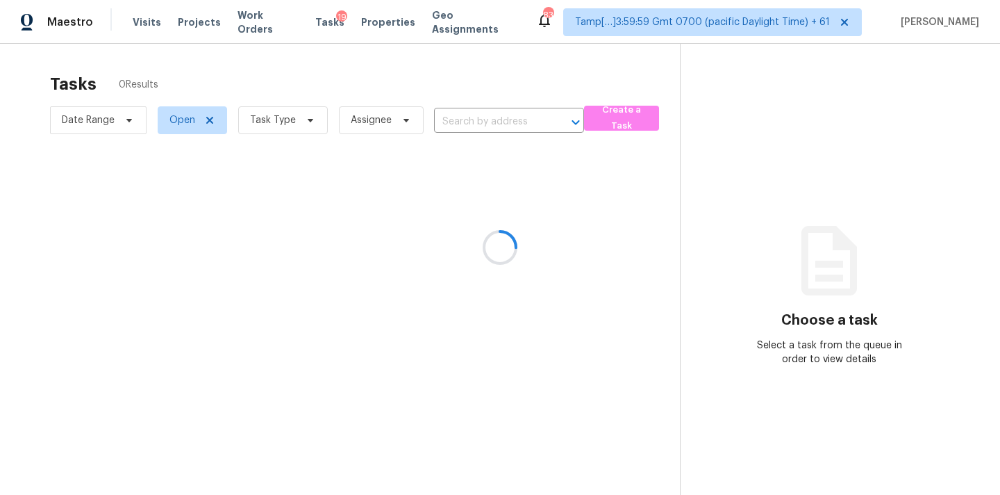
click at [451, 123] on div at bounding box center [500, 247] width 1000 height 495
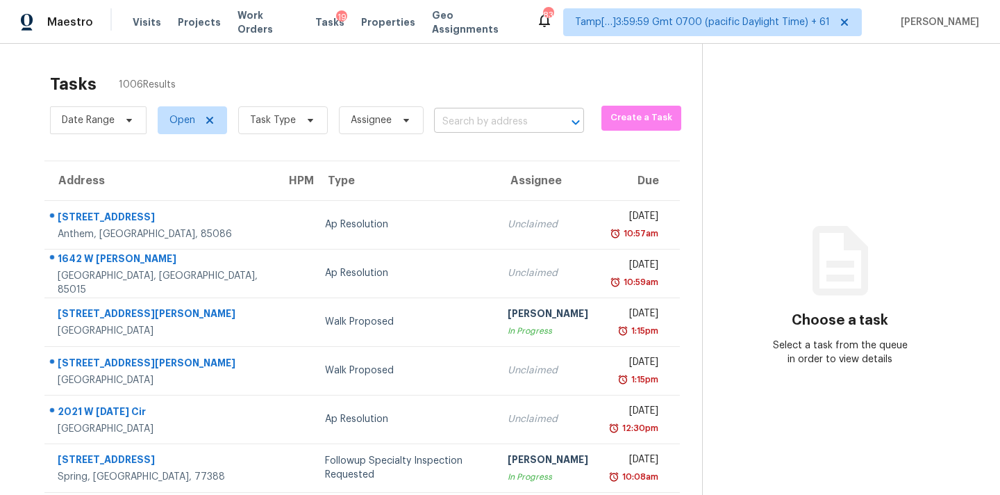
click at [486, 126] on input "text" at bounding box center [489, 122] width 111 height 22
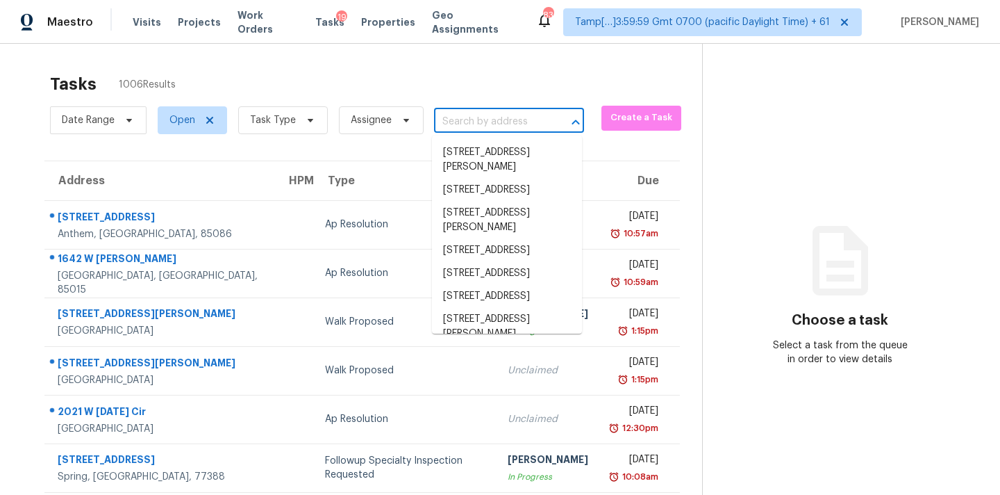
paste input "2405 Creole Creek Cir, Stone Mountain, GA 30087"
type input "2405 Creole Creek Cir, Stone Mountain, GA 30087"
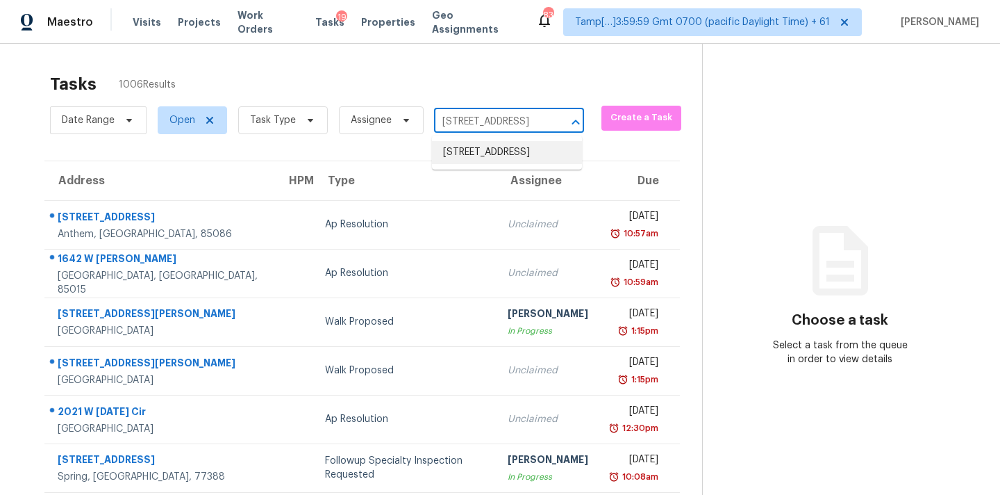
click at [483, 161] on li "2405 Creole Creek Cir, Stone Mountain, GA 30087" at bounding box center [507, 152] width 150 height 23
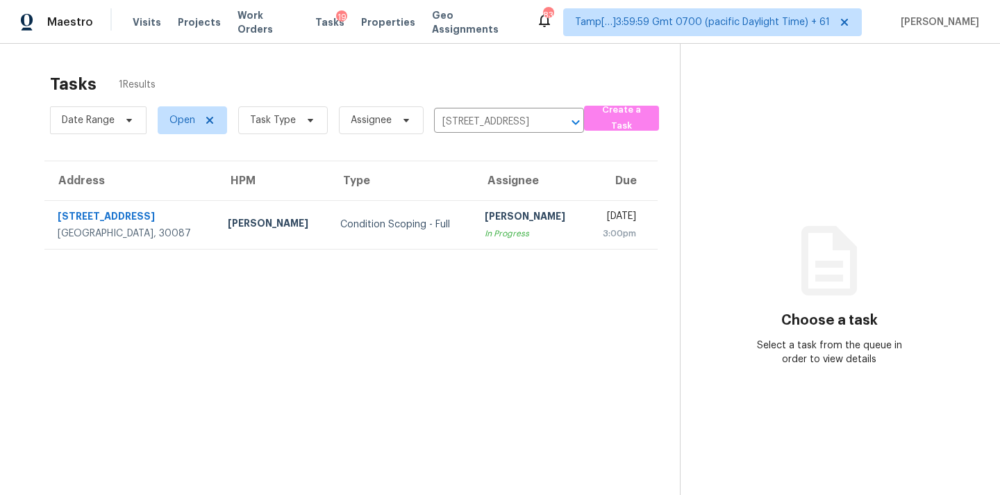
click at [485, 224] on div "[PERSON_NAME]" at bounding box center [530, 217] width 90 height 17
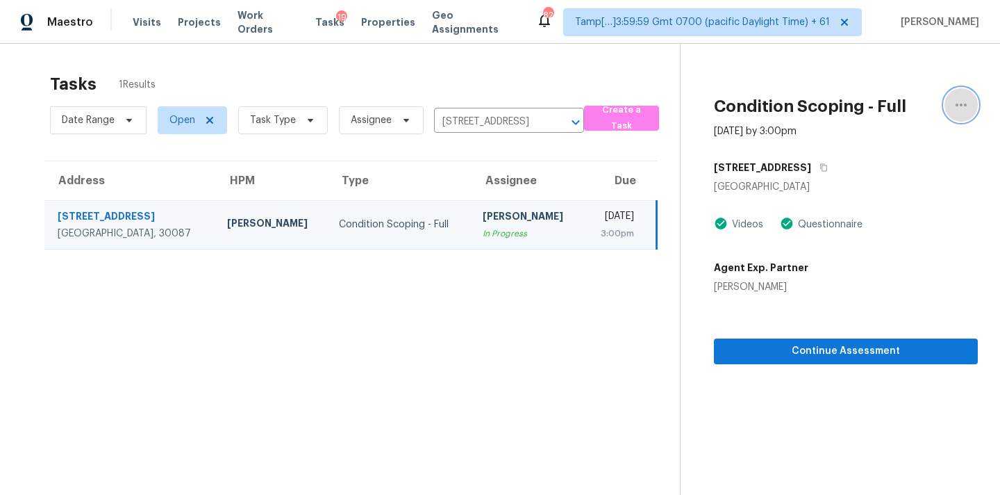
click at [963, 103] on icon "button" at bounding box center [961, 105] width 17 height 17
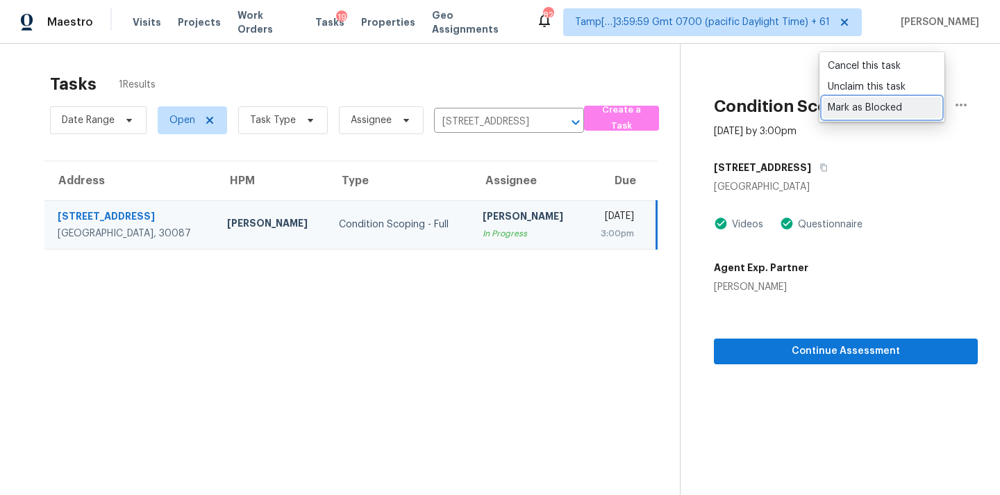
click at [862, 106] on div "Mark as Blocked" at bounding box center [882, 108] width 108 height 14
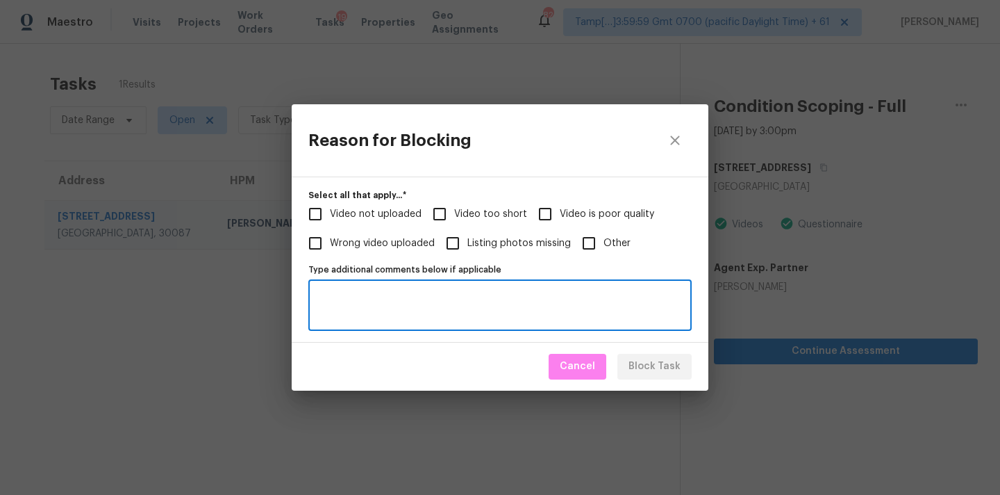
click at [521, 308] on textarea "Type additional comments below if applicable" at bounding box center [500, 304] width 367 height 29
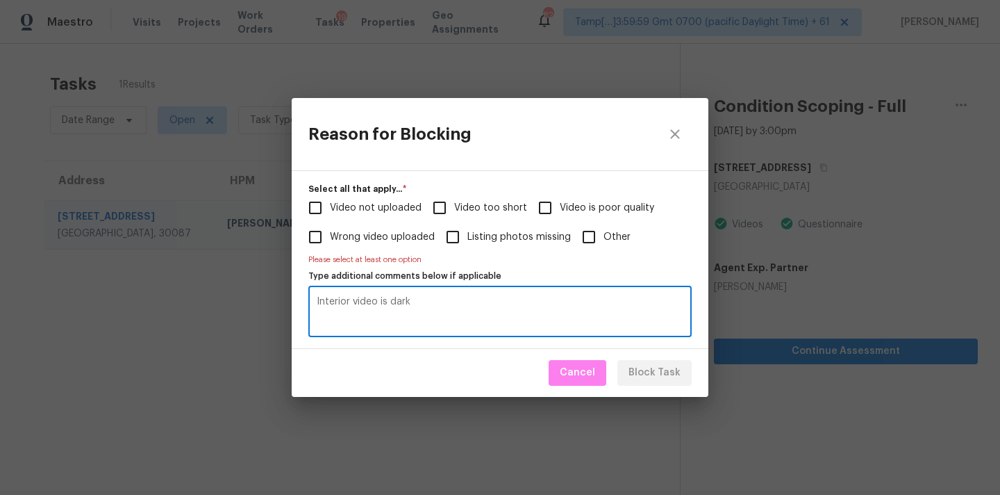
type textarea "Interior video is dark"
click at [611, 232] on span "Other" at bounding box center [617, 237] width 27 height 15
click at [604, 232] on input "Other" at bounding box center [588, 236] width 29 height 29
checkbox input "true"
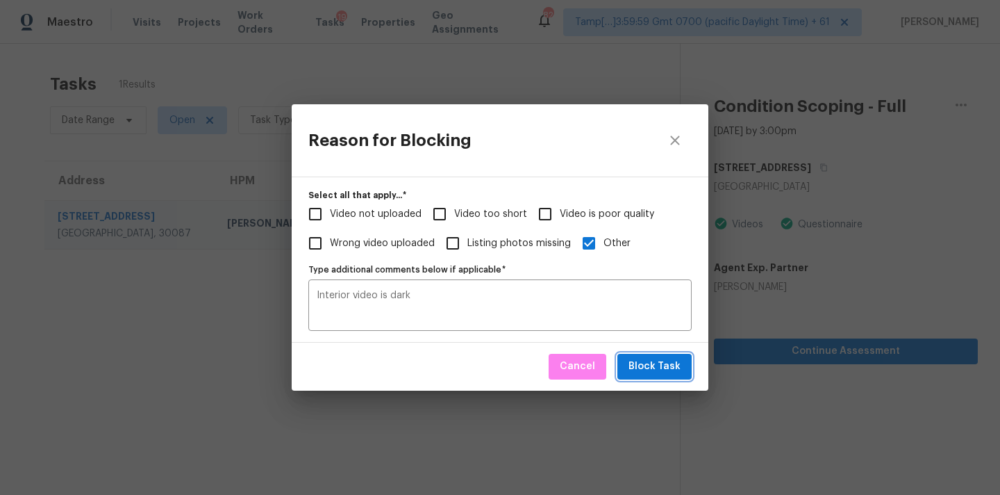
click at [638, 357] on button "Block Task" at bounding box center [654, 367] width 74 height 26
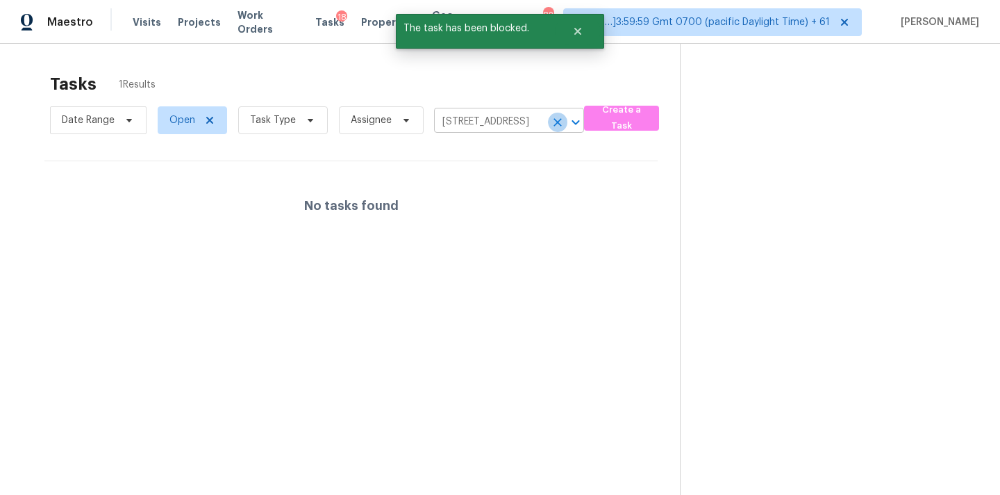
click at [557, 124] on icon "Clear" at bounding box center [558, 122] width 8 height 8
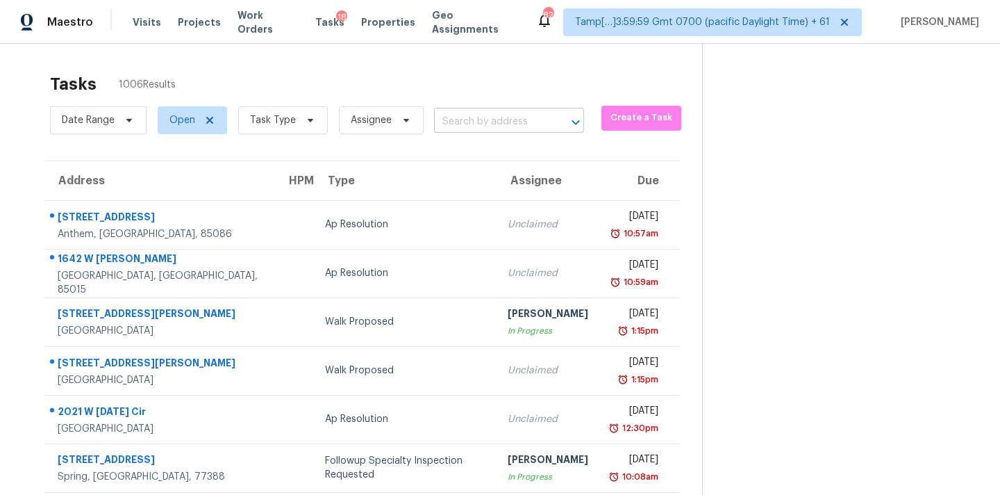
click at [455, 115] on input "text" at bounding box center [489, 122] width 111 height 22
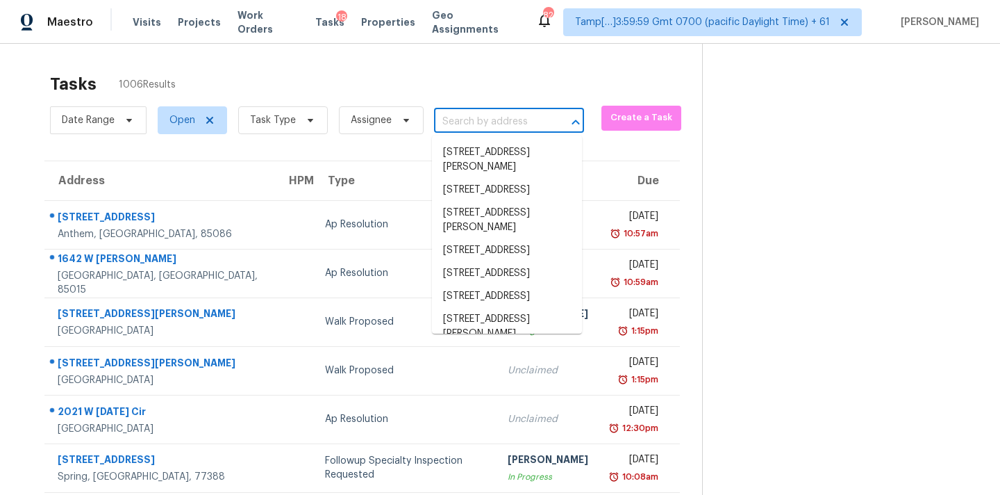
paste input "25 Autumn Pl NE White, GA, 30184"
type input "25 Autumn Pl NE White, GA, 30184"
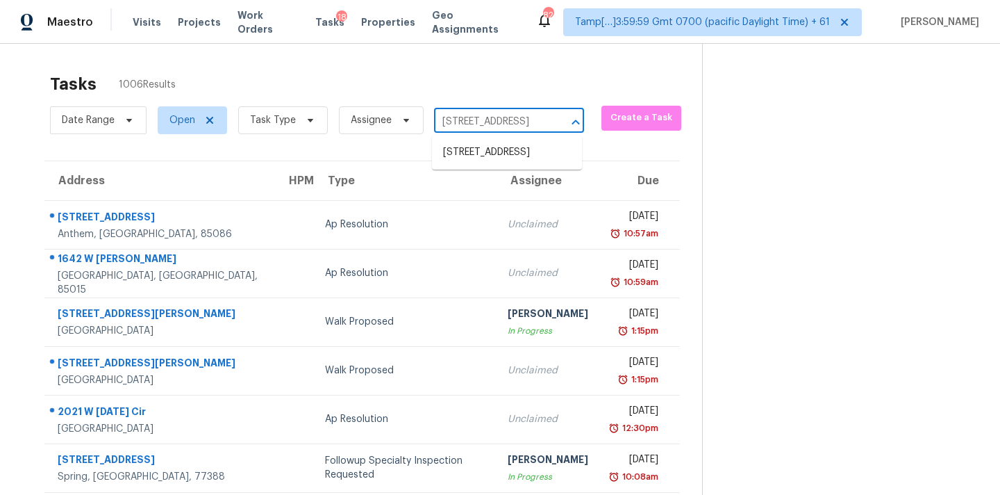
scroll to position [0, 54]
click at [467, 161] on li "25 Autumn Pl NE, White, GA 30184" at bounding box center [507, 152] width 150 height 23
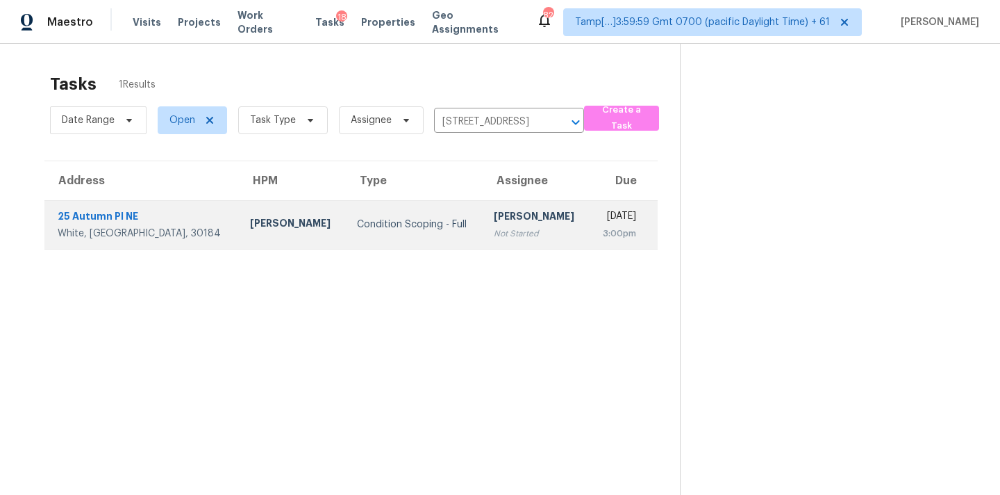
click at [494, 231] on div "Not Started" at bounding box center [536, 233] width 85 height 14
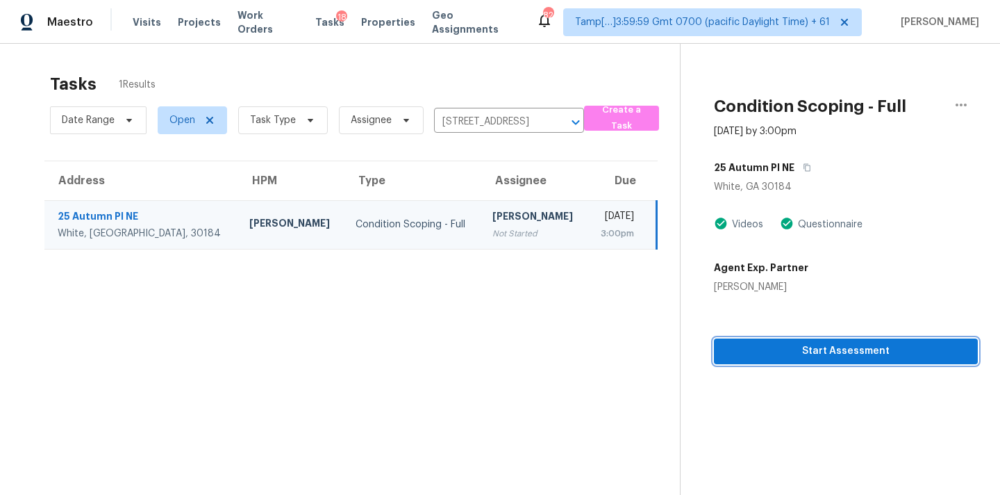
click at [810, 360] on button "Start Assessment" at bounding box center [846, 351] width 264 height 26
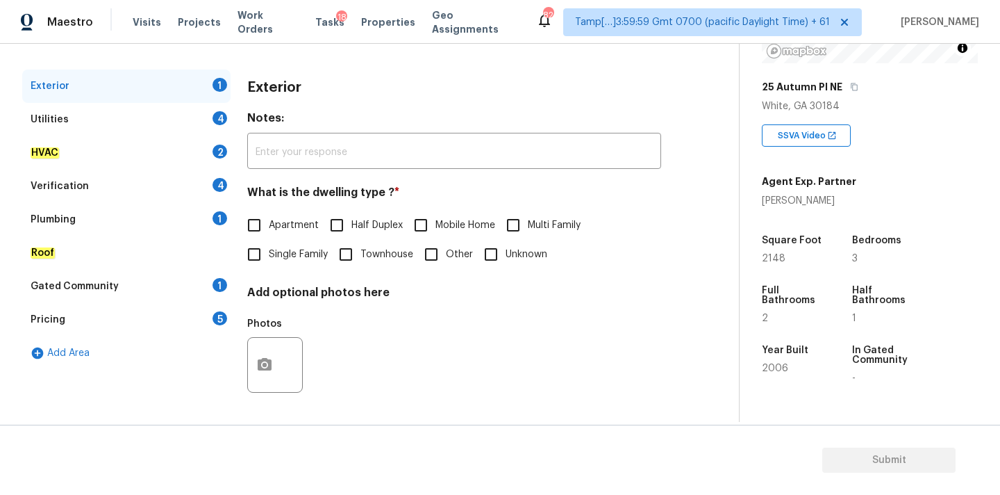
scroll to position [191, 0]
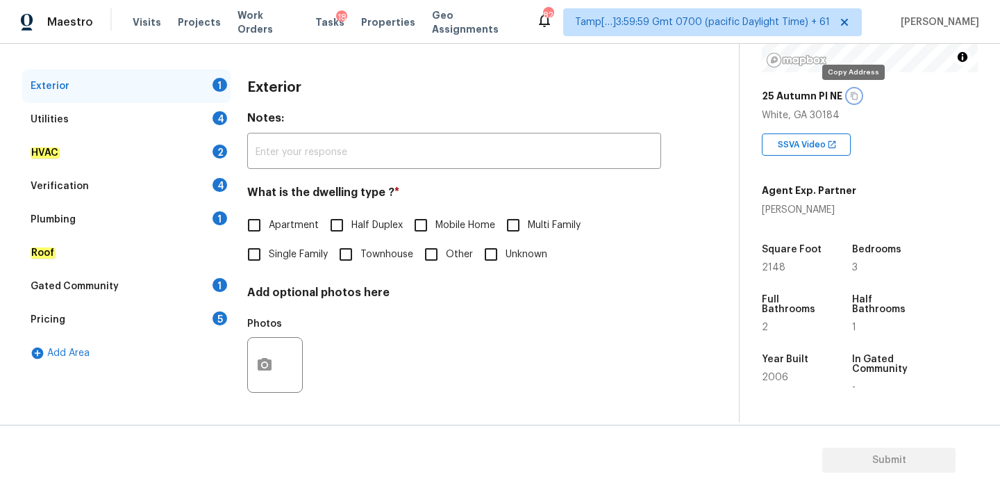
click at [854, 98] on icon "button" at bounding box center [854, 96] width 7 height 8
click at [287, 260] on span "Single Family" at bounding box center [298, 254] width 59 height 15
click at [269, 260] on input "Single Family" at bounding box center [254, 254] width 29 height 29
checkbox input "true"
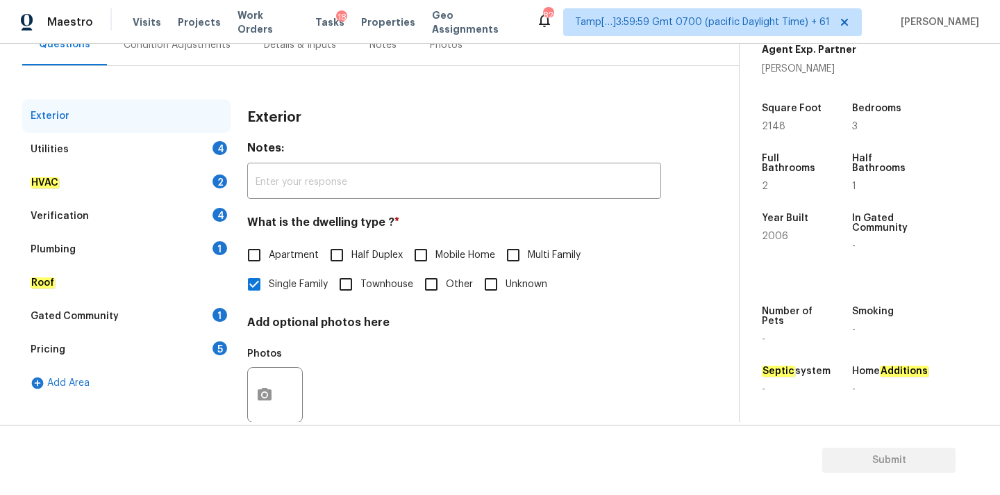
scroll to position [110, 0]
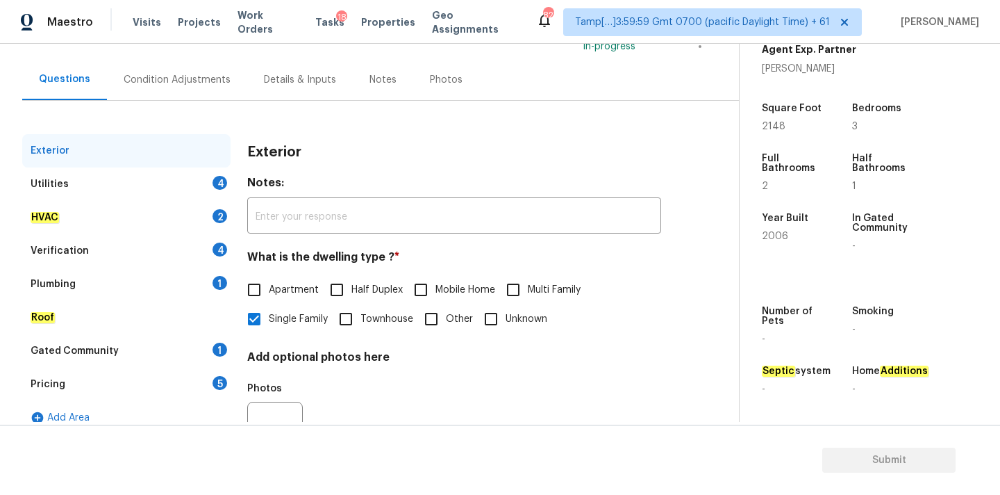
click at [180, 81] on div "Condition Adjustments" at bounding box center [177, 80] width 107 height 14
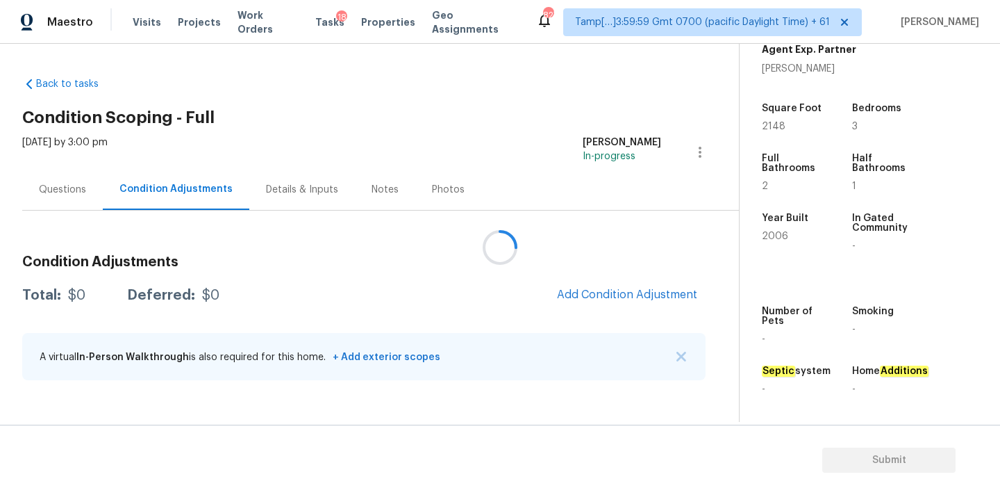
click at [597, 288] on div at bounding box center [500, 247] width 1000 height 495
click at [625, 291] on span "Add Condition Adjustment" at bounding box center [627, 294] width 140 height 13
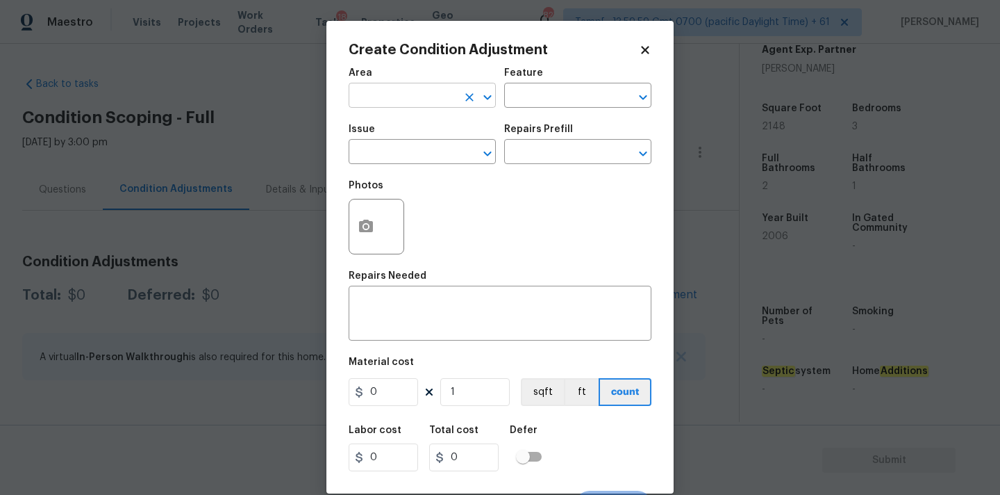
click at [390, 94] on input "text" at bounding box center [403, 97] width 108 height 22
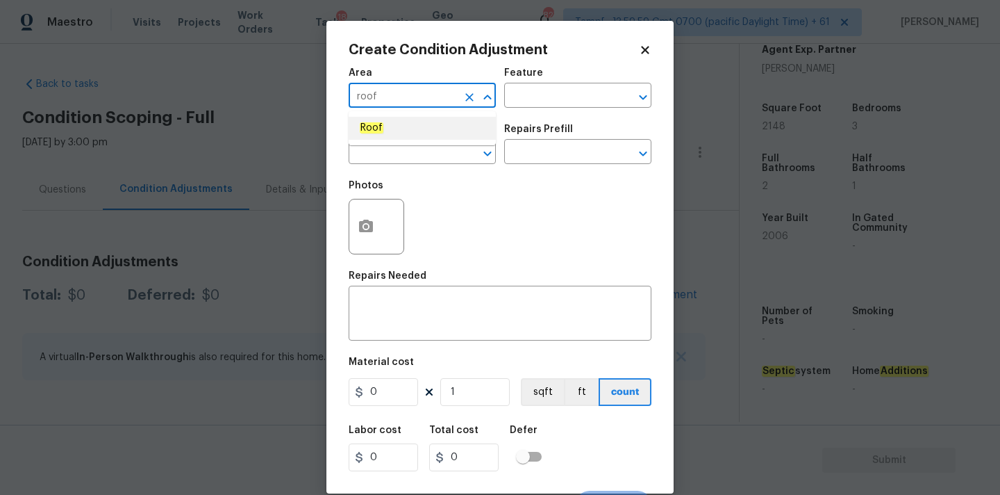
click at [383, 126] on li "Roof" at bounding box center [422, 128] width 147 height 23
type input "Roof"
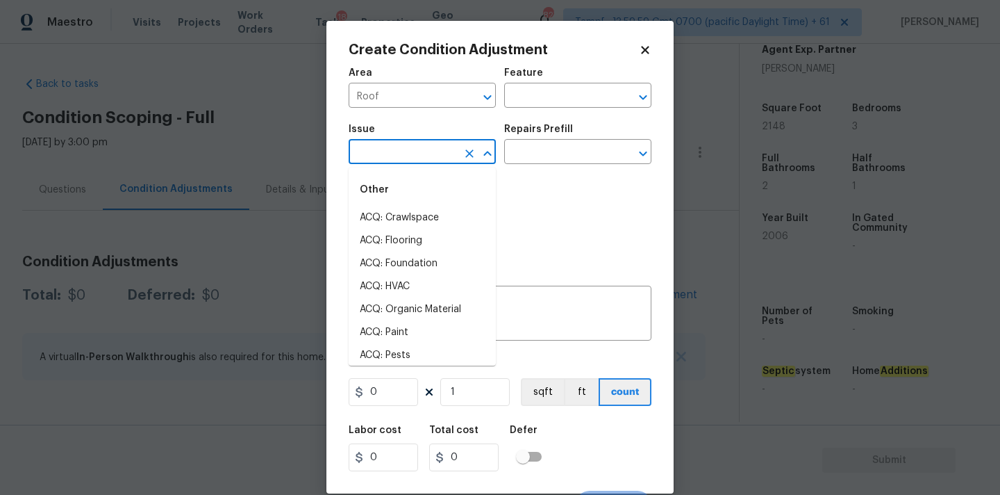
click at [383, 147] on input "text" at bounding box center [403, 153] width 108 height 22
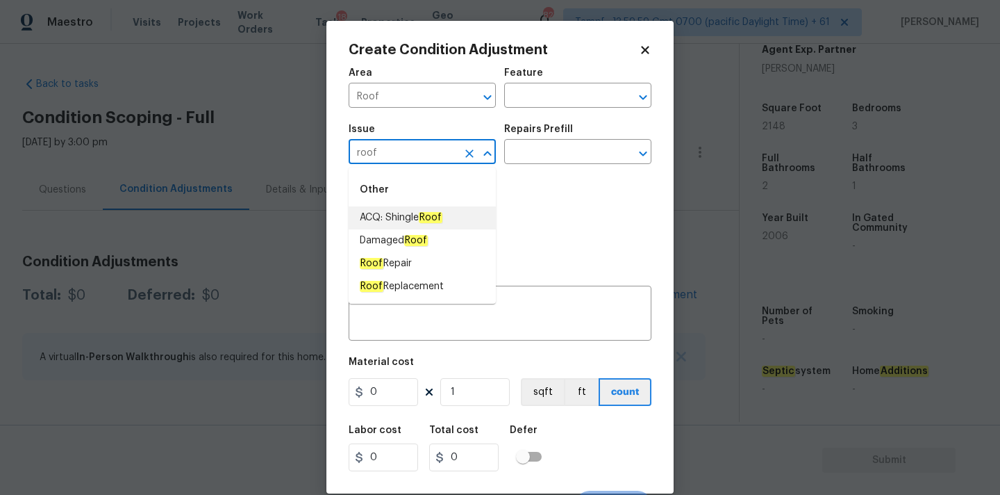
click at [393, 213] on span "ACQ: Shingle Roof" at bounding box center [401, 217] width 83 height 15
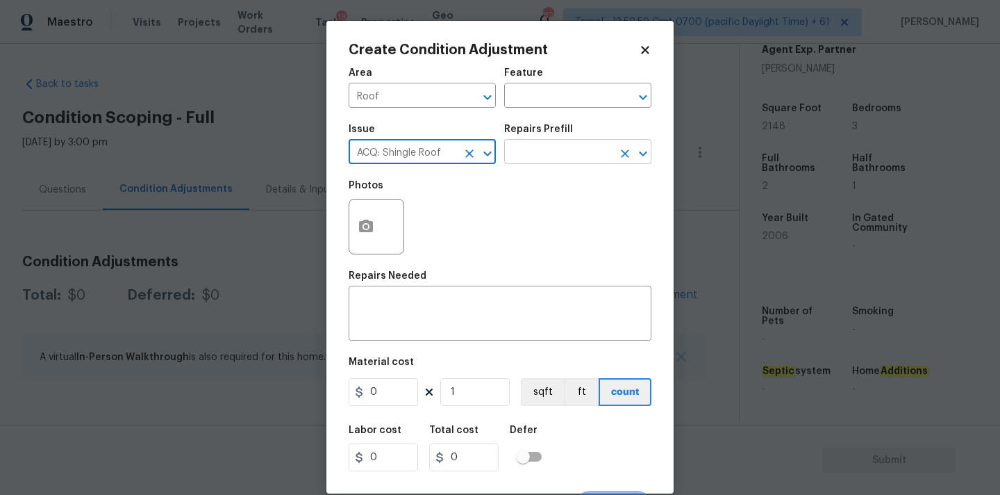
type input "ACQ: Shingle Roof"
click at [561, 156] on input "text" at bounding box center [558, 153] width 108 height 22
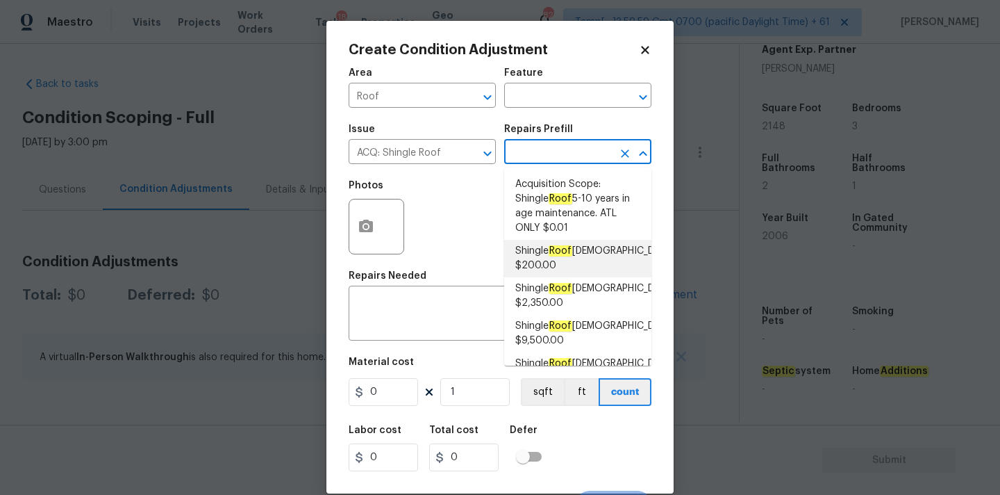
click at [554, 258] on span "Shingle Roof 0-10 Years Old $200.00" at bounding box center [594, 258] width 159 height 29
type input "Acquisition"
type textarea "Acquisition Scope: Shingle Roof 0-10 years in age maintenance."
type input "200"
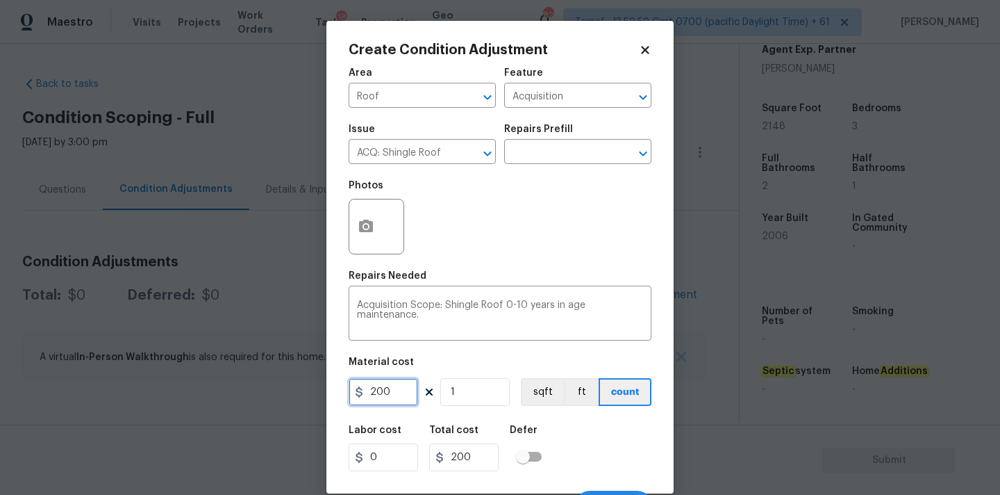
click at [384, 393] on input "200" at bounding box center [383, 392] width 69 height 28
type input "500"
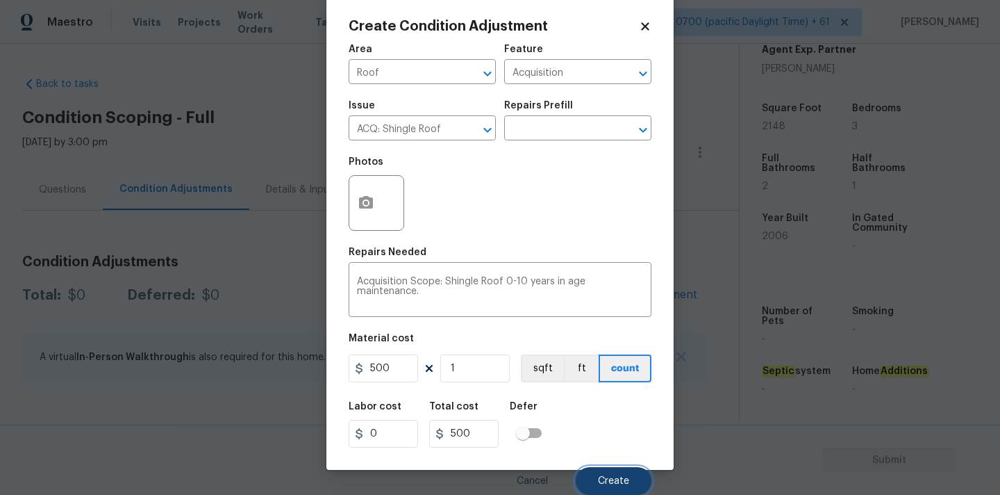
click at [604, 473] on button "Create" at bounding box center [614, 481] width 76 height 28
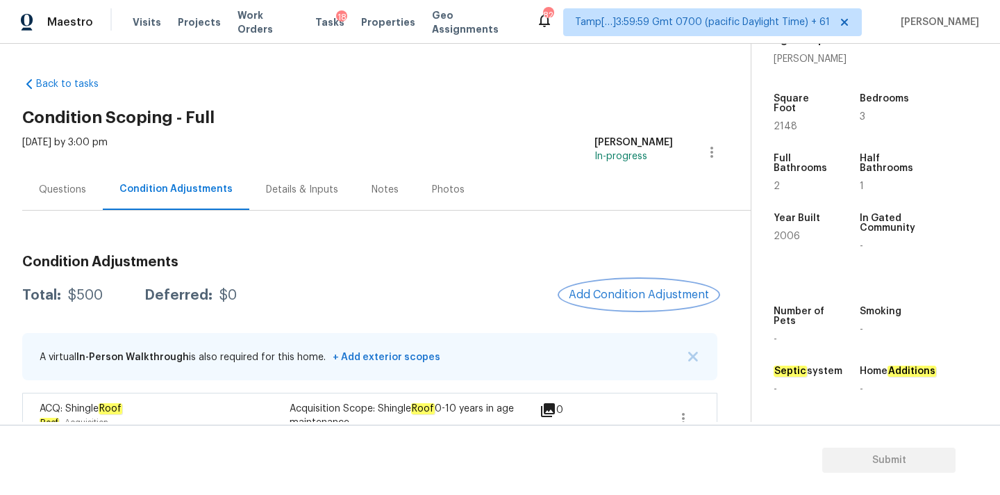
scroll to position [35, 0]
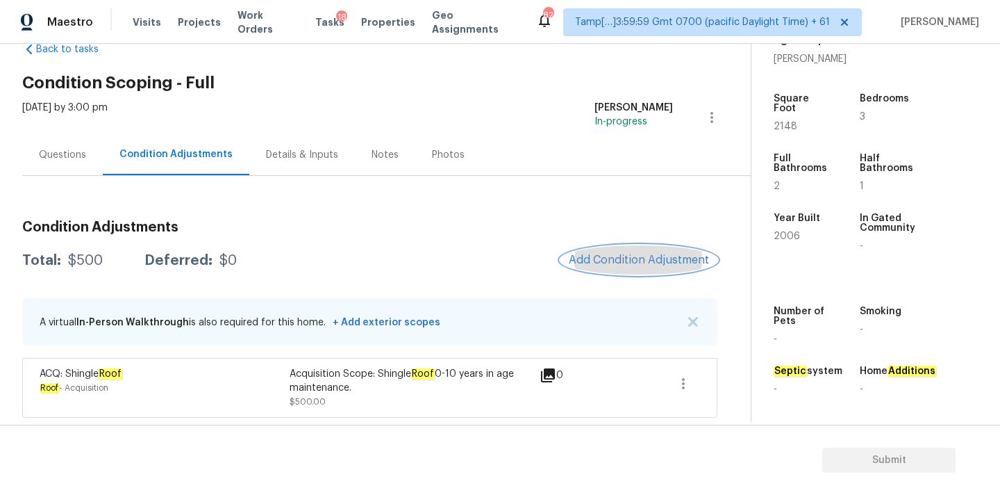
click at [580, 258] on span "Add Condition Adjustment" at bounding box center [639, 260] width 140 height 13
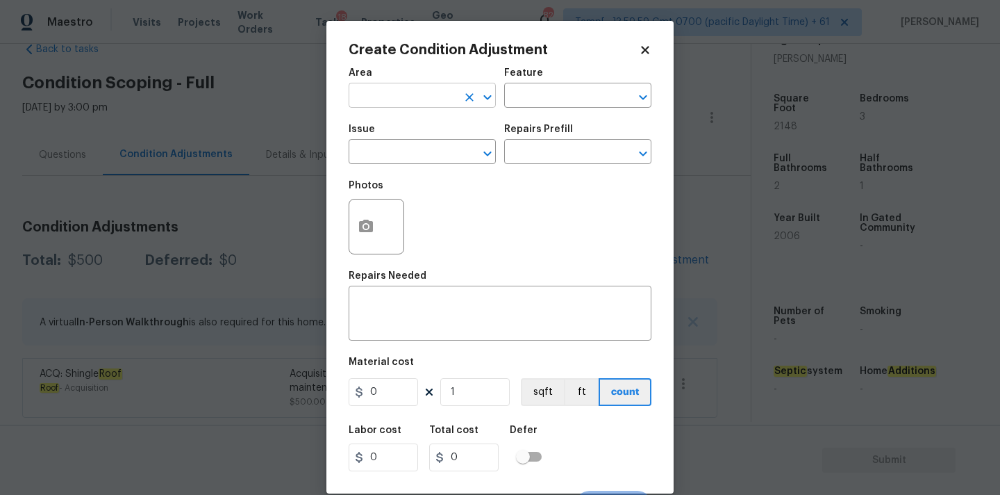
click at [420, 97] on input "text" at bounding box center [403, 97] width 108 height 22
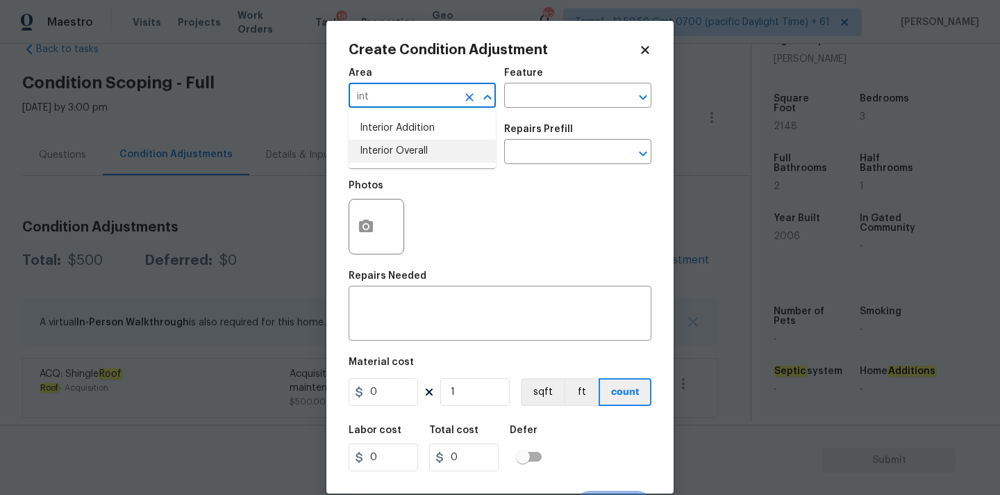
click at [417, 144] on li "Interior Overall" at bounding box center [422, 151] width 147 height 23
type input "Interior Overall"
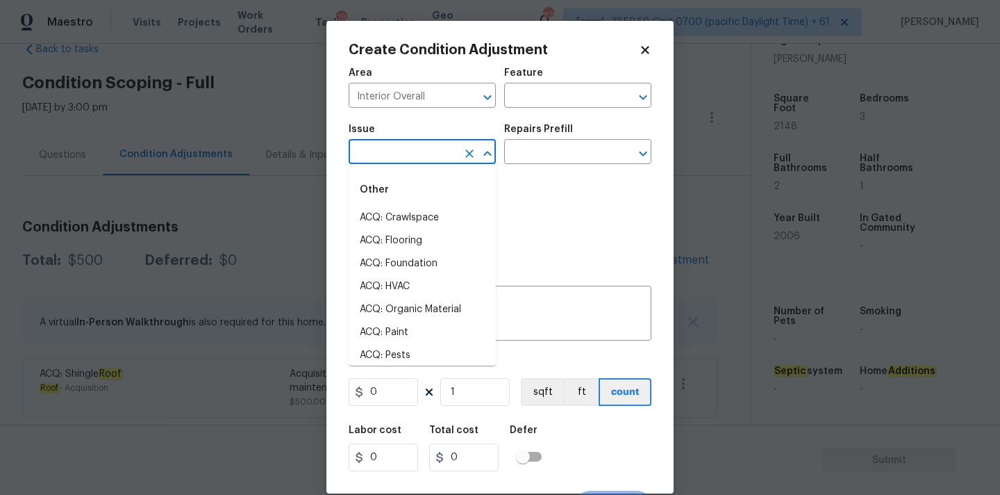
click at [417, 154] on input "text" at bounding box center [403, 153] width 108 height 22
click at [415, 215] on li "Light Pet Odor" at bounding box center [422, 217] width 147 height 23
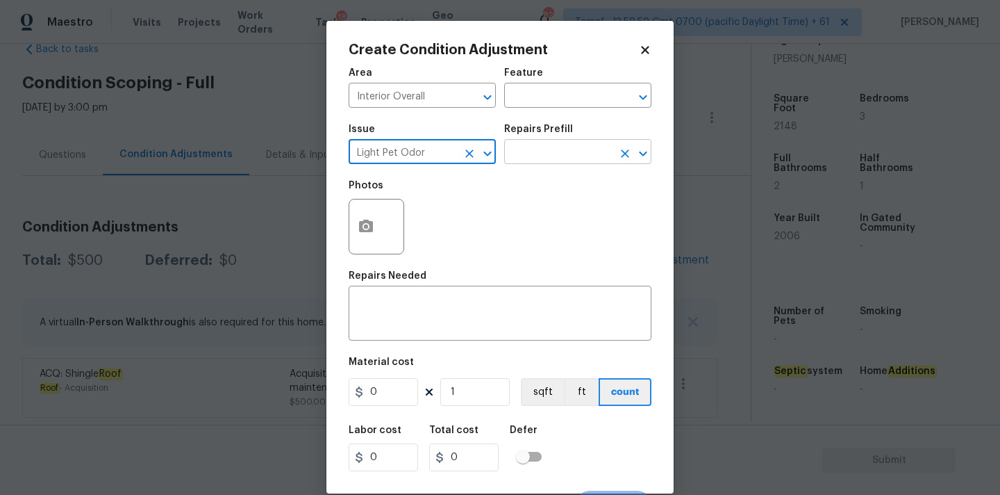
type input "Light Pet Odor"
click at [563, 151] on input "text" at bounding box center [558, 153] width 108 height 22
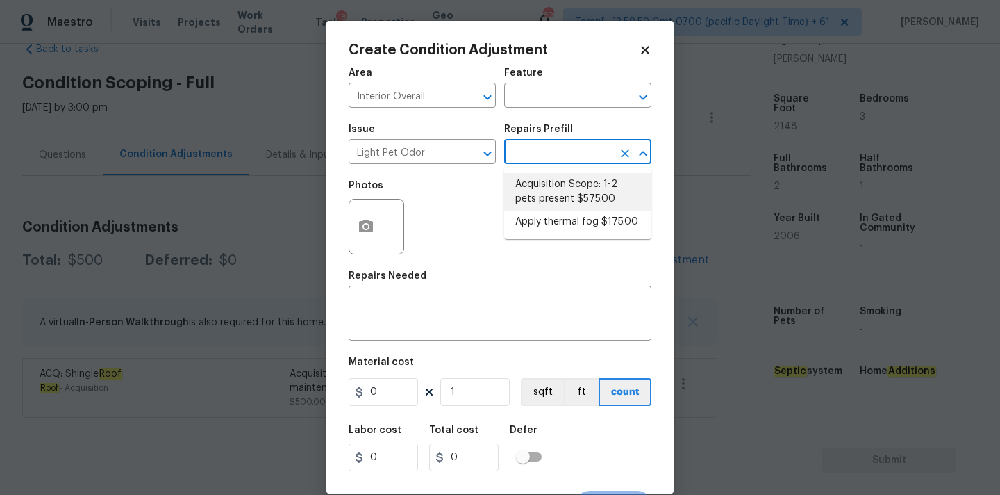
click at [554, 185] on li "Acquisition Scope: 1-2 pets present $575.00" at bounding box center [577, 192] width 147 height 38
type textarea "Acquisition Scope: 1-2 pets present"
type input "575"
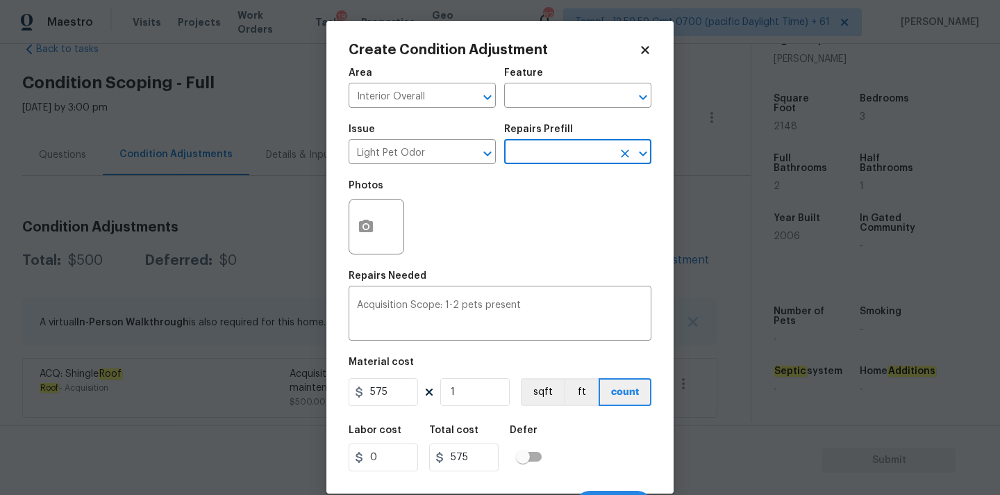
scroll to position [24, 0]
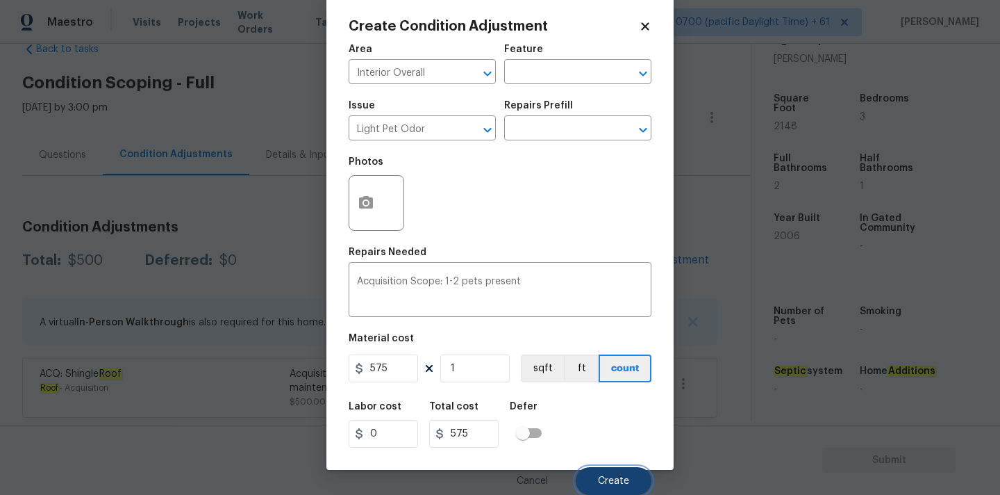
click at [602, 482] on span "Create" at bounding box center [613, 481] width 31 height 10
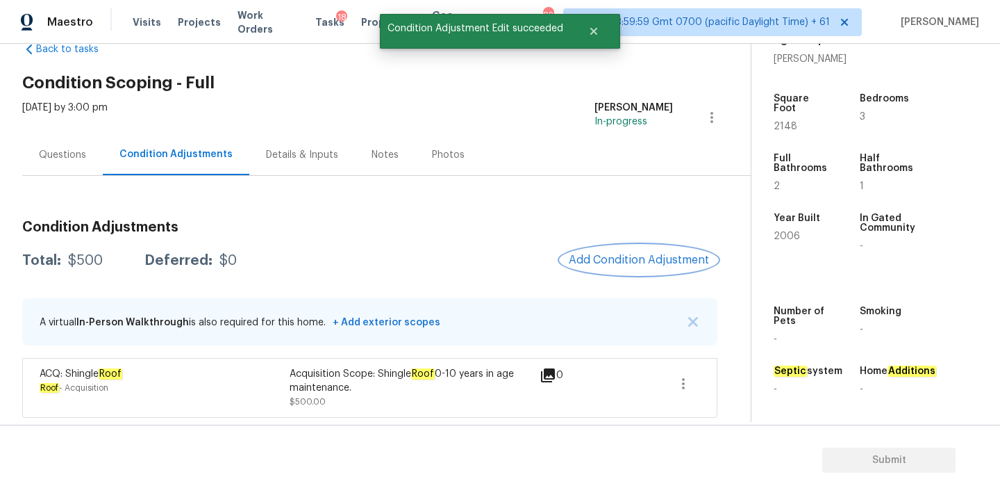
scroll to position [0, 0]
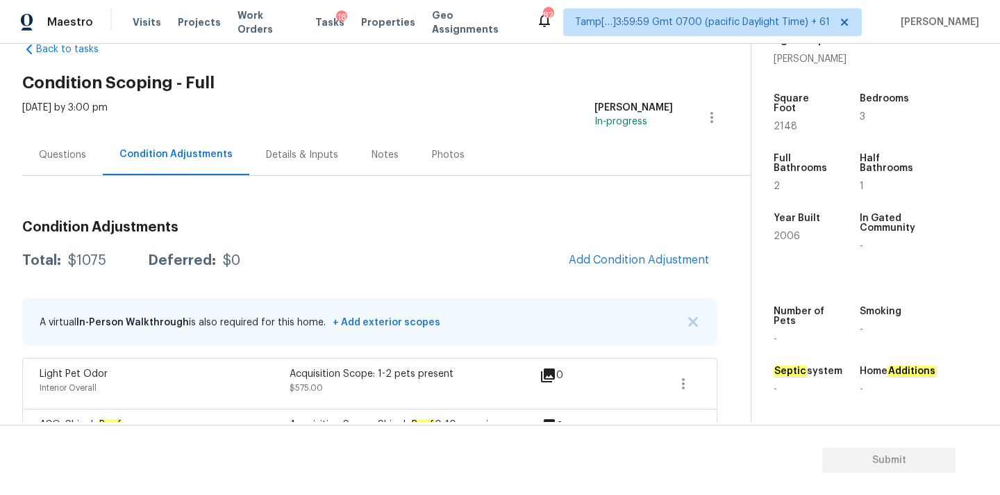
click at [74, 155] on div "Questions" at bounding box center [62, 155] width 47 height 14
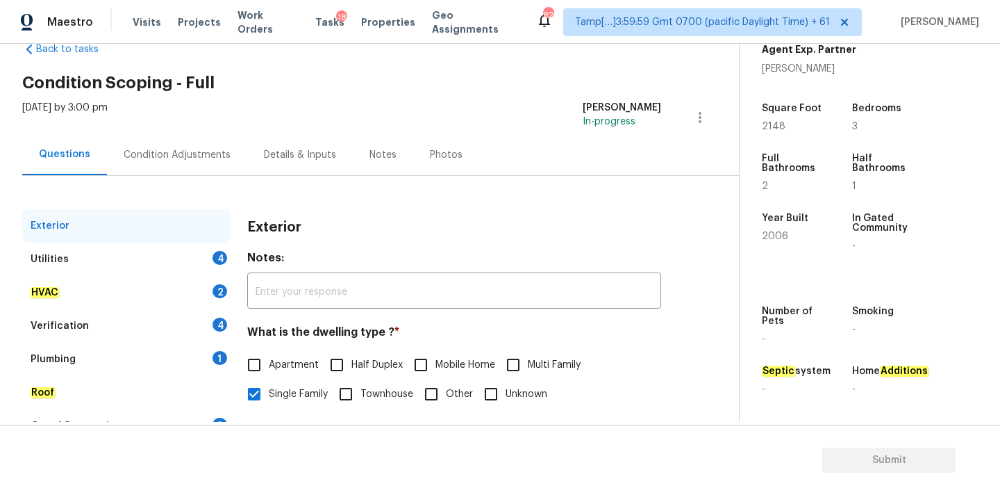
scroll to position [174, 0]
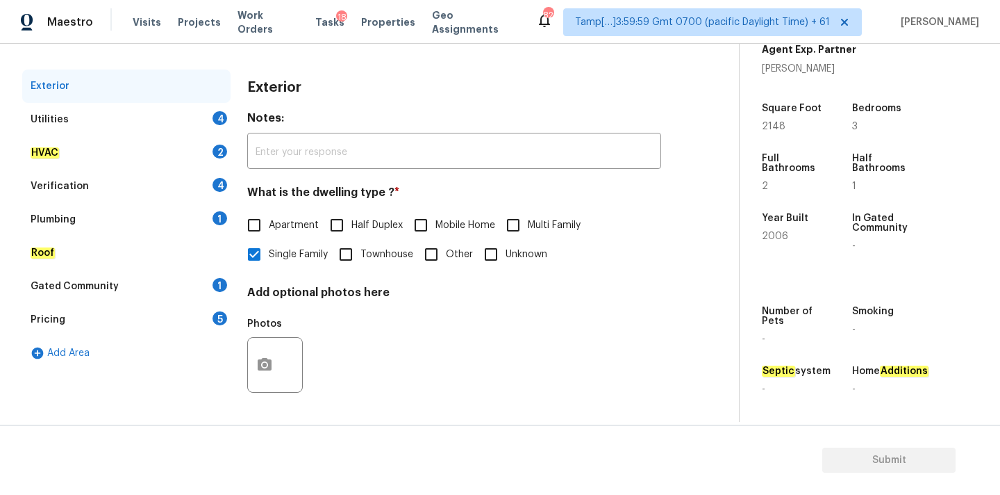
click at [115, 327] on div "Pricing 5" at bounding box center [126, 319] width 208 height 33
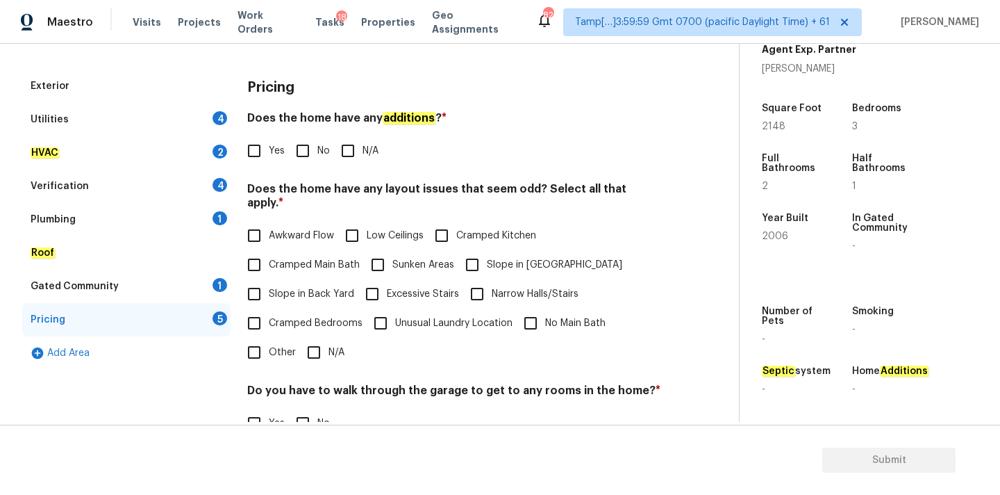
click at [494, 258] on span "Slope in Front Yard" at bounding box center [554, 265] width 135 height 15
click at [487, 256] on input "Slope in Front Yard" at bounding box center [472, 264] width 29 height 29
checkbox input "true"
click at [313, 287] on span "Slope in Back Yard" at bounding box center [311, 294] width 85 height 15
click at [269, 279] on input "Slope in Back Yard" at bounding box center [254, 293] width 29 height 29
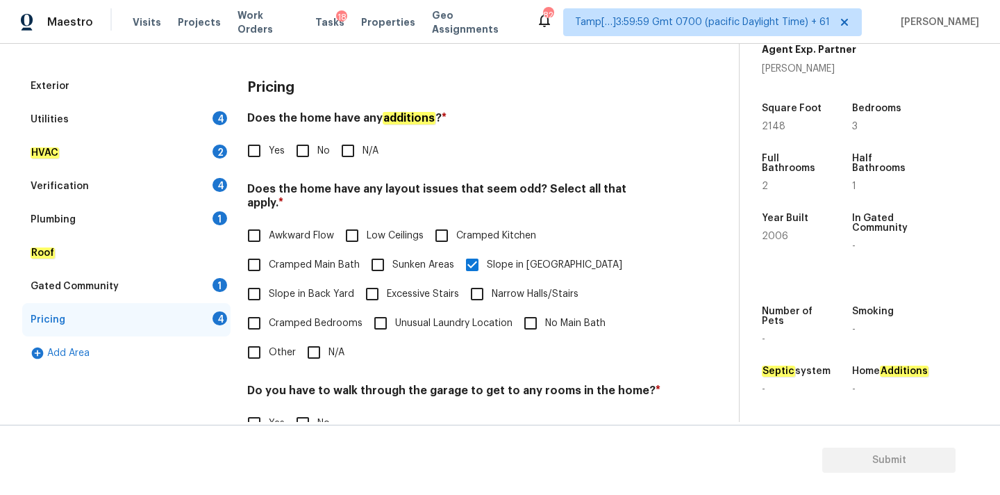
checkbox input "true"
click at [166, 109] on div "Utilities 4" at bounding box center [126, 119] width 208 height 33
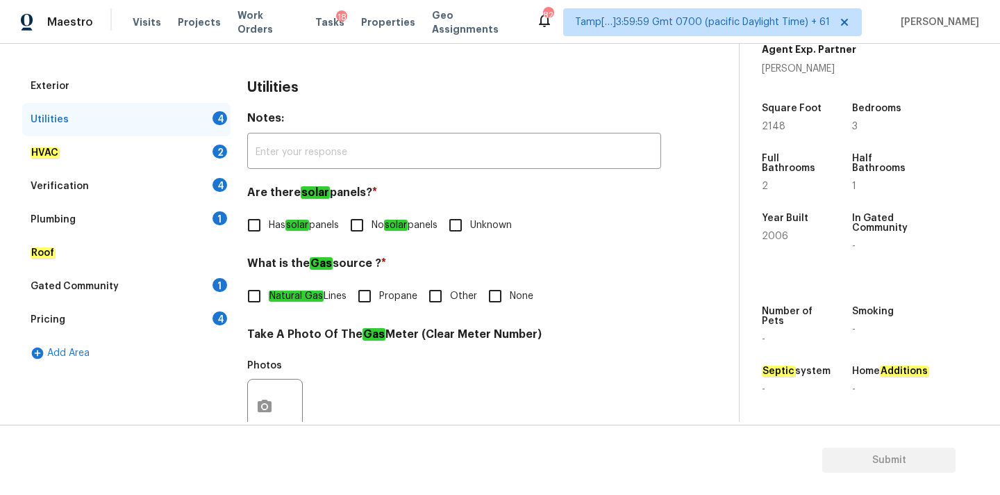
click at [377, 222] on span "No solar panels" at bounding box center [405, 225] width 66 height 15
click at [372, 222] on input "No solar panels" at bounding box center [356, 224] width 29 height 29
checkbox input "true"
click at [317, 297] on em "Natural Gas" at bounding box center [296, 295] width 55 height 11
click at [269, 297] on input "Natural Gas Lines" at bounding box center [254, 295] width 29 height 29
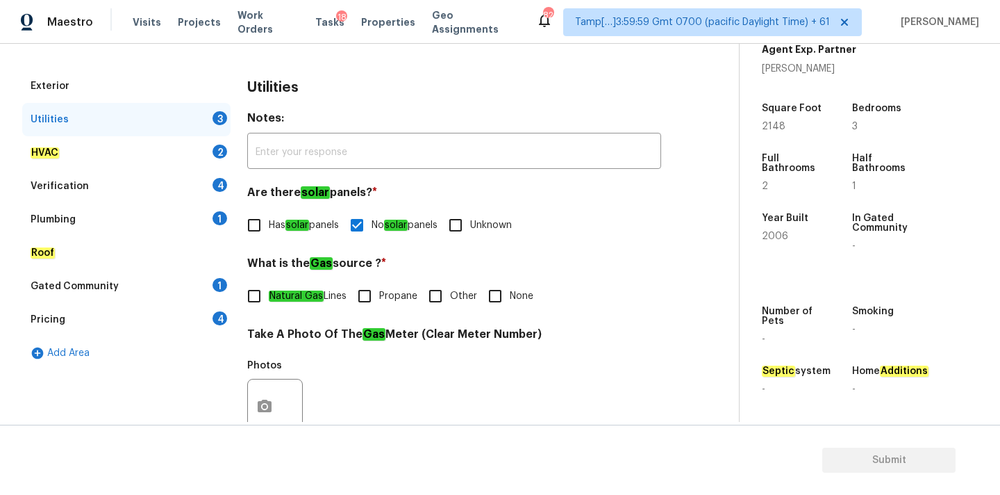
checkbox input "true"
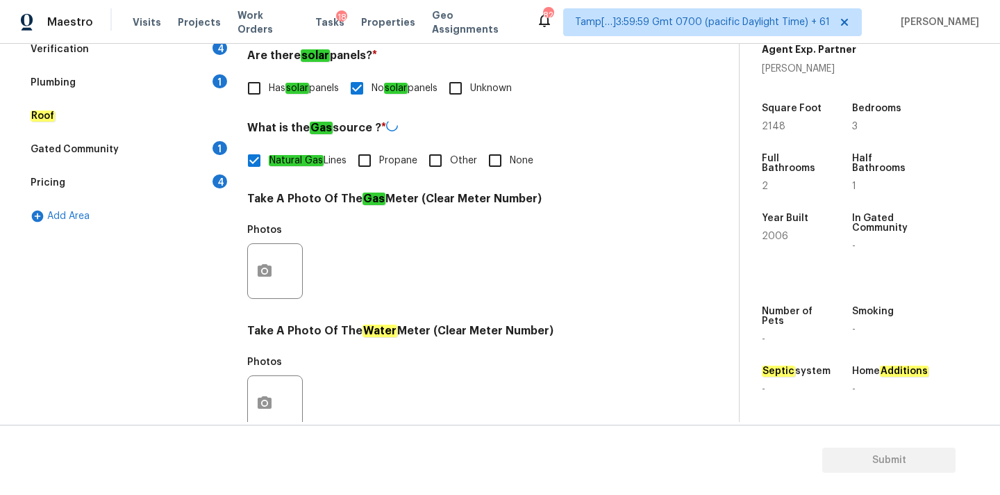
scroll to position [551, 0]
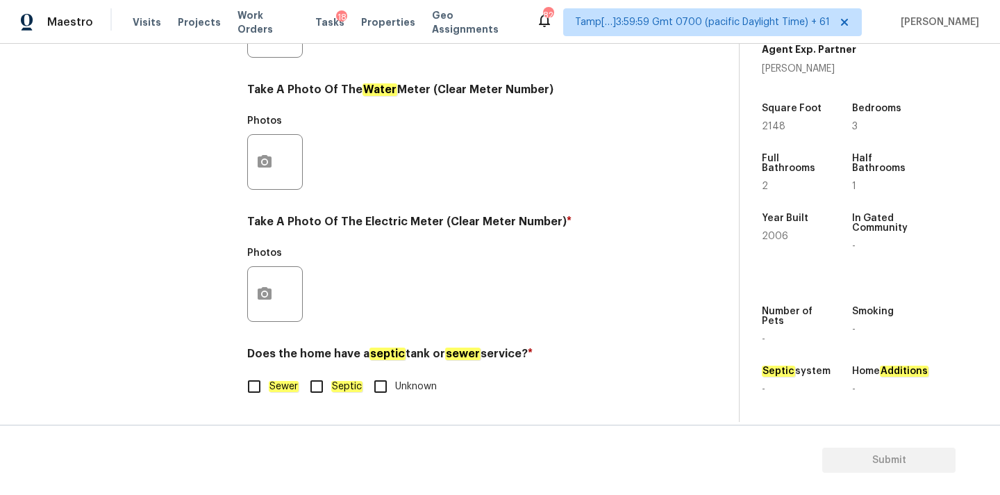
click at [276, 372] on label "Sewer" at bounding box center [269, 386] width 59 height 29
click at [269, 372] on input "Sewer" at bounding box center [254, 386] width 29 height 29
checkbox input "true"
click at [268, 281] on button "button" at bounding box center [264, 294] width 33 height 54
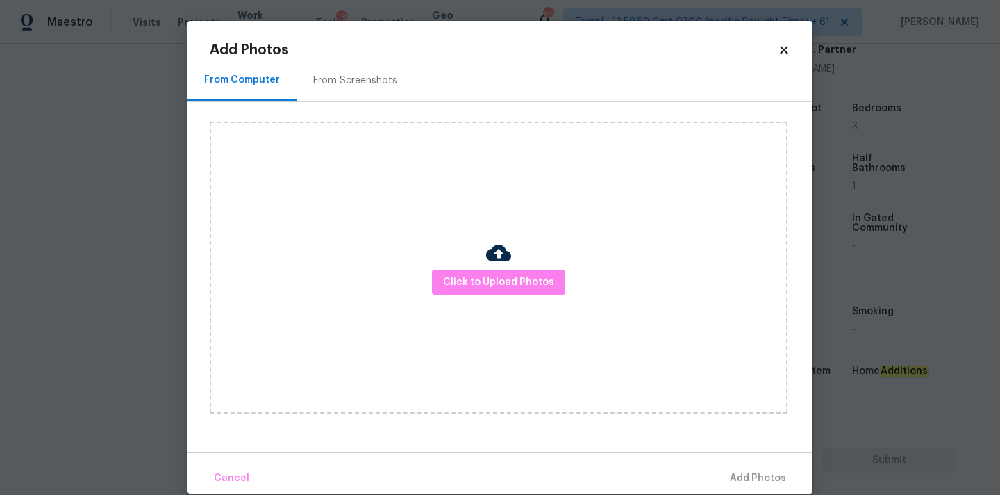
click at [481, 266] on div "Click to Upload Photos" at bounding box center [499, 268] width 578 height 292
click at [481, 274] on span "Click to Upload Photos" at bounding box center [498, 282] width 111 height 17
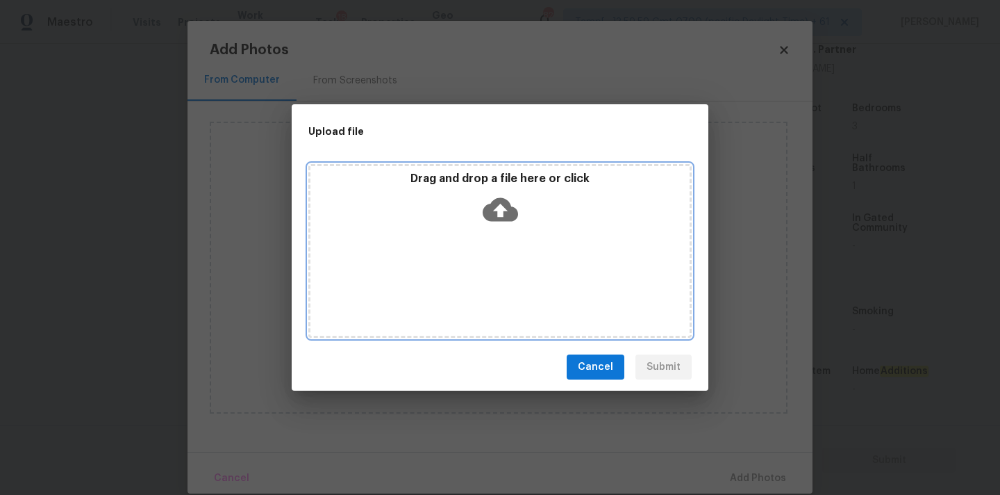
click at [494, 217] on icon at bounding box center [500, 210] width 35 height 24
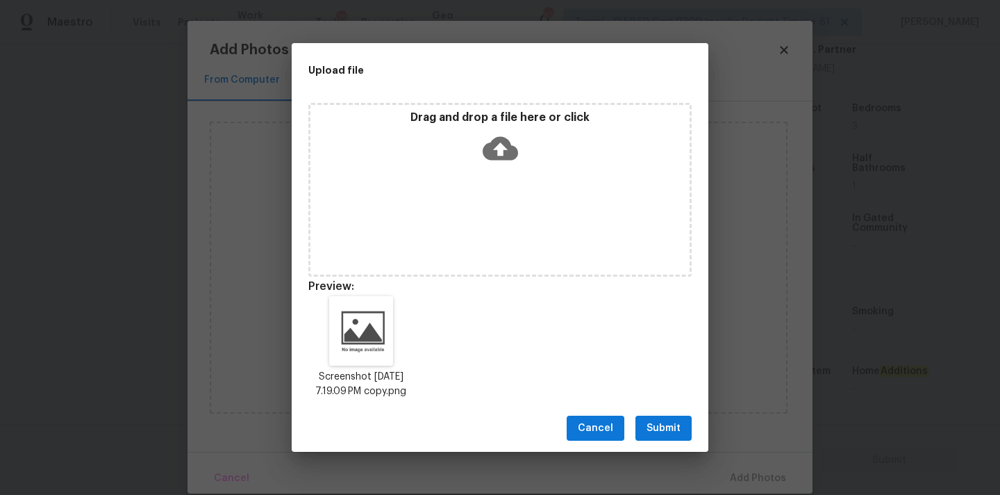
click at [680, 437] on span "Submit" at bounding box center [664, 428] width 34 height 17
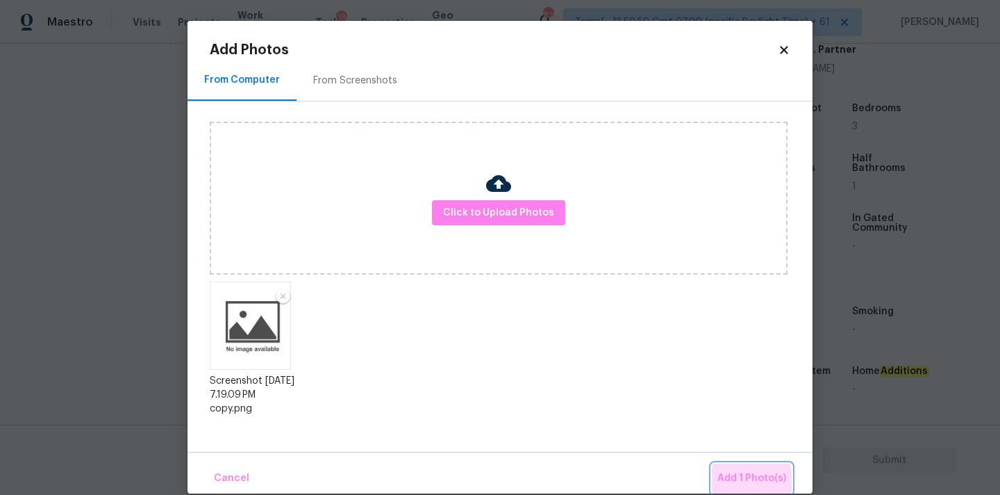
click at [736, 481] on span "Add 1 Photo(s)" at bounding box center [752, 478] width 69 height 17
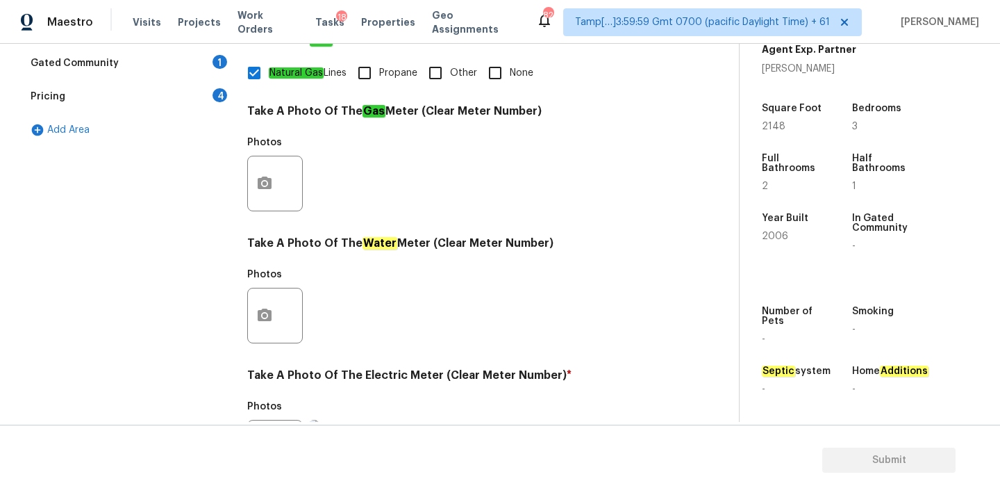
scroll to position [320, 0]
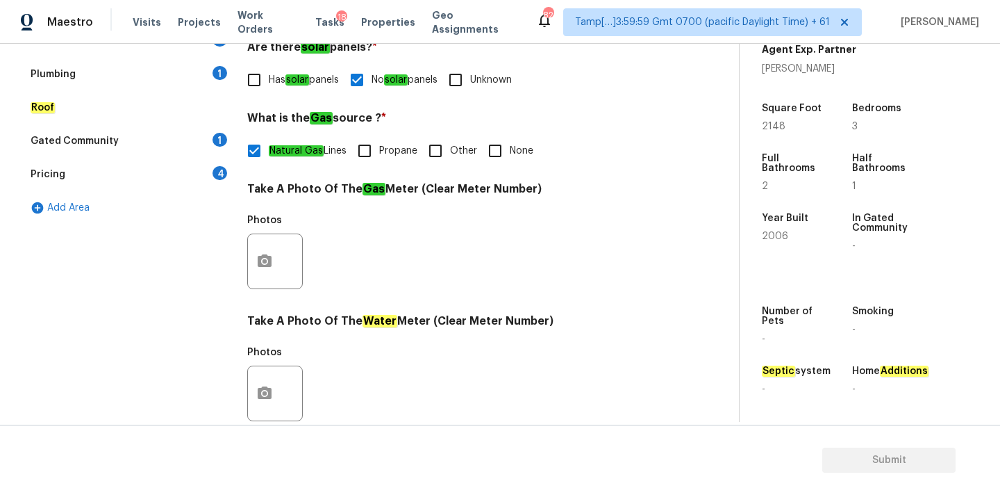
click at [499, 155] on input "None" at bounding box center [495, 150] width 29 height 29
checkbox input "true"
checkbox input "false"
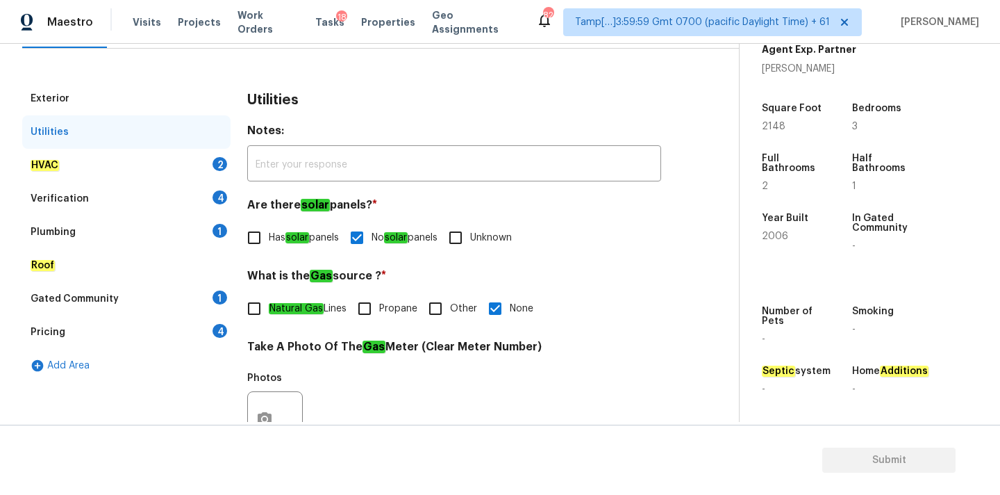
scroll to position [158, 0]
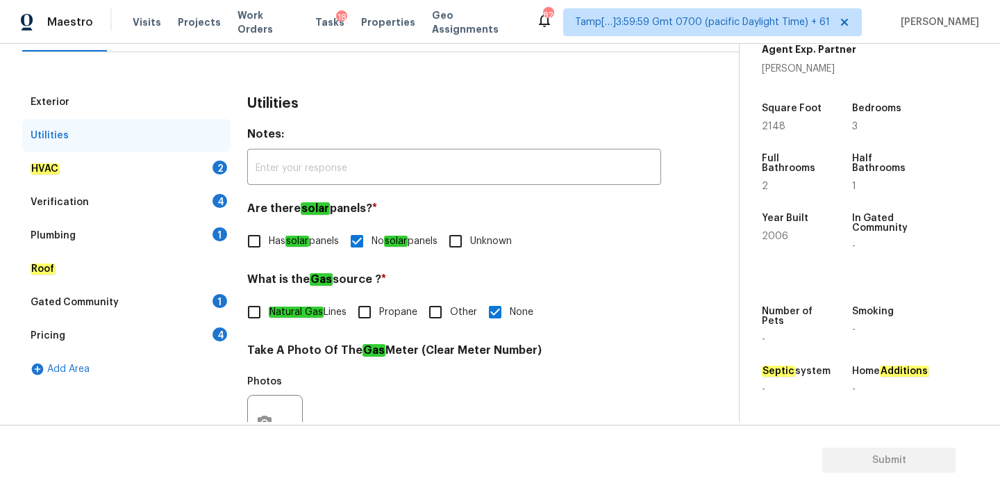
click at [170, 169] on div "HVAC 2" at bounding box center [126, 168] width 208 height 33
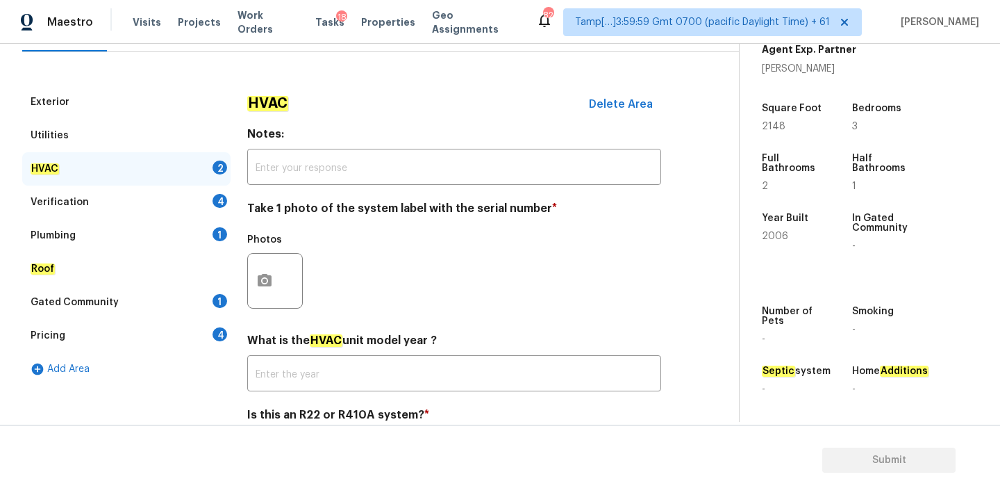
scroll to position [220, 0]
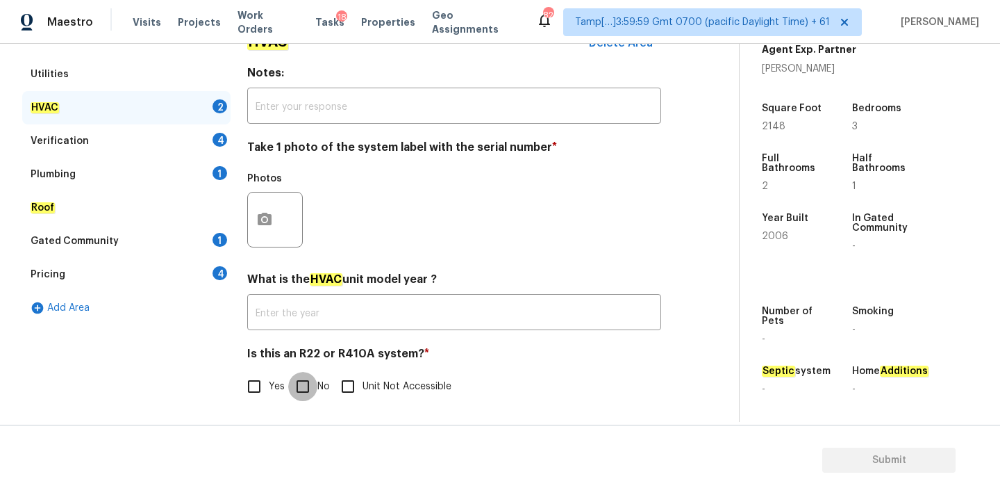
click at [316, 389] on input "No" at bounding box center [302, 386] width 29 height 29
checkbox input "true"
click at [265, 213] on icon "button" at bounding box center [265, 219] width 14 height 13
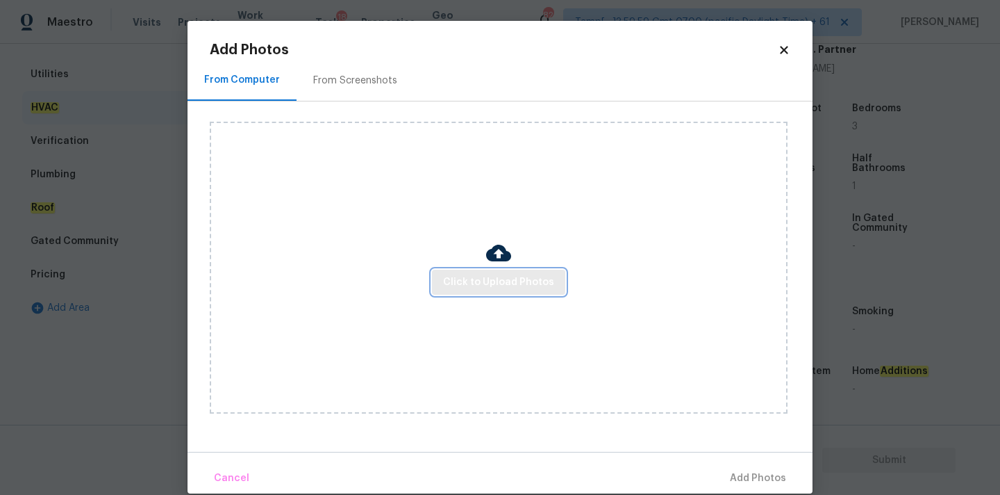
click at [490, 271] on button "Click to Upload Photos" at bounding box center [498, 283] width 133 height 26
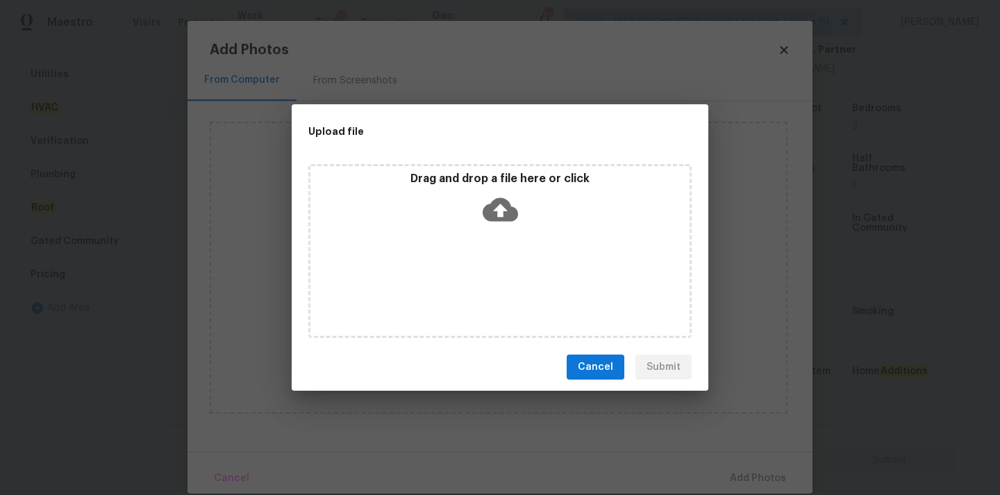
click at [490, 174] on p "Drag and drop a file here or click" at bounding box center [499, 179] width 379 height 15
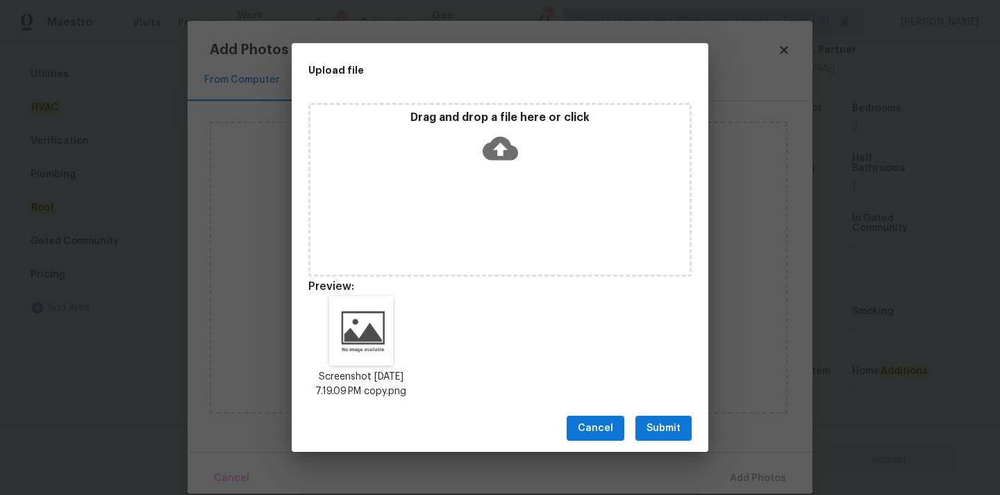
click at [686, 427] on button "Submit" at bounding box center [664, 428] width 56 height 26
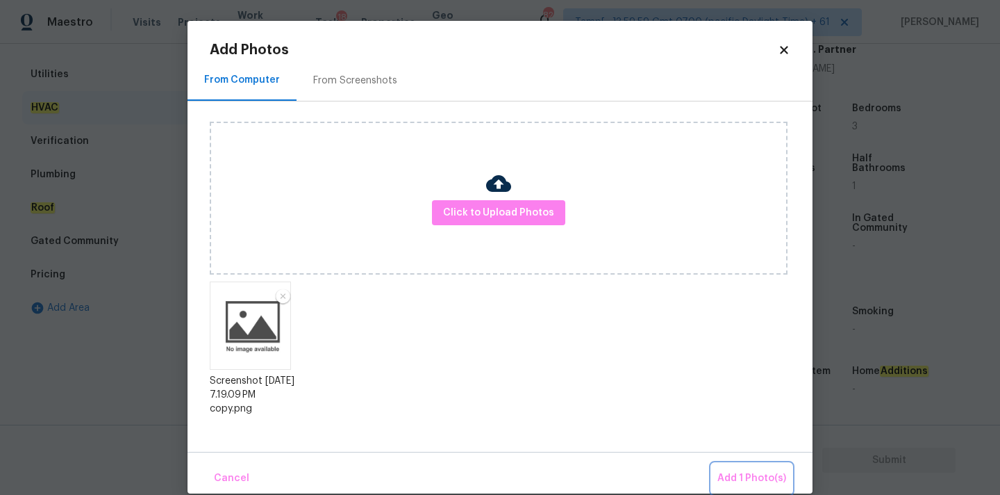
click at [733, 466] on button "Add 1 Photo(s)" at bounding box center [752, 478] width 80 height 30
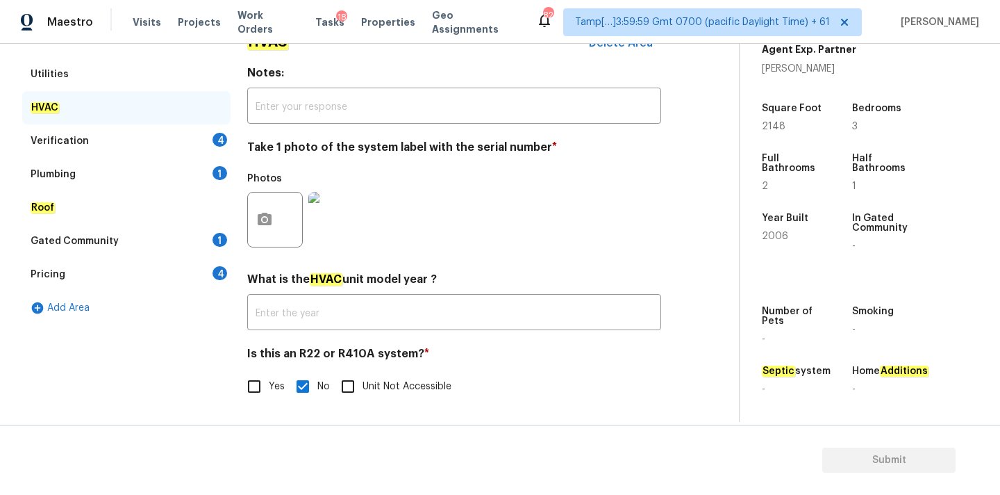
click at [147, 135] on div "Verification 4" at bounding box center [126, 140] width 208 height 33
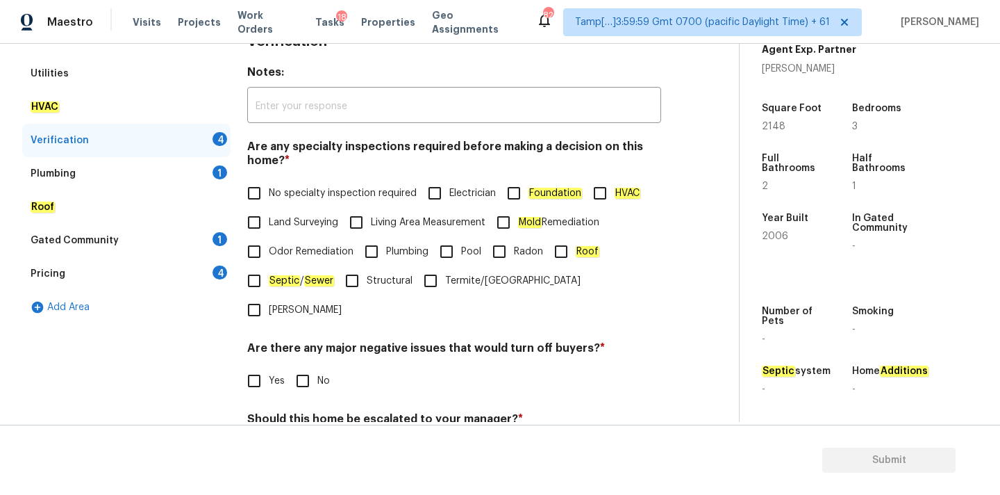
click at [297, 188] on span "No specialty inspection required" at bounding box center [343, 193] width 148 height 15
click at [269, 188] on input "No specialty inspection required" at bounding box center [254, 193] width 29 height 29
checkbox input "true"
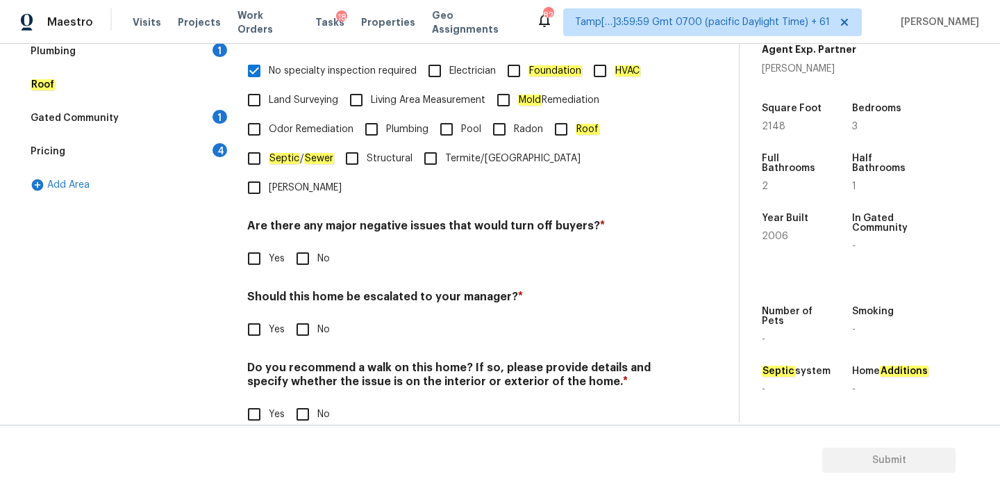
scroll to position [341, 0]
click at [299, 245] on input "No" at bounding box center [302, 259] width 29 height 29
checkbox input "true"
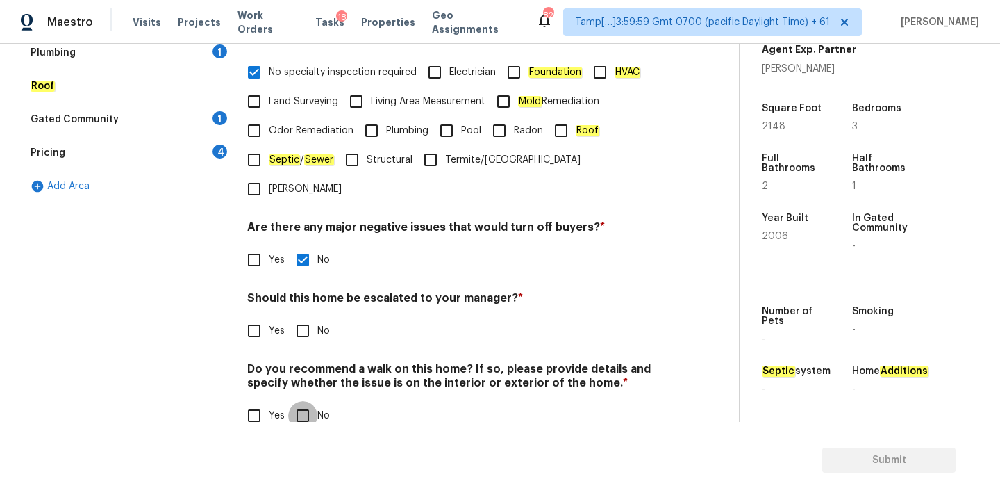
click at [303, 401] on input "No" at bounding box center [302, 415] width 29 height 29
checkbox input "true"
click at [252, 316] on input "Yes" at bounding box center [254, 330] width 29 height 29
checkbox input "true"
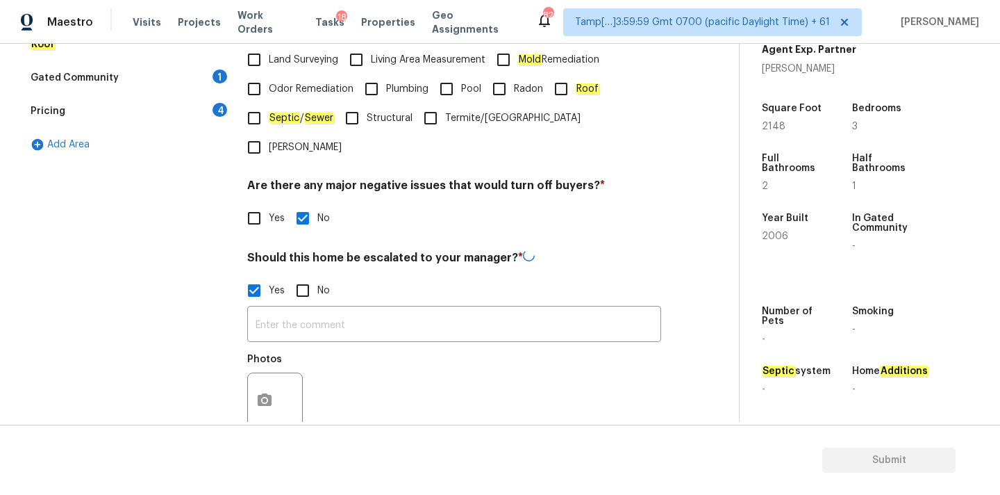
scroll to position [473, 0]
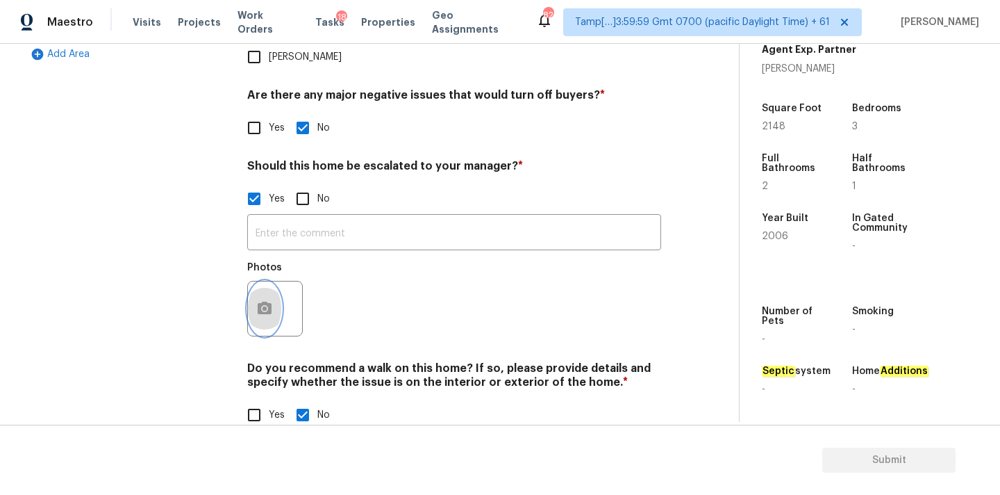
click at [272, 300] on icon "button" at bounding box center [264, 308] width 17 height 17
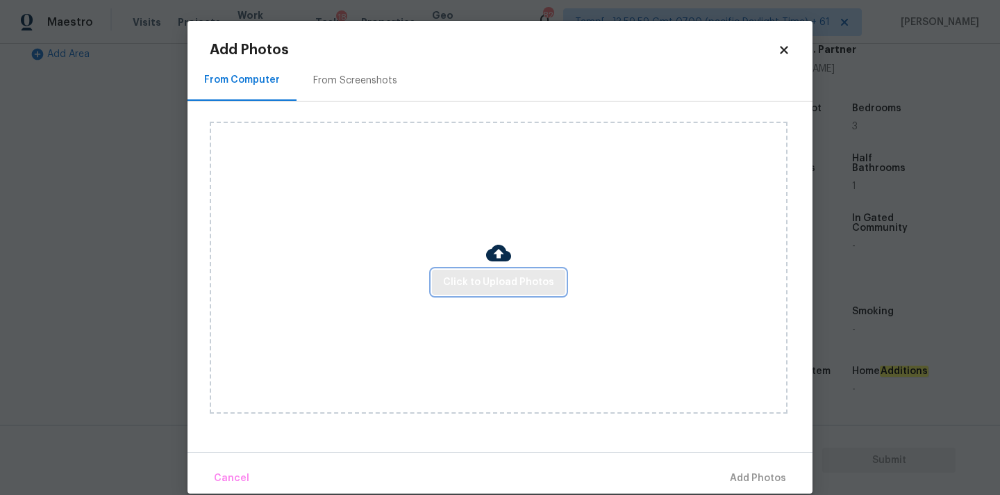
click at [478, 283] on span "Click to Upload Photos" at bounding box center [498, 282] width 111 height 17
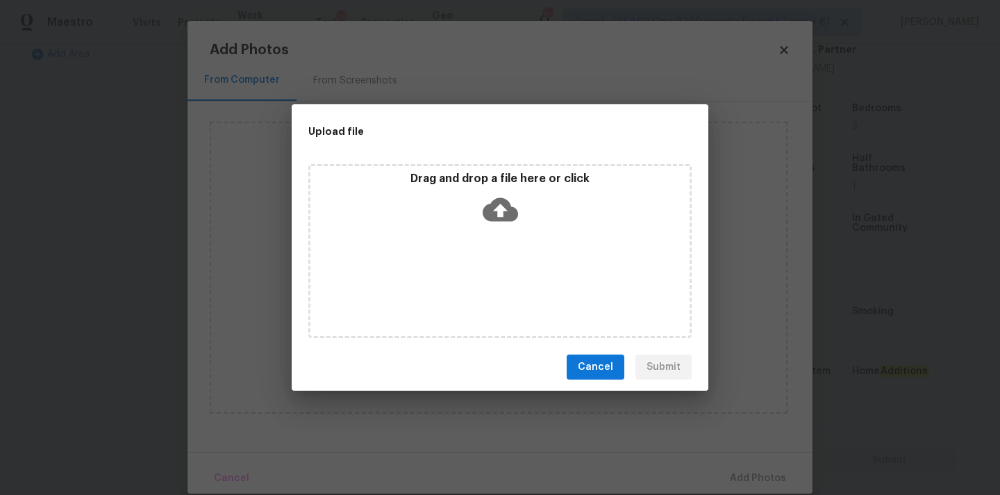
click at [496, 217] on icon at bounding box center [500, 210] width 35 height 24
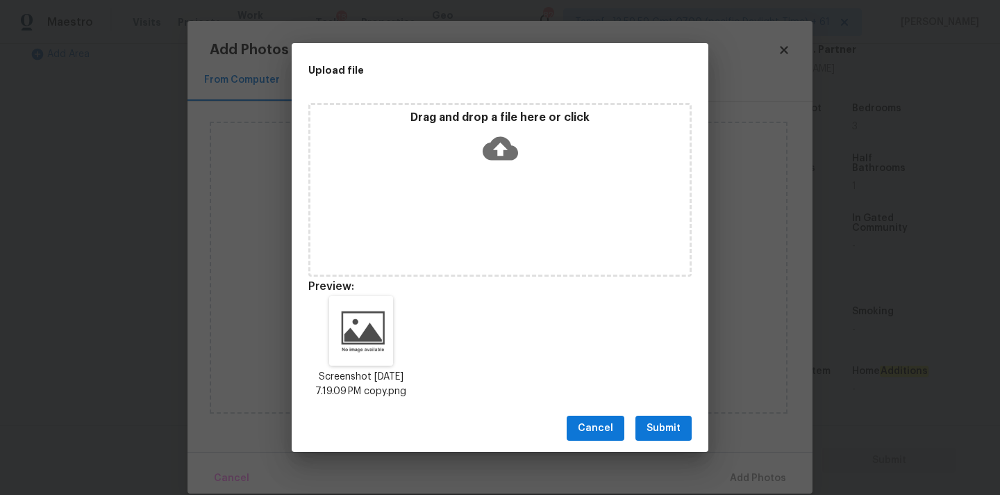
click at [672, 436] on span "Submit" at bounding box center [664, 428] width 34 height 17
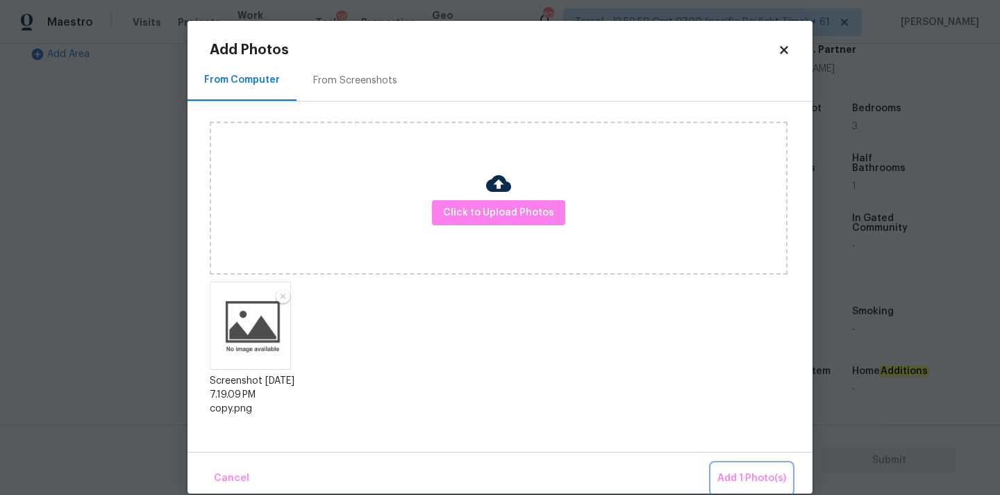
click at [761, 487] on button "Add 1 Photo(s)" at bounding box center [752, 478] width 80 height 30
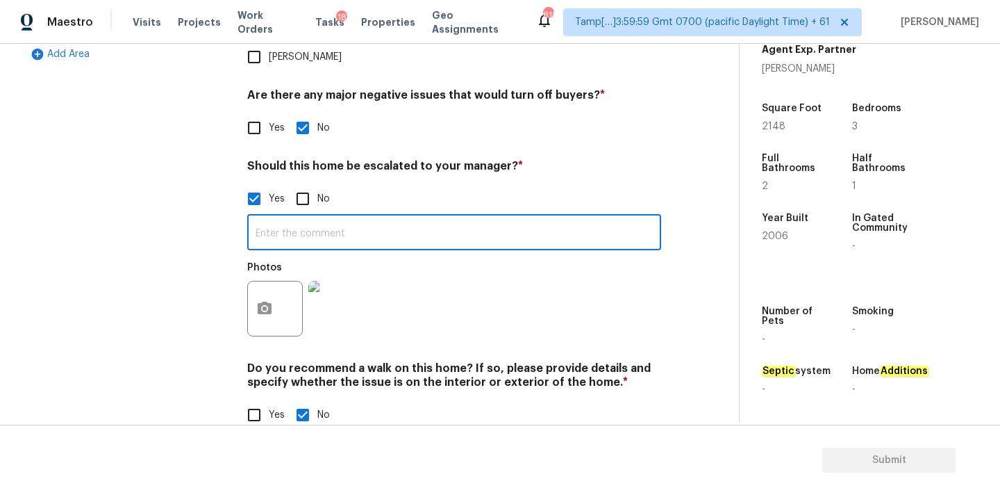
click at [315, 217] on input "text" at bounding box center [454, 233] width 414 height 33
paste input "This is ALA / kitchen table property, needs review. Hence, escalated to MM."
drag, startPoint x: 309, startPoint y: 203, endPoint x: 371, endPoint y: 204, distance: 61.8
click at [371, 217] on input "This is ALA / kitchen table property, needs review. Hence, escalated to MM." at bounding box center [454, 233] width 414 height 33
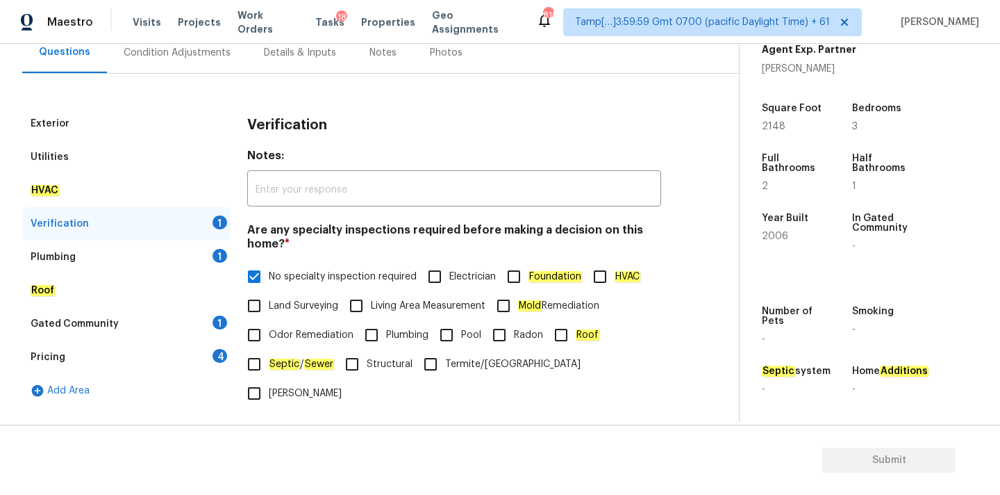
type input "This is ALA property, needs review. Hence, escalated to MM."
click at [193, 247] on div "Plumbing 1" at bounding box center [126, 256] width 208 height 33
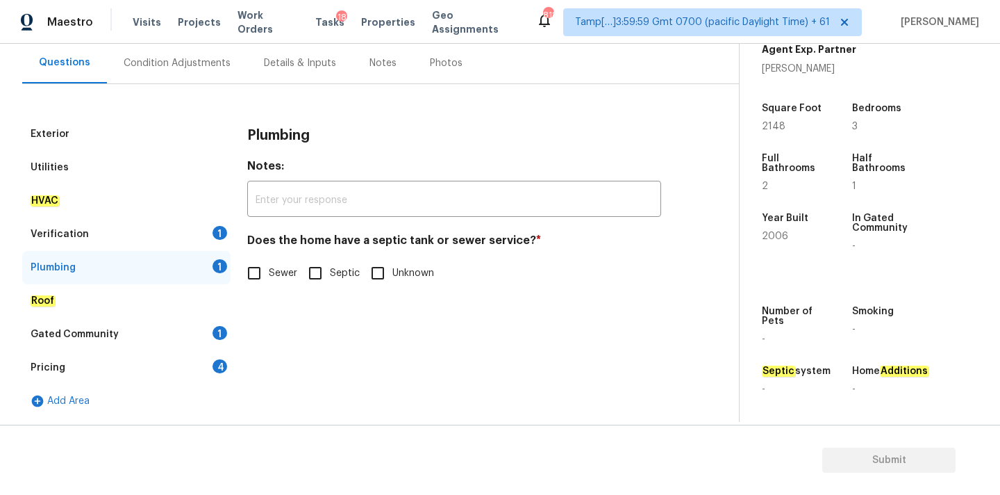
scroll to position [126, 0]
click at [251, 270] on input "Sewer" at bounding box center [254, 272] width 29 height 29
checkbox input "true"
click at [199, 339] on div "Gated Community 1" at bounding box center [126, 333] width 208 height 33
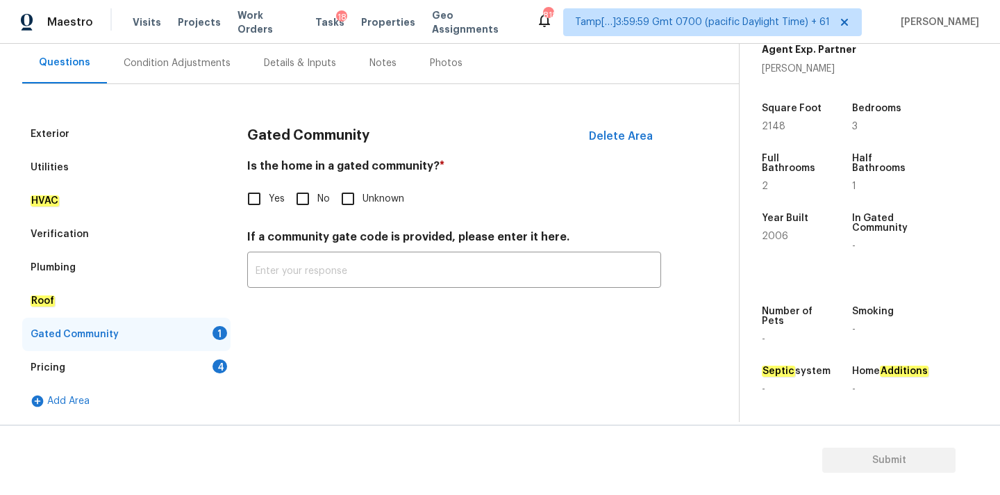
click at [314, 201] on input "No" at bounding box center [302, 198] width 29 height 29
checkbox input "true"
click at [191, 360] on div "Pricing 4" at bounding box center [126, 367] width 208 height 33
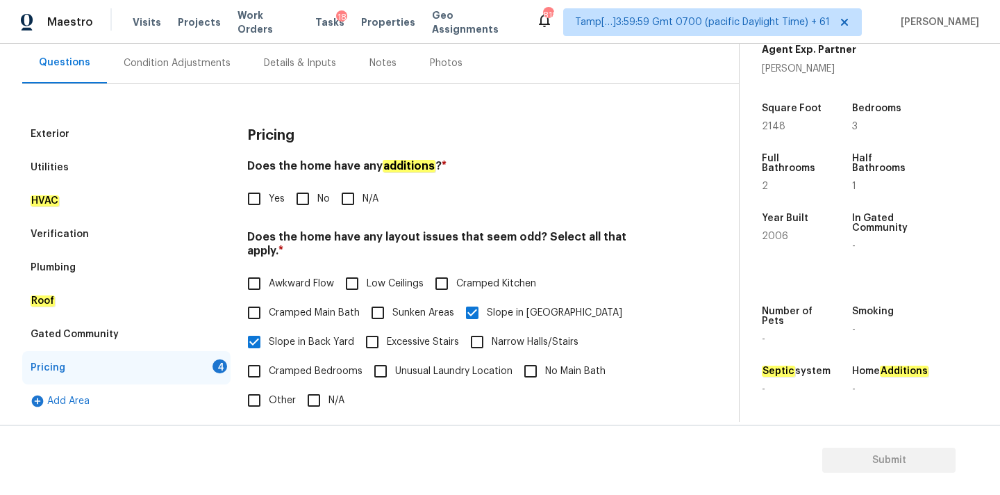
click at [318, 204] on span "No" at bounding box center [323, 199] width 13 height 15
click at [317, 204] on input "No" at bounding box center [302, 198] width 29 height 29
checkbox input "true"
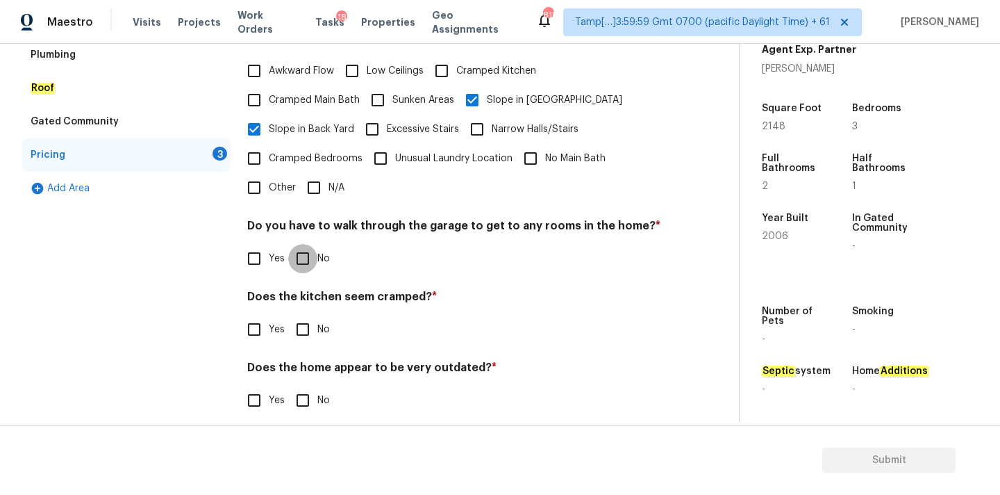
click at [297, 244] on input "No" at bounding box center [302, 258] width 29 height 29
checkbox input "true"
click at [300, 300] on div "Does the kitchen seem cramped? * Yes No" at bounding box center [454, 317] width 414 height 54
click at [300, 315] on input "No" at bounding box center [302, 329] width 29 height 29
checkbox input "true"
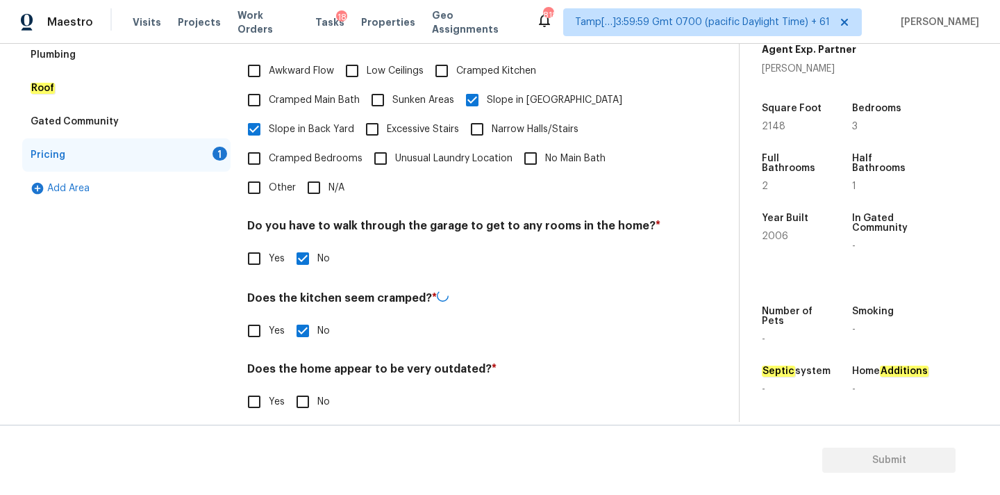
click at [299, 387] on input "No" at bounding box center [302, 401] width 29 height 29
checkbox input "true"
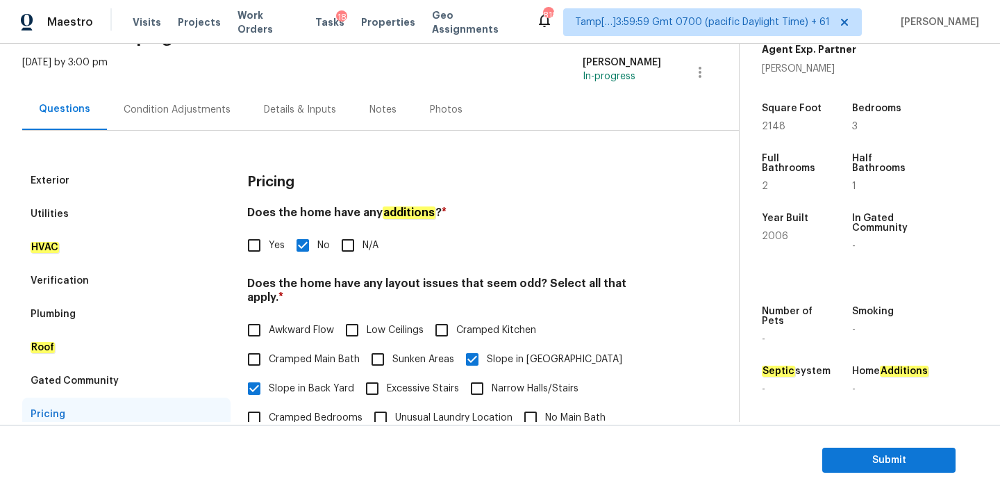
scroll to position [32, 0]
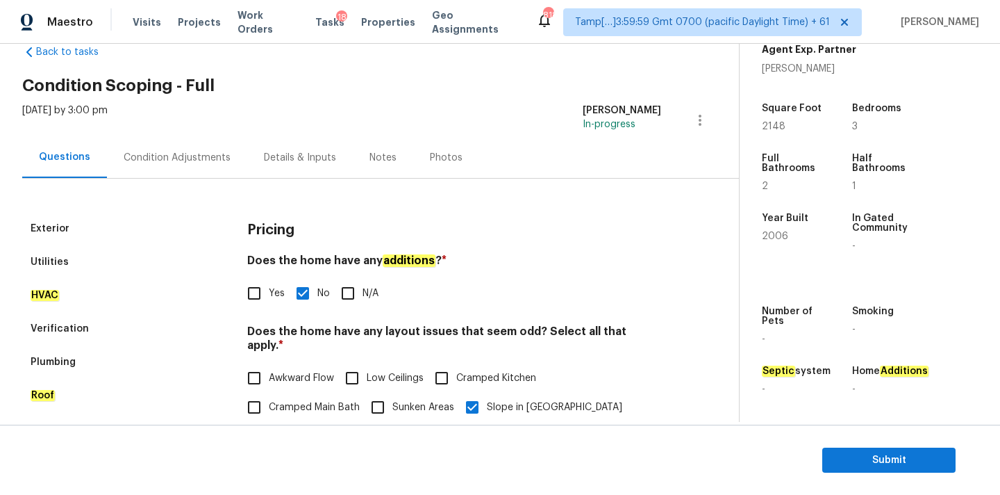
click at [180, 158] on div "Condition Adjustments" at bounding box center [177, 158] width 107 height 14
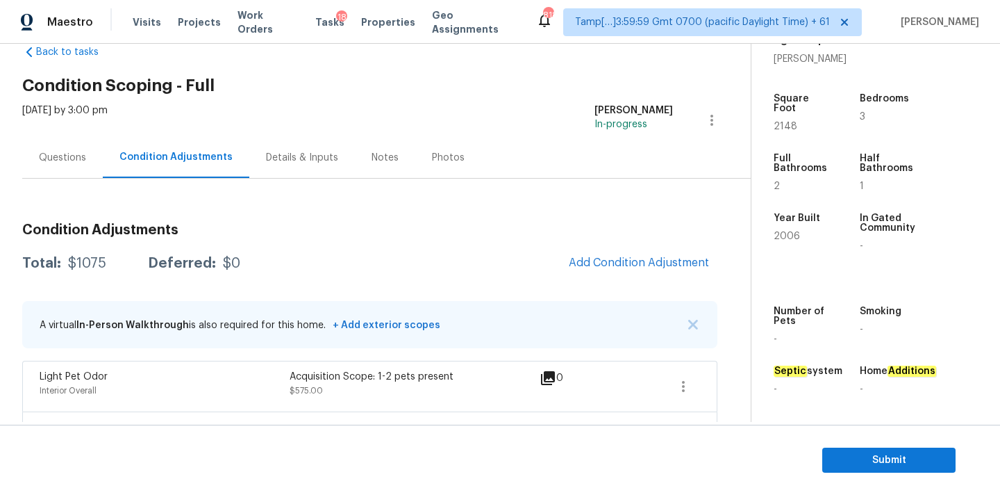
scroll to position [85, 0]
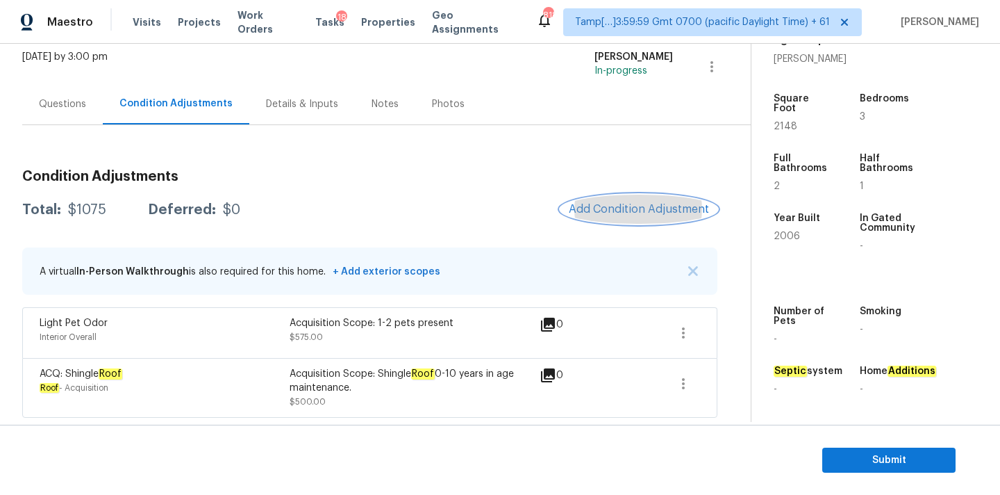
click at [591, 198] on button "Add Condition Adjustment" at bounding box center [639, 208] width 157 height 29
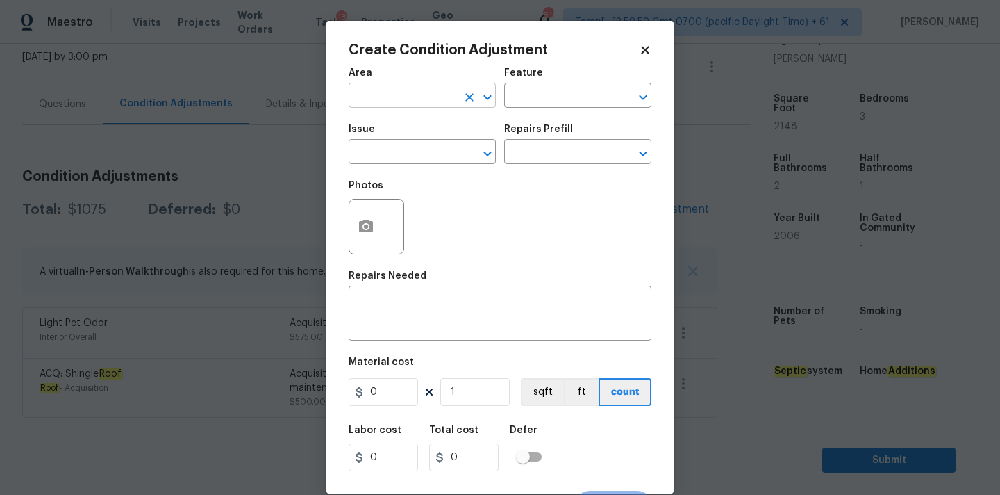
click at [411, 105] on input "text" at bounding box center [403, 97] width 108 height 22
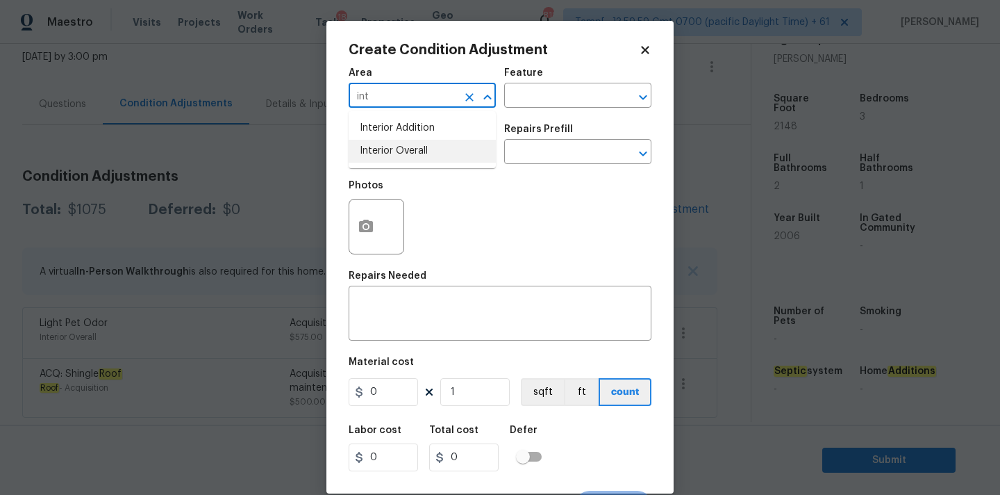
click at [409, 155] on li "Interior Overall" at bounding box center [422, 151] width 147 height 23
type input "Interior Overall"
click at [409, 155] on input "text" at bounding box center [403, 153] width 108 height 22
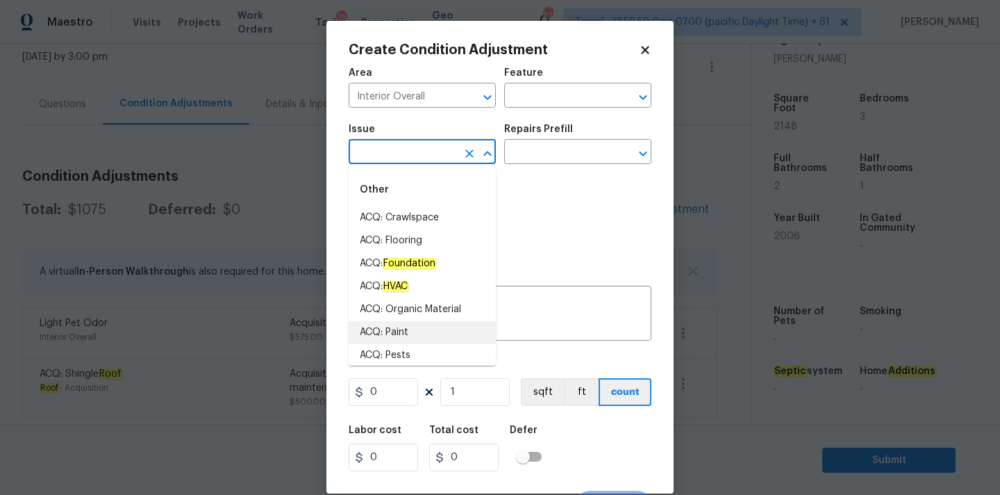
click at [412, 328] on li "ACQ: Paint" at bounding box center [422, 332] width 147 height 23
type input "ACQ: Paint"
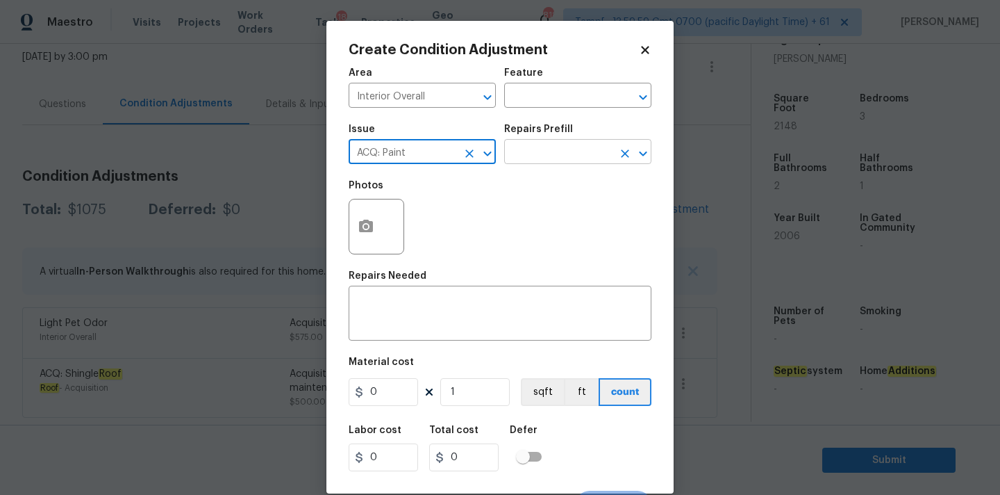
click at [565, 154] on input "text" at bounding box center [558, 153] width 108 height 22
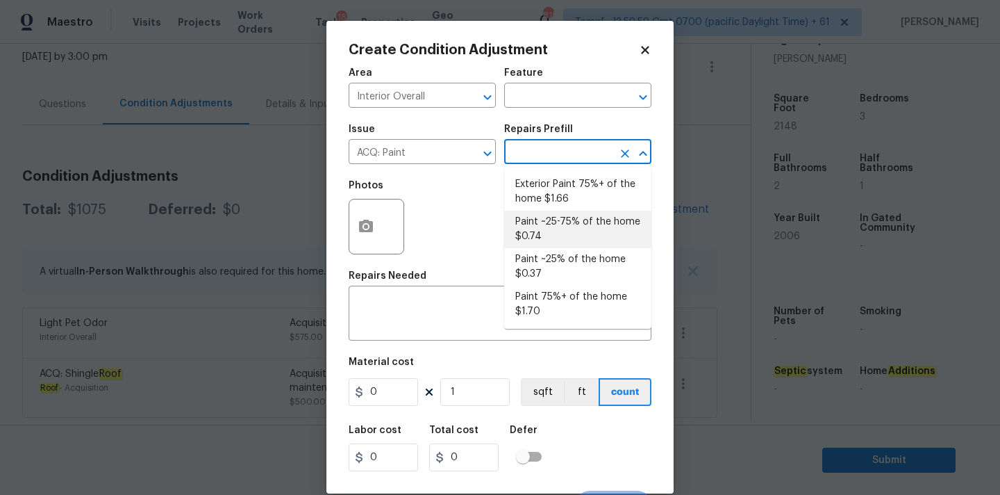
click at [577, 225] on li "Paint ~25-75% of the home $0.74" at bounding box center [577, 229] width 147 height 38
type input "Acquisition"
type textarea "Acquisition Scope: ~25 - 75% of the home needs interior paint"
type input "0.74"
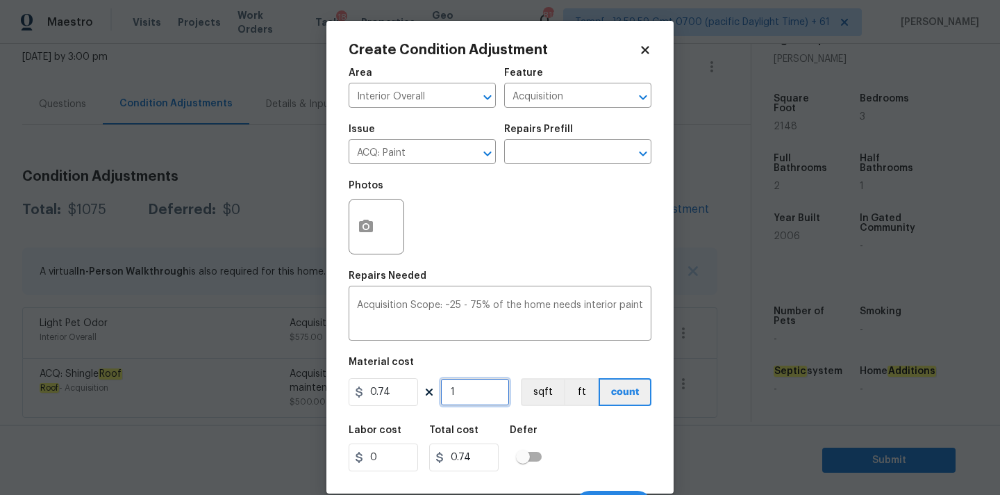
click at [477, 389] on input "1" at bounding box center [474, 392] width 69 height 28
type input "2"
type input "1.48"
type input "21"
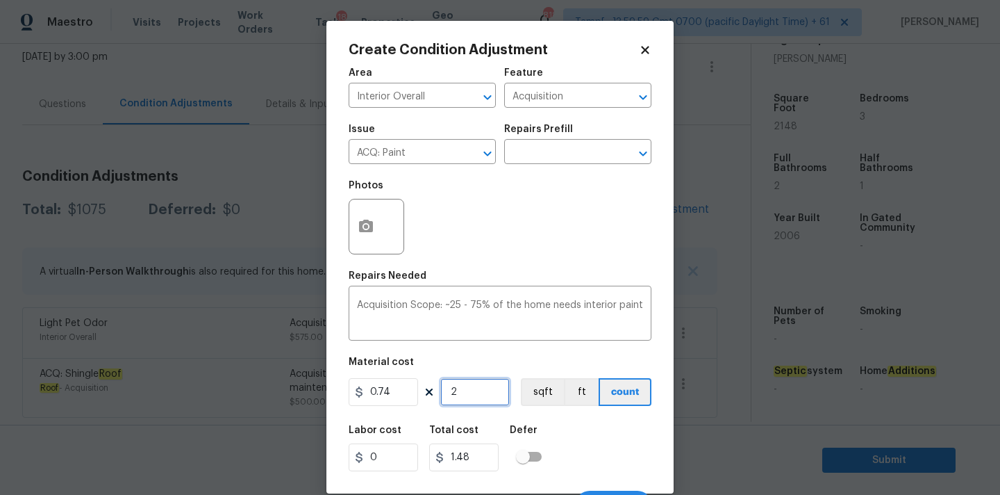
type input "15.54"
type input "214"
type input "158.36"
type input "2148"
type input "1589.52"
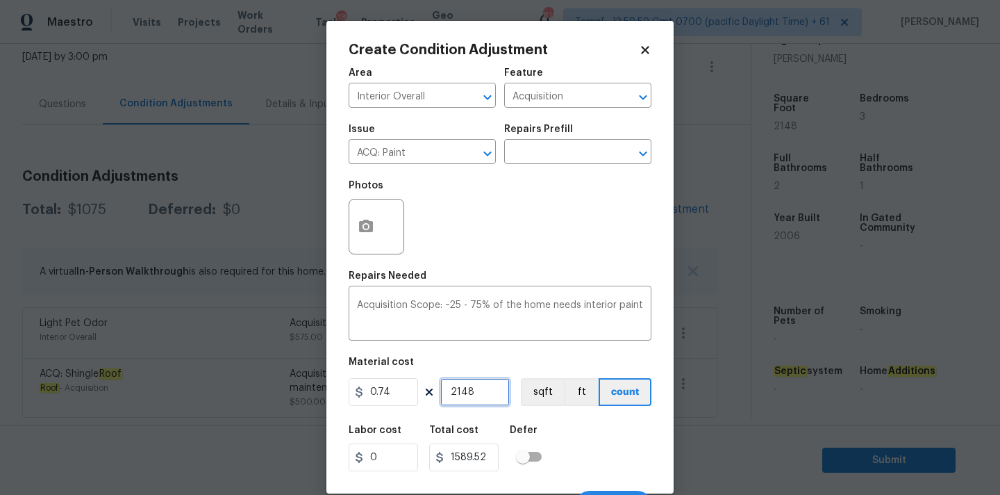
type input "2148"
click at [368, 222] on icon "button" at bounding box center [366, 225] width 14 height 13
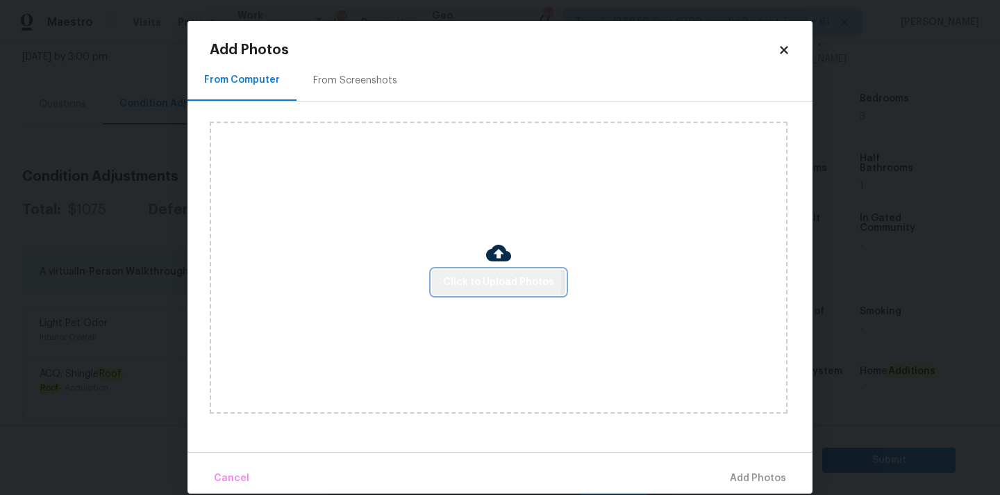
click at [463, 281] on span "Click to Upload Photos" at bounding box center [498, 282] width 111 height 17
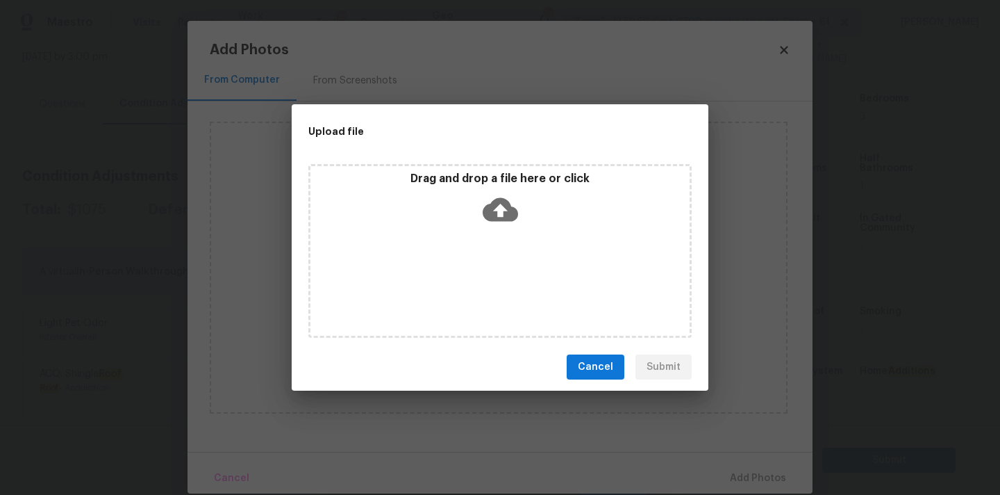
click at [490, 207] on icon at bounding box center [500, 210] width 35 height 24
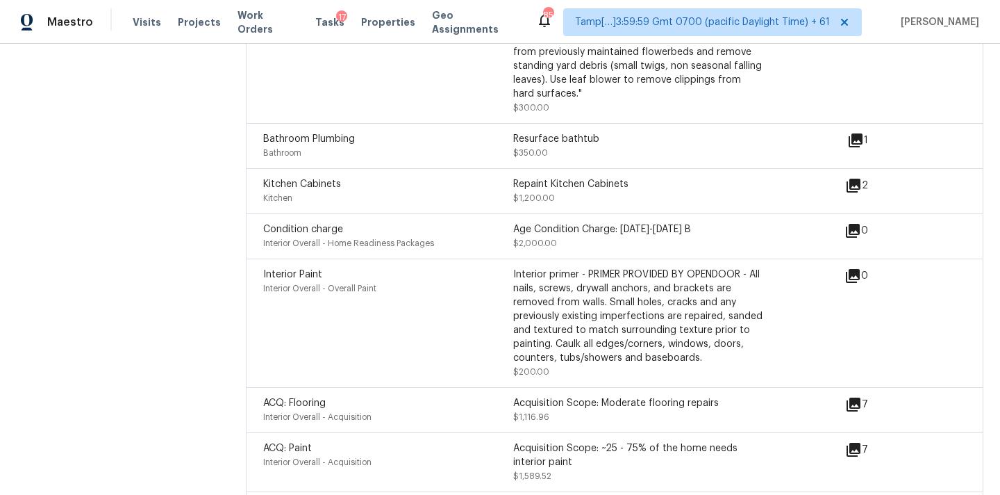
scroll to position [2014, 0]
